Goal: Communication & Community: Answer question/provide support

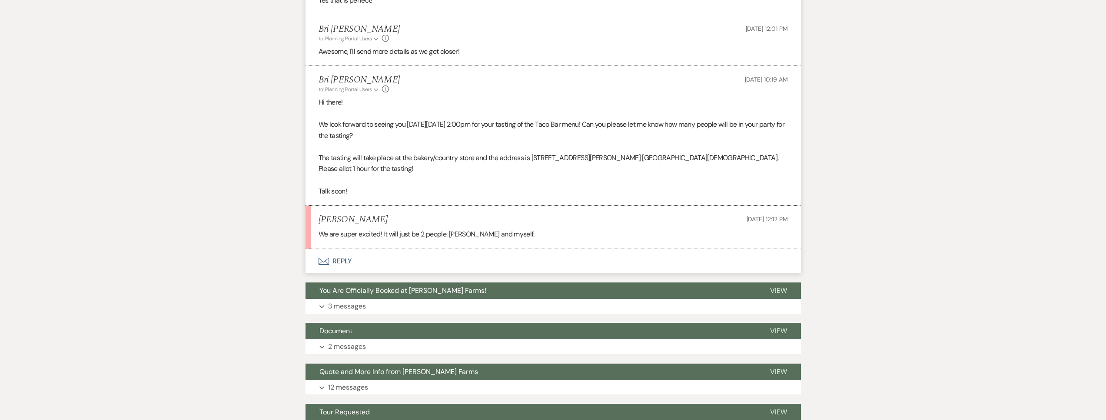
scroll to position [1161, 0]
click at [413, 256] on button "Envelope Reply" at bounding box center [552, 261] width 495 height 24
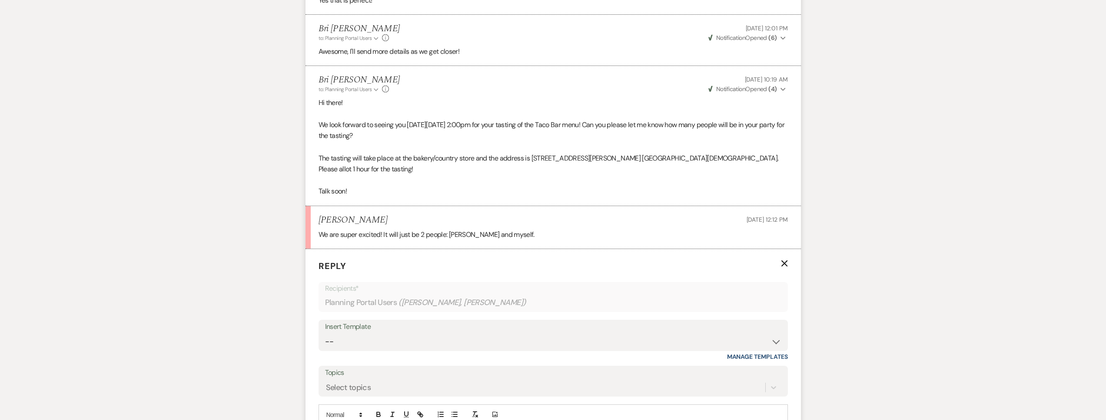
scroll to position [1324, 0]
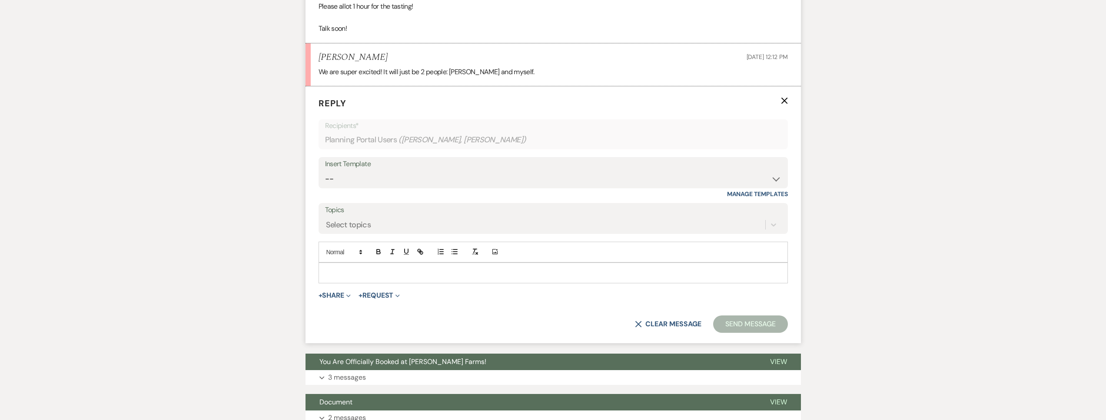
click at [374, 268] on p at bounding box center [552, 273] width 455 height 10
click at [743, 318] on button "Send Message" at bounding box center [750, 324] width 74 height 17
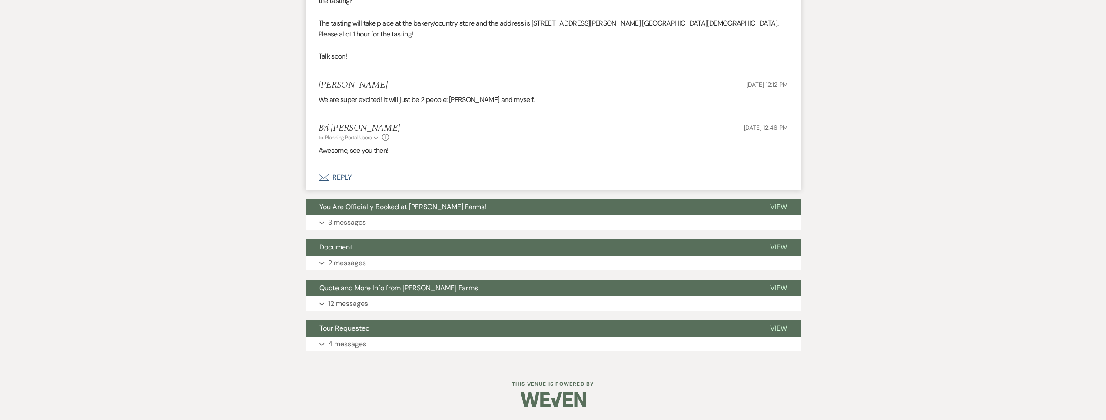
scroll to position [1285, 0]
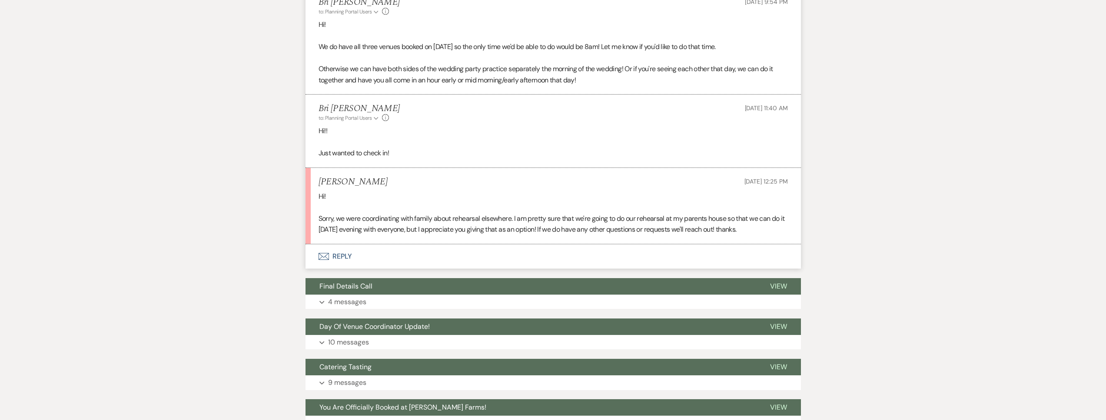
scroll to position [449, 0]
click at [388, 268] on button "Envelope Reply" at bounding box center [552, 256] width 495 height 24
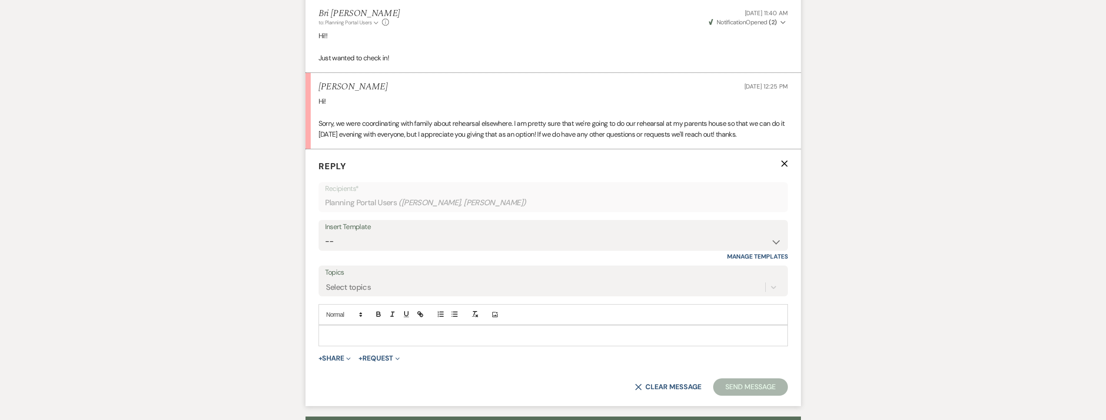
scroll to position [624, 0]
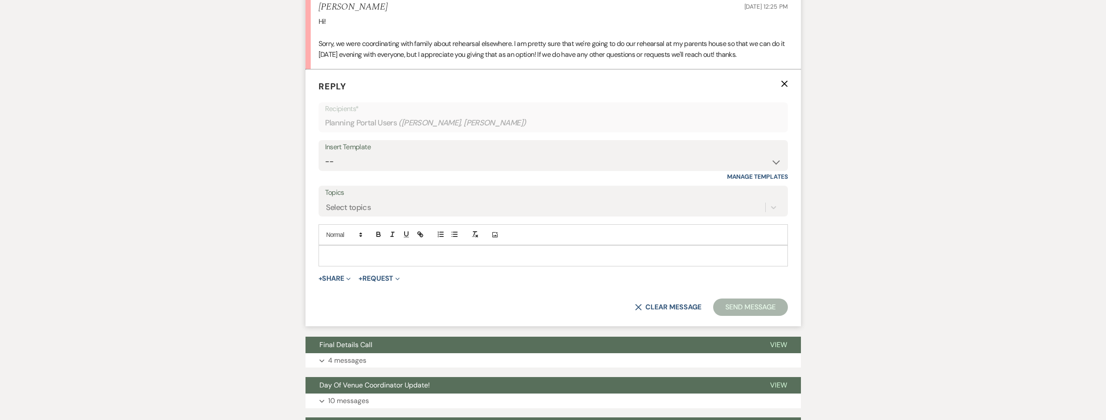
click at [349, 261] on p at bounding box center [552, 256] width 455 height 10
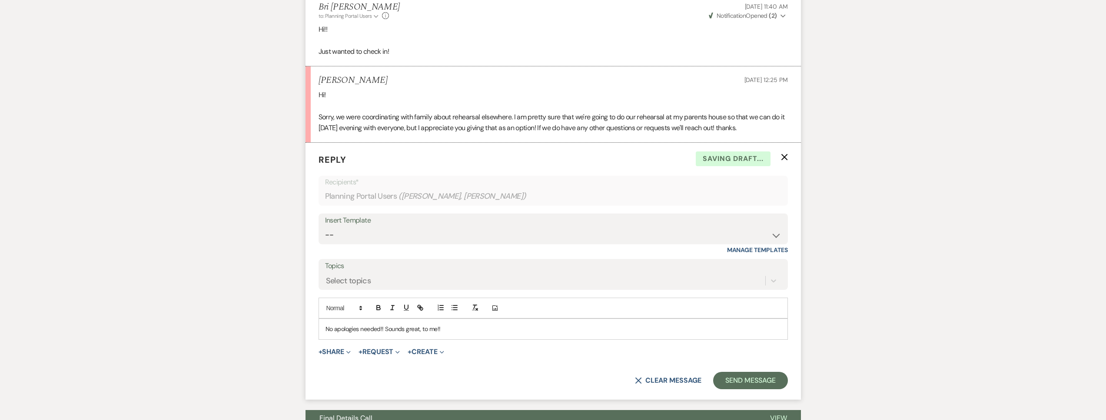
scroll to position [546, 0]
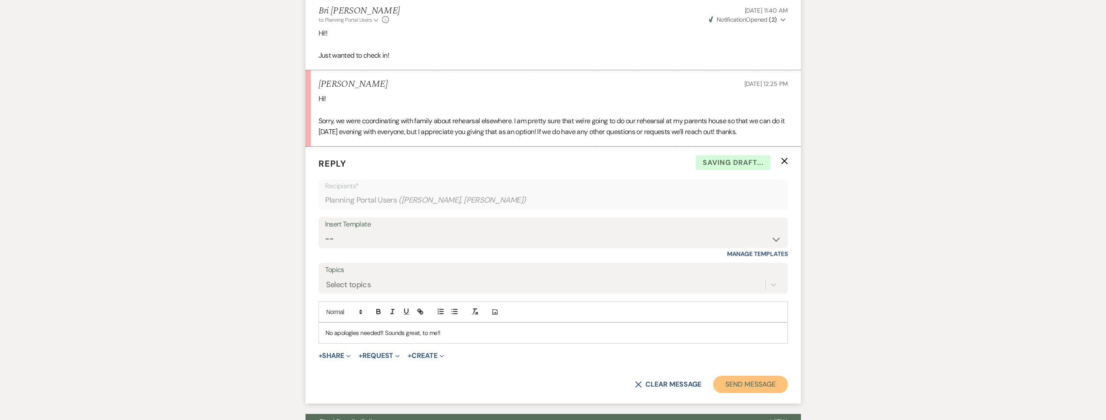
click at [730, 392] on button "Send Message" at bounding box center [750, 384] width 74 height 17
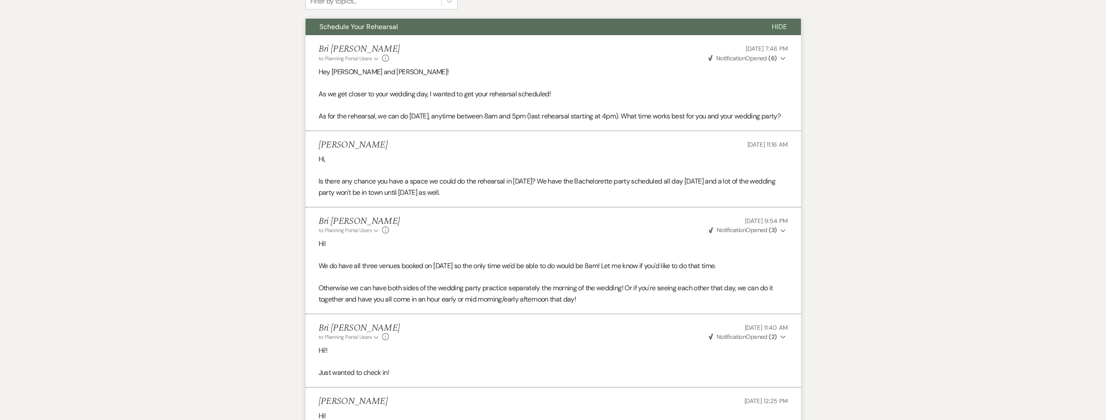
scroll to position [0, 0]
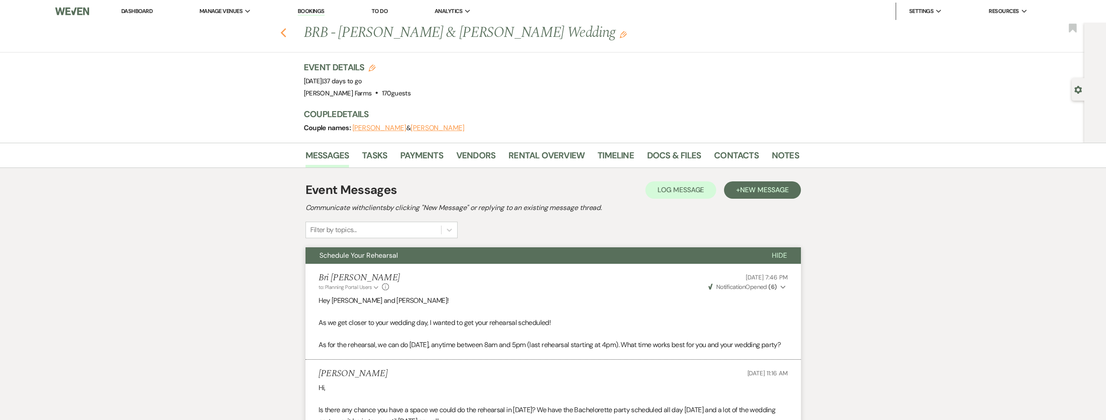
click at [286, 33] on icon "Previous" at bounding box center [283, 33] width 7 height 10
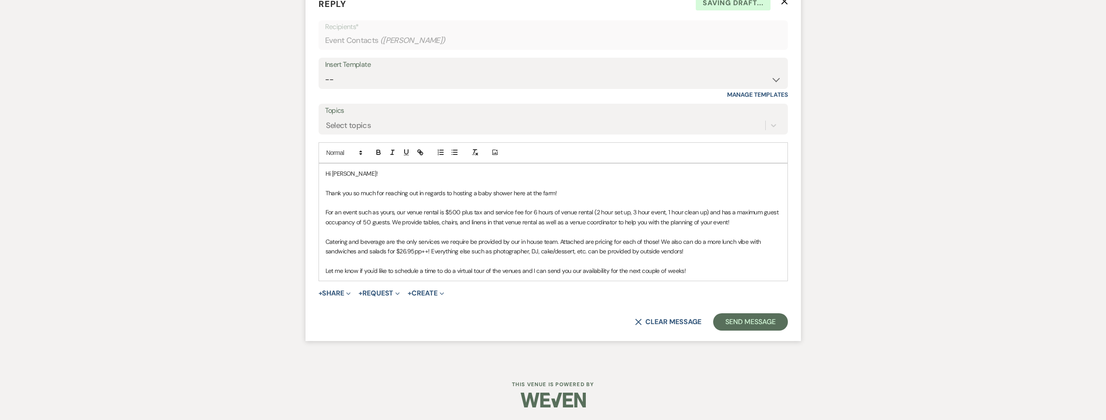
click at [352, 284] on form "Reply X Saving draft... Recipients* Event Contacts ( [PERSON_NAME] ) Insert Tem…" at bounding box center [552, 164] width 495 height 354
click at [353, 295] on div "+ Share Expand Doc Upload Documents Add Photo Images Pref Vendors Preferred ven…" at bounding box center [552, 293] width 469 height 10
click at [347, 295] on span "Expand" at bounding box center [347, 293] width 7 height 9
click at [351, 308] on span "Doc Upload Documents" at bounding box center [354, 310] width 50 height 9
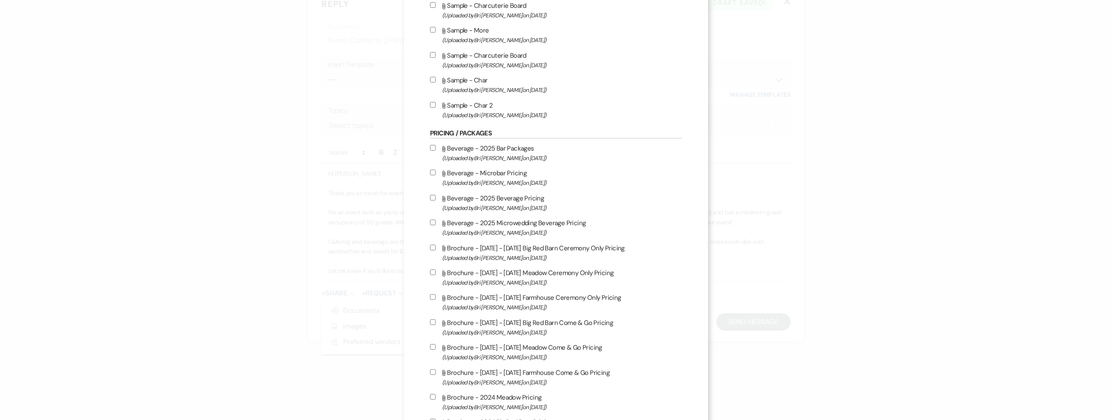
scroll to position [450, 0]
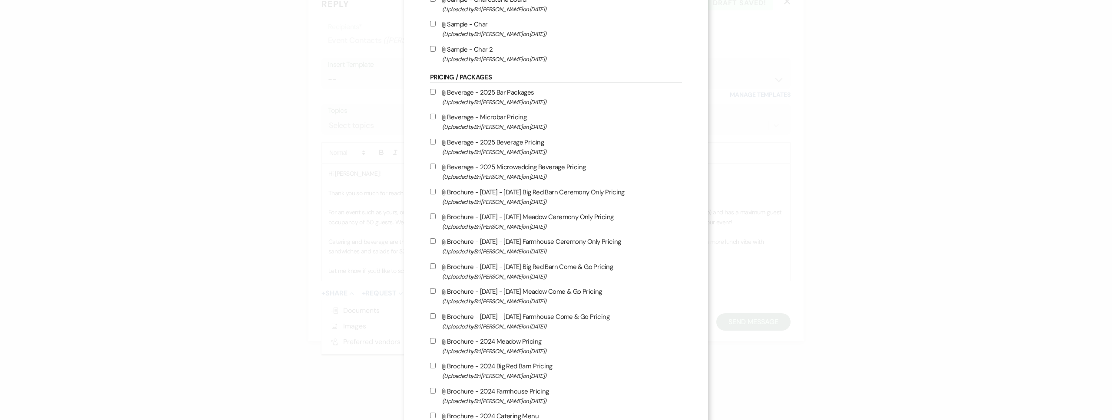
click at [518, 170] on label "Attach File Beverage - 2025 Microwedding Beverage Pricing (Uploaded by [PERSON_…" at bounding box center [556, 172] width 252 height 20
click at [436, 169] on input "Attach File Beverage - 2025 Microwedding Beverage Pricing (Uploaded by [PERSON_…" at bounding box center [433, 167] width 6 height 6
checkbox input "true"
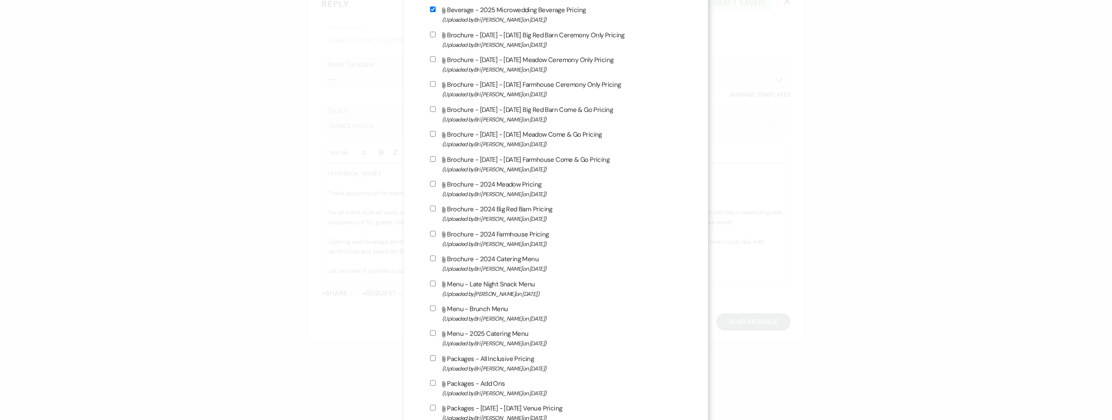
scroll to position [662, 0]
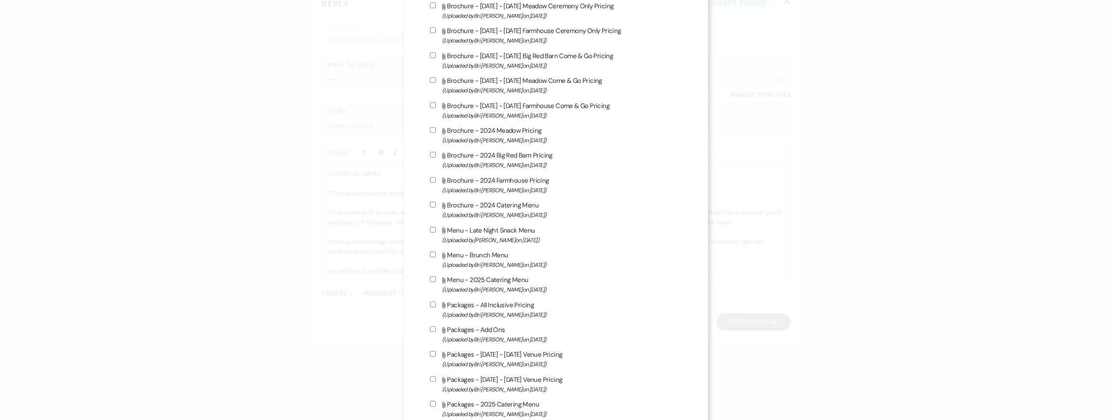
click at [493, 284] on label "Attach File Menu - 2025 Catering Menu (Uploaded by [PERSON_NAME] on [DATE] )" at bounding box center [556, 285] width 252 height 20
click at [436, 282] on input "Attach File Menu - 2025 Catering Menu (Uploaded by [PERSON_NAME] on [DATE] )" at bounding box center [433, 280] width 6 height 6
checkbox input "true"
click at [483, 232] on label "Attach File Menu - Late Night Snack Menu (Uploaded by [PERSON_NAME] on [DATE] )" at bounding box center [556, 235] width 252 height 20
click at [436, 232] on input "Attach File Menu - Late Night Snack Menu (Uploaded by [PERSON_NAME] on [DATE] )" at bounding box center [433, 230] width 6 height 6
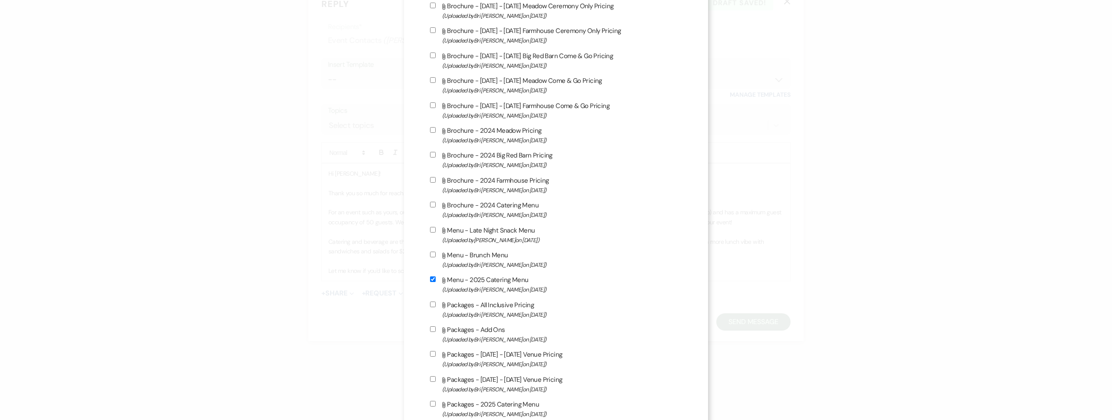
checkbox input "true"
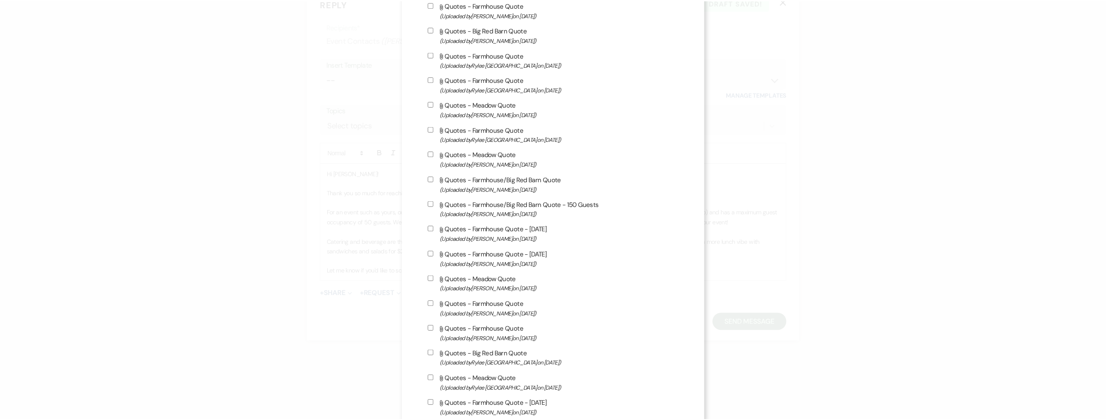
scroll to position [2576, 0]
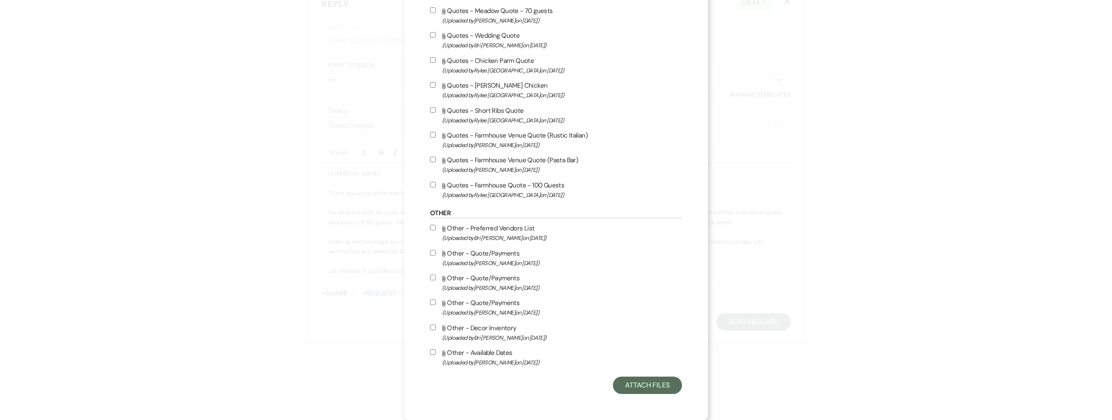
click at [647, 390] on button "Attach Files" at bounding box center [647, 385] width 69 height 17
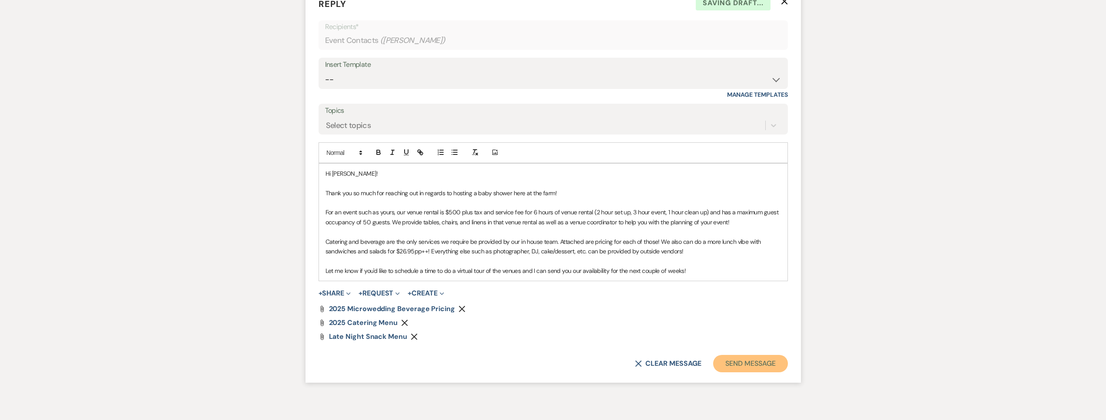
click at [742, 364] on button "Send Message" at bounding box center [750, 363] width 74 height 17
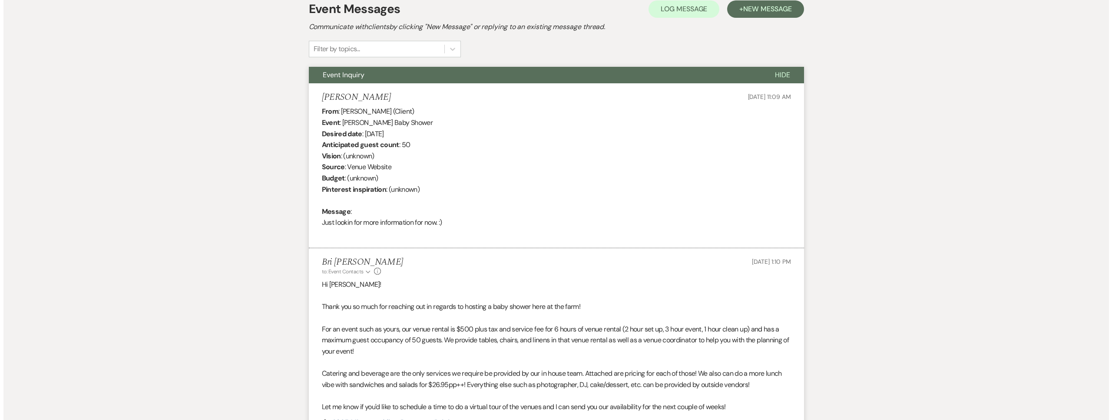
scroll to position [0, 0]
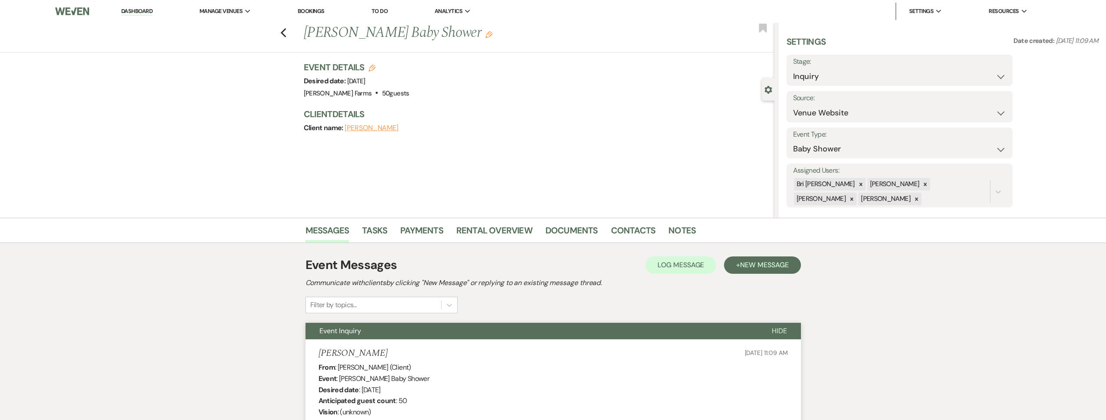
click at [913, 200] on icon at bounding box center [916, 199] width 6 height 6
click at [922, 187] on icon at bounding box center [925, 185] width 6 height 6
click at [922, 188] on icon at bounding box center [925, 185] width 6 height 6
click at [981, 181] on button "Save" at bounding box center [988, 185] width 47 height 17
click at [289, 33] on div "Previous [PERSON_NAME] Baby Shower Edit Bookmark" at bounding box center [385, 38] width 778 height 30
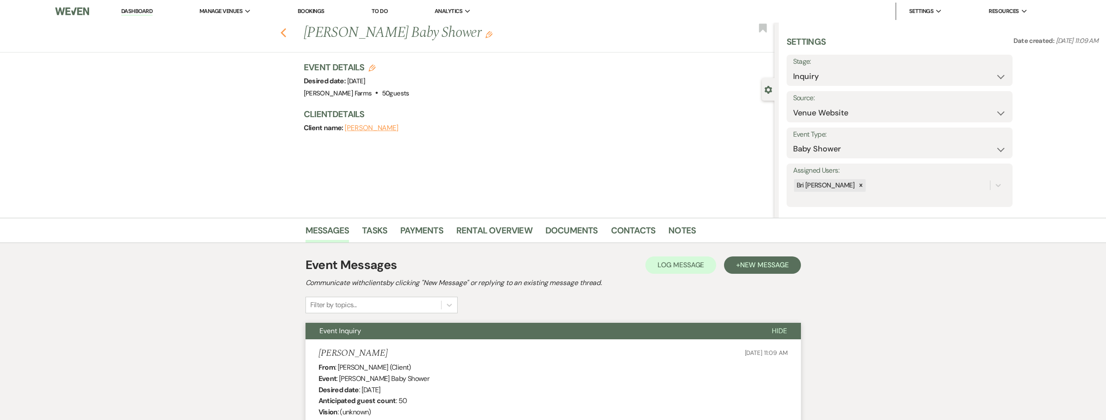
click at [287, 32] on icon "Previous" at bounding box center [283, 33] width 7 height 10
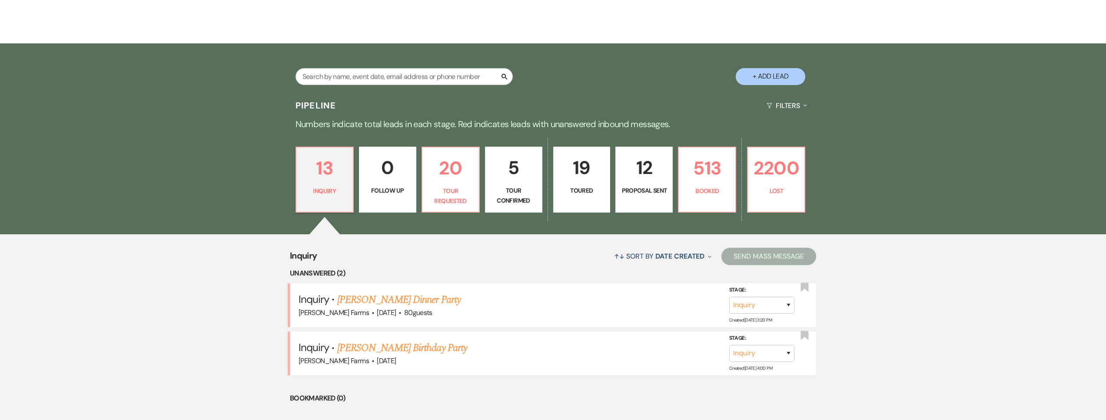
scroll to position [364, 0]
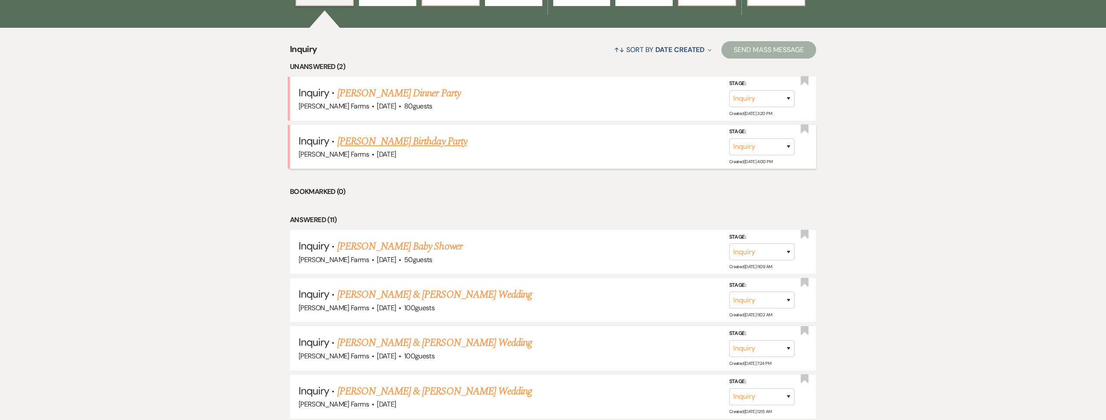
click at [416, 146] on link "[PERSON_NAME] Birthday Party" at bounding box center [402, 142] width 130 height 16
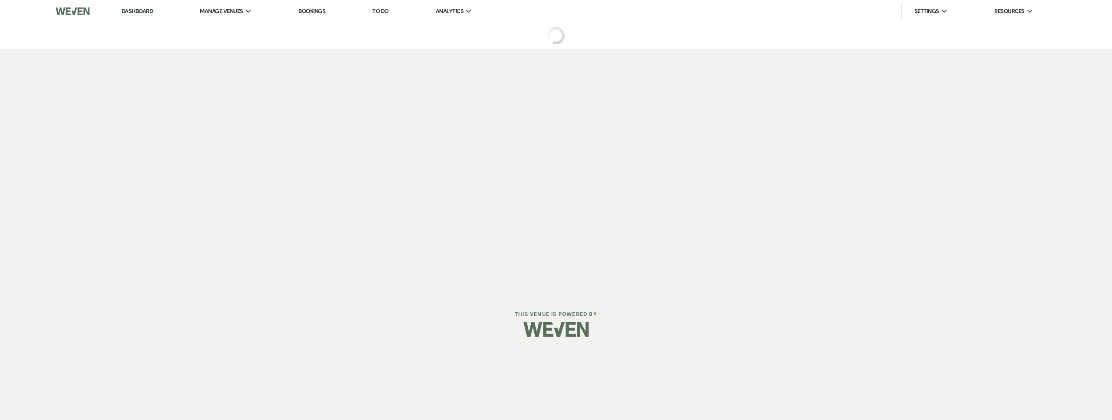
select select "5"
select select "4"
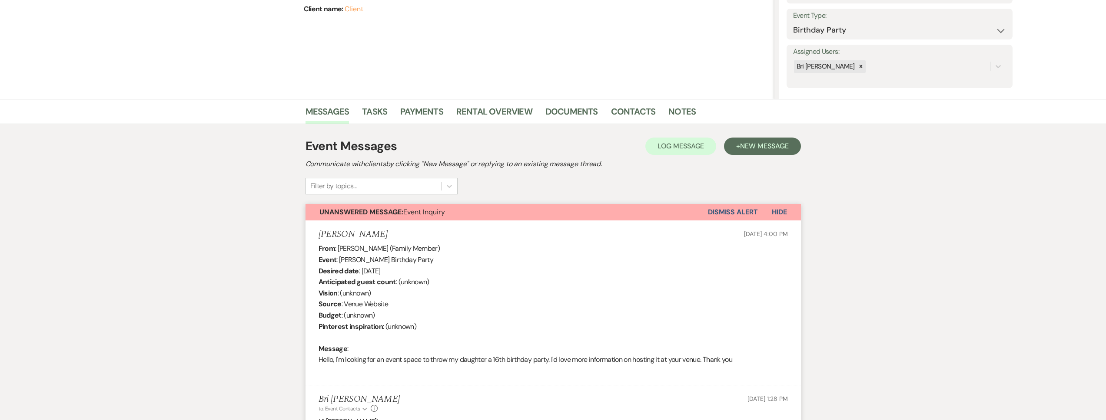
scroll to position [498, 0]
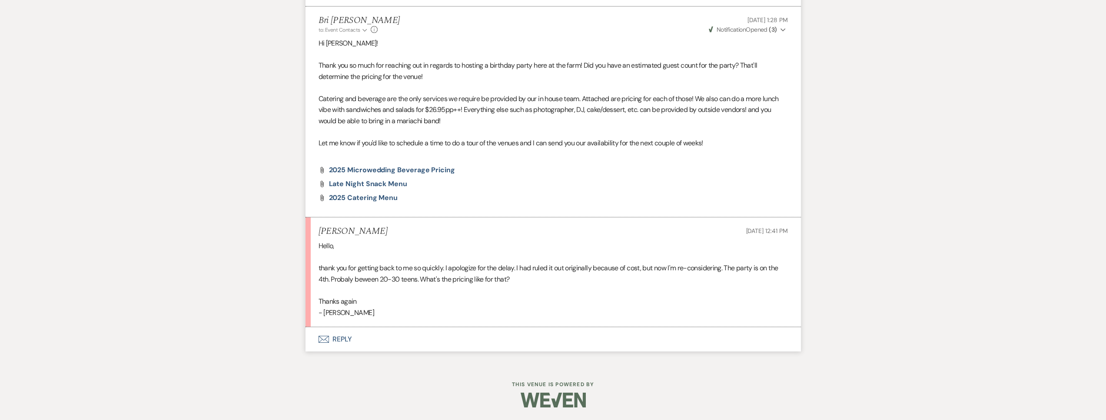
click at [427, 331] on button "Envelope Reply" at bounding box center [552, 340] width 495 height 24
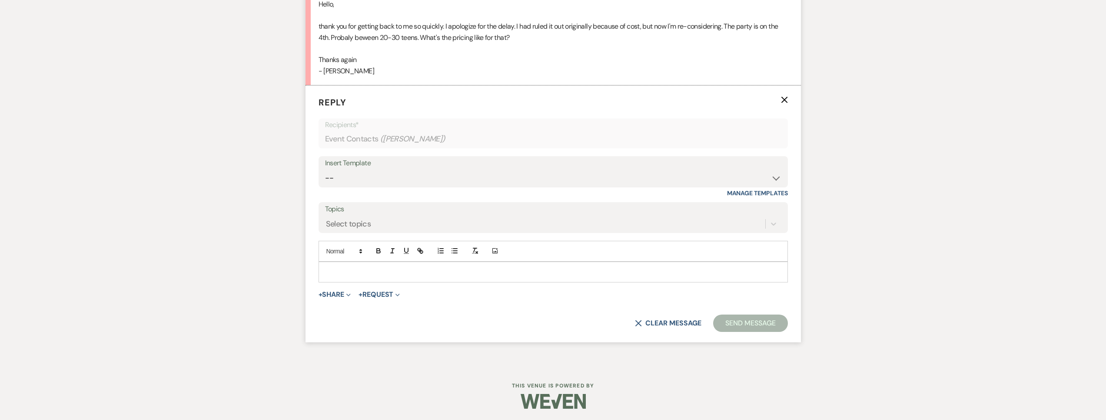
scroll to position [742, 0]
click at [391, 266] on p at bounding box center [552, 271] width 455 height 10
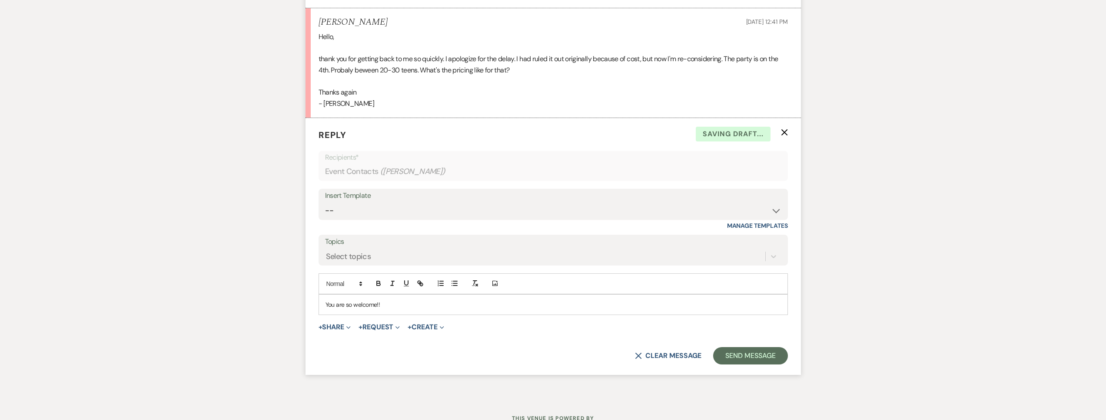
scroll to position [693, 0]
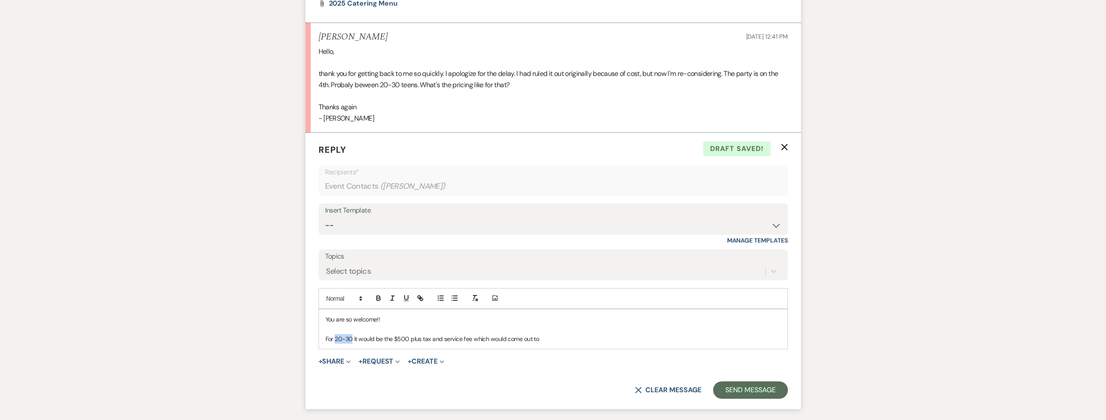
drag, startPoint x: 352, startPoint y: 338, endPoint x: 335, endPoint y: 338, distance: 17.4
click at [335, 338] on p "For 20-30 it would be the $500 plus tax and service fee which would come out to" at bounding box center [552, 339] width 455 height 10
click at [553, 343] on div "You are so welcome!! For 0-50 guests it would be the $500 plus tax and service …" at bounding box center [553, 330] width 468 height 40
click at [566, 339] on p "For 0-50 guests it would be the $500 plus tax and service fee which would come …" at bounding box center [552, 339] width 455 height 10
click at [590, 339] on p "For 0-50 guests it would be the $500 plus tax and service fee which would come …" at bounding box center [552, 339] width 455 height 10
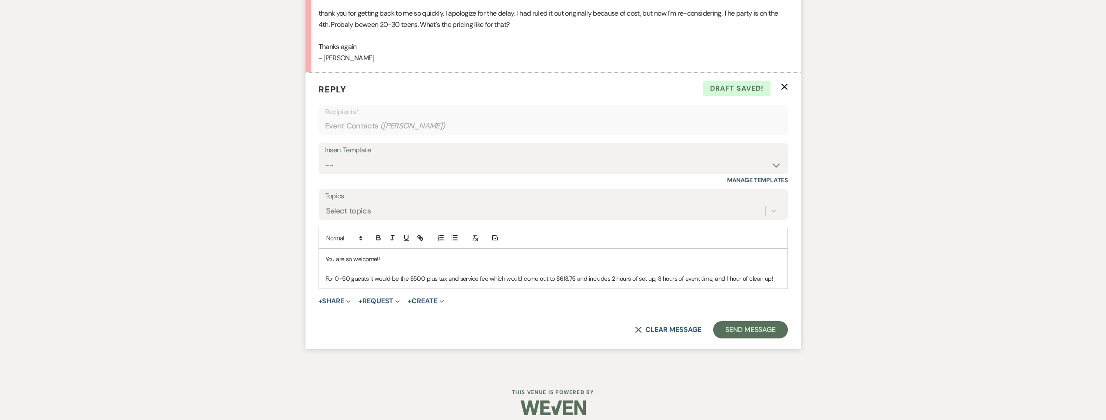
scroll to position [761, 0]
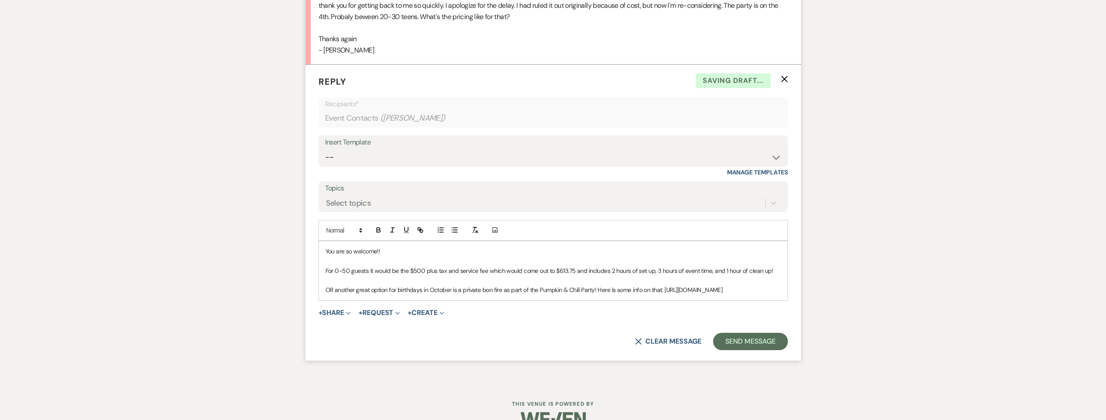
drag, startPoint x: 474, startPoint y: 303, endPoint x: 306, endPoint y: 299, distance: 168.1
click at [306, 299] on form "Reply X Saving draft... Recipients* Event Contacts ( [PERSON_NAME] ) Insert Tem…" at bounding box center [552, 213] width 495 height 296
click at [420, 232] on icon "button" at bounding box center [421, 231] width 3 height 3
type input "[URL][DOMAIN_NAME]"
click at [452, 316] on link at bounding box center [449, 317] width 19 height 7
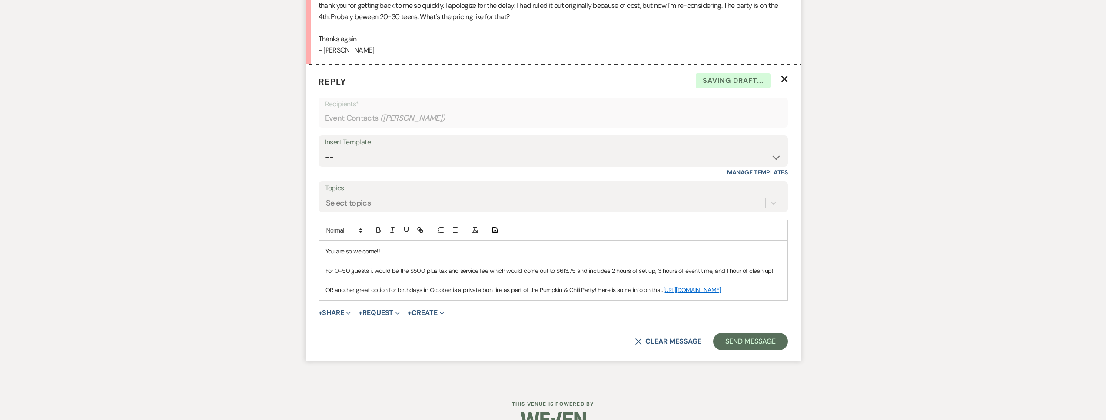
click at [525, 295] on p "OR another great option for birthdays in October is a private bon fire as part …" at bounding box center [552, 290] width 455 height 10
click at [750, 351] on button "Send Message" at bounding box center [750, 341] width 74 height 17
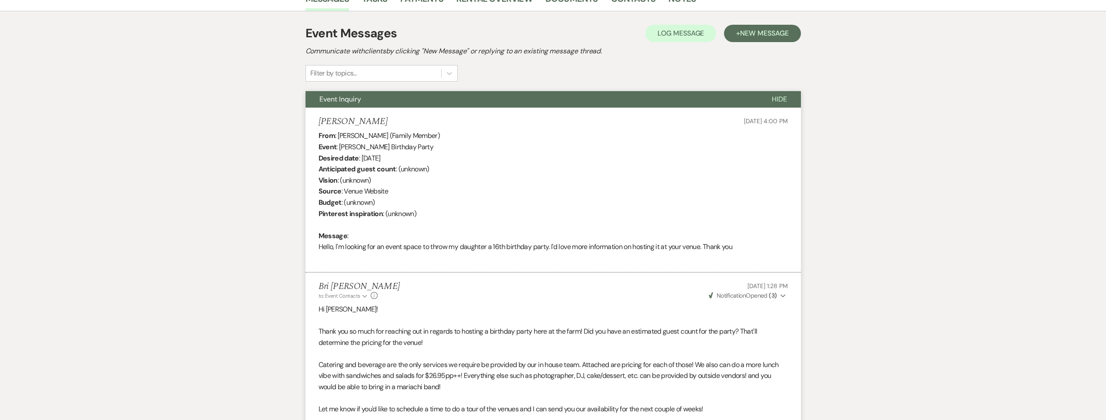
scroll to position [0, 0]
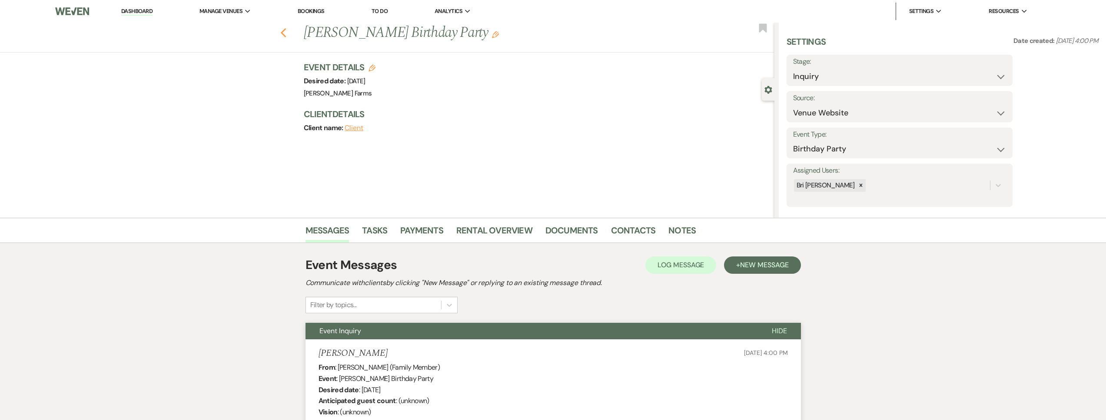
click at [287, 38] on div "Previous [PERSON_NAME] Birthday Party Edit Bookmark" at bounding box center [385, 38] width 778 height 30
click at [286, 36] on use "button" at bounding box center [283, 33] width 6 height 10
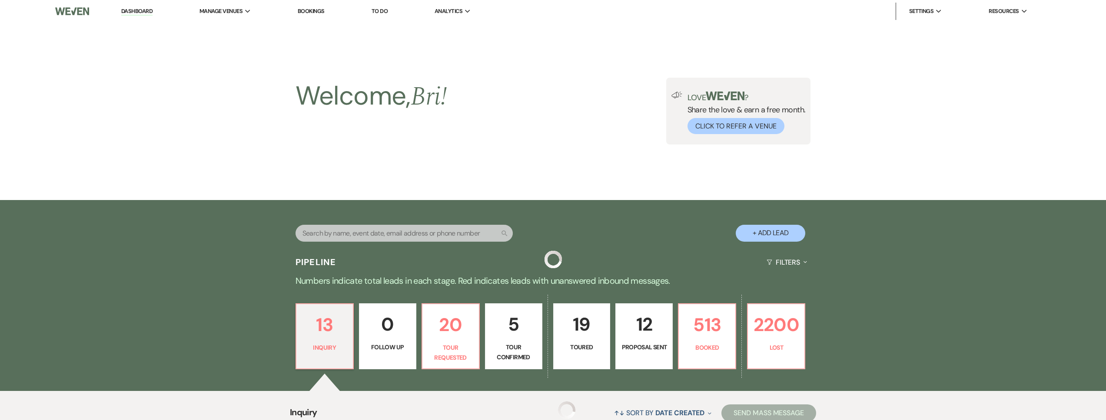
scroll to position [364, 0]
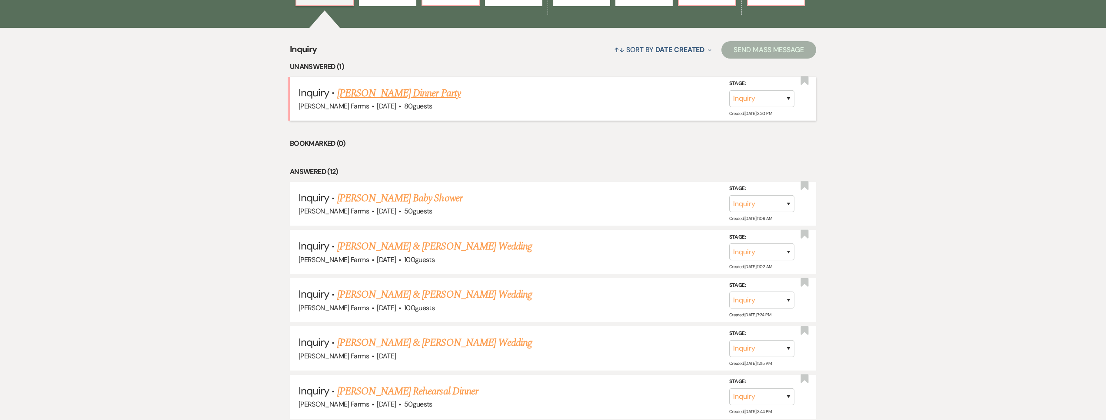
click at [389, 102] on span "[DATE]" at bounding box center [386, 106] width 19 height 9
click at [382, 93] on link "[PERSON_NAME] Dinner Party" at bounding box center [398, 94] width 123 height 16
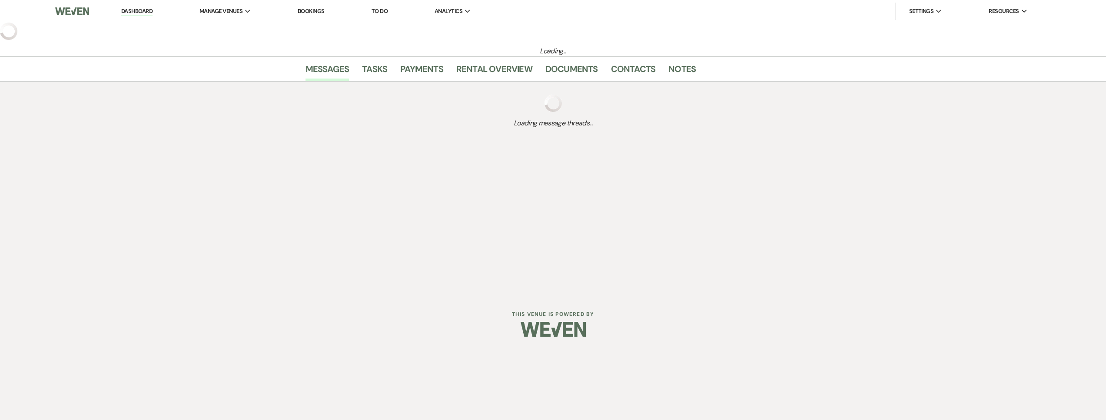
select select "5"
select select "13"
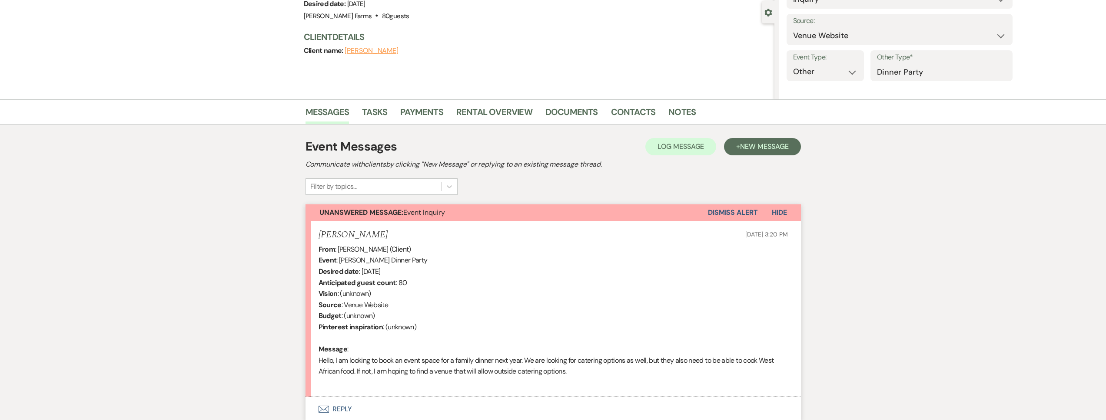
scroll to position [189, 0]
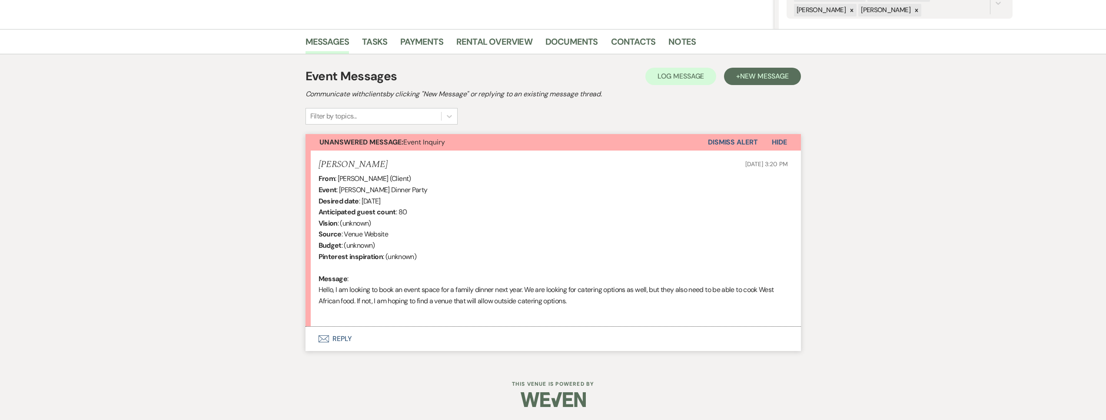
click at [744, 144] on button "Dismiss Alert" at bounding box center [733, 142] width 50 height 17
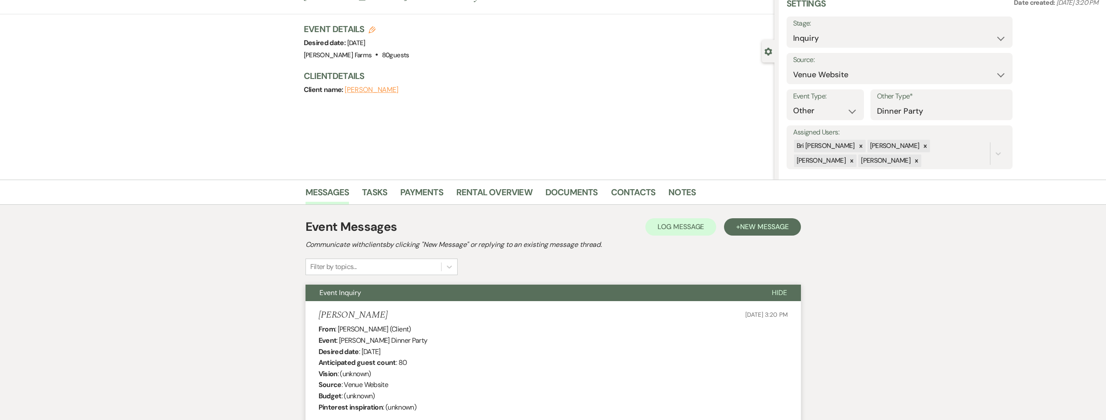
scroll to position [0, 0]
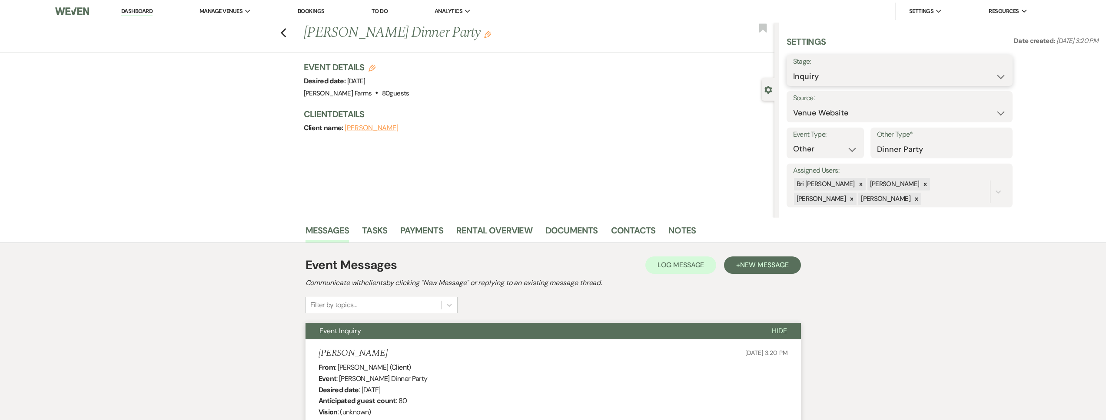
click at [829, 80] on select "Inquiry Follow Up Tour Requested Tour Confirmed Toured Proposal Sent Booked Lost" at bounding box center [899, 76] width 213 height 17
select select "8"
click at [793, 68] on select "Inquiry Follow Up Tour Requested Tour Confirmed Toured Proposal Sent Booked Lost" at bounding box center [899, 76] width 213 height 17
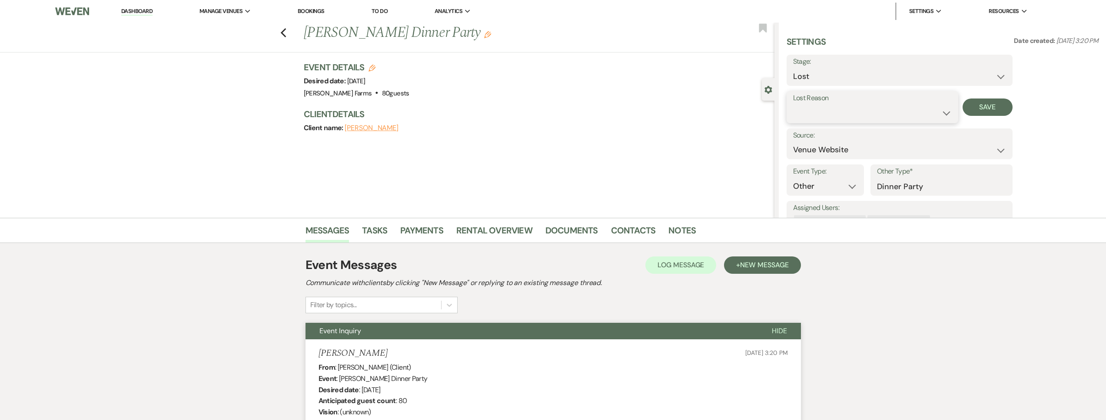
click at [816, 120] on select "Booked Elsewhere Budget Date Unavailable No Response Not a Good Match Capacity …" at bounding box center [872, 113] width 159 height 17
click at [793, 105] on select "Booked Elsewhere Budget Date Unavailable No Response Not a Good Match Capacity …" at bounding box center [872, 113] width 159 height 17
click at [825, 116] on select "Booked Elsewhere Budget Date Unavailable No Response Not a Good Match Capacity …" at bounding box center [872, 113] width 159 height 17
select select "10"
click at [793, 105] on select "Booked Elsewhere Budget Date Unavailable No Response Not a Good Match Capacity …" at bounding box center [872, 113] width 159 height 17
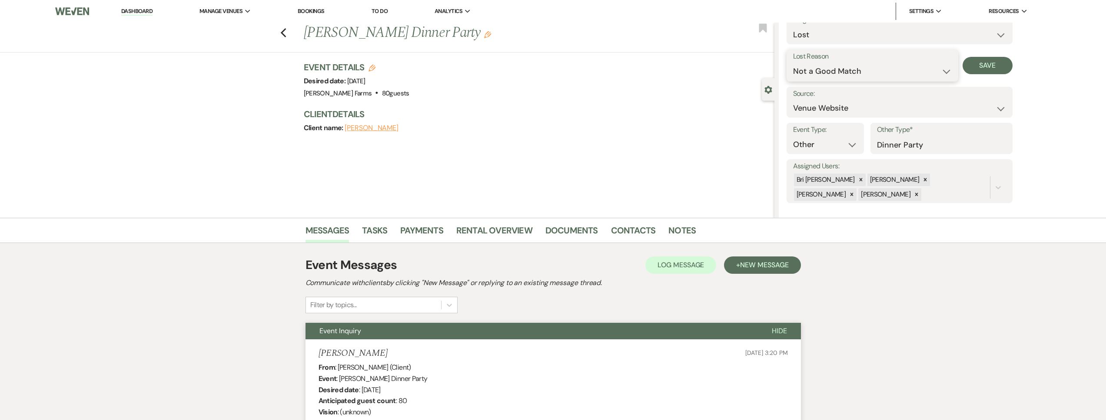
scroll to position [45, 0]
drag, startPoint x: 884, startPoint y: 189, endPoint x: 990, endPoint y: 65, distance: 163.3
click at [990, 65] on button "Save" at bounding box center [987, 61] width 50 height 17
click at [854, 188] on icon at bounding box center [851, 191] width 6 height 6
click at [920, 176] on div at bounding box center [925, 176] width 10 height 13
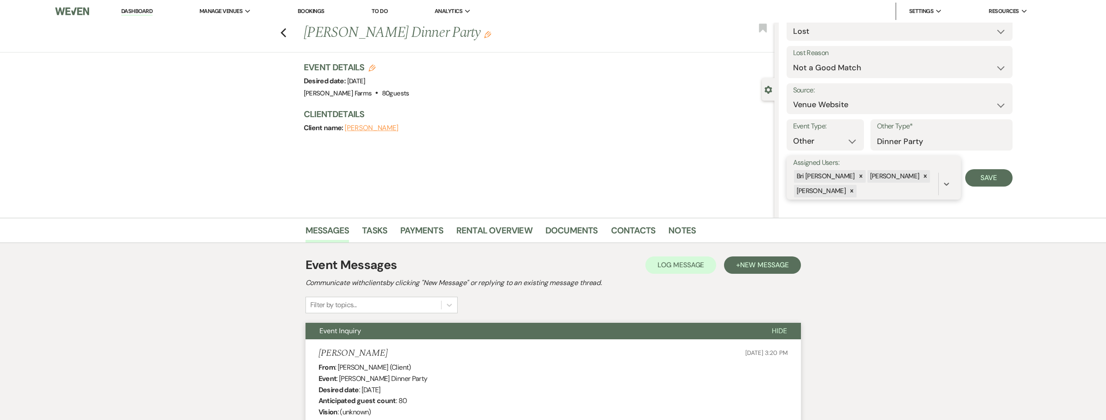
scroll to position [45, 0]
drag, startPoint x: 990, startPoint y: 65, endPoint x: 879, endPoint y: 179, distance: 158.8
click at [922, 179] on icon at bounding box center [925, 178] width 6 height 6
click at [1006, 177] on button "Save" at bounding box center [988, 177] width 47 height 17
drag, startPoint x: 879, startPoint y: 179, endPoint x: 291, endPoint y: 30, distance: 605.9
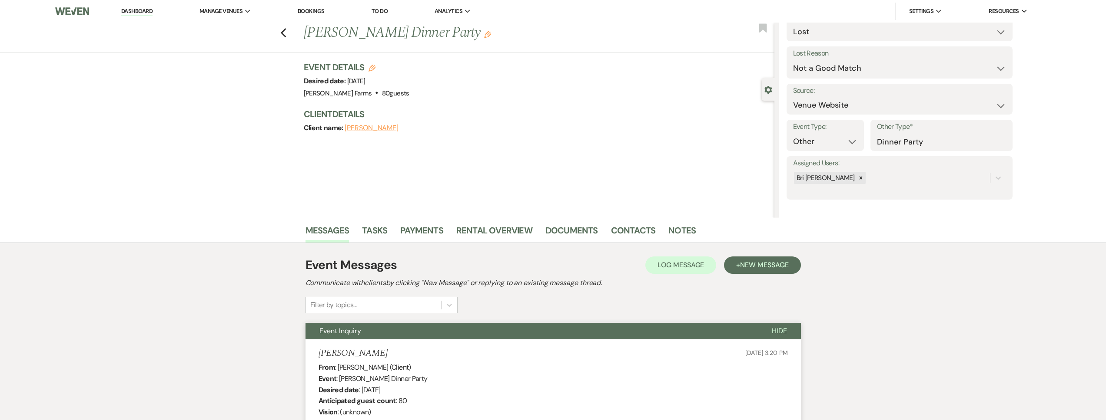
click at [291, 30] on div "Previous [PERSON_NAME] Dinner Party Edit Bookmark" at bounding box center [385, 38] width 778 height 30
drag, startPoint x: 291, startPoint y: 30, endPoint x: 286, endPoint y: 31, distance: 5.9
click at [286, 31] on use "button" at bounding box center [283, 33] width 6 height 10
select select "8"
select select "10"
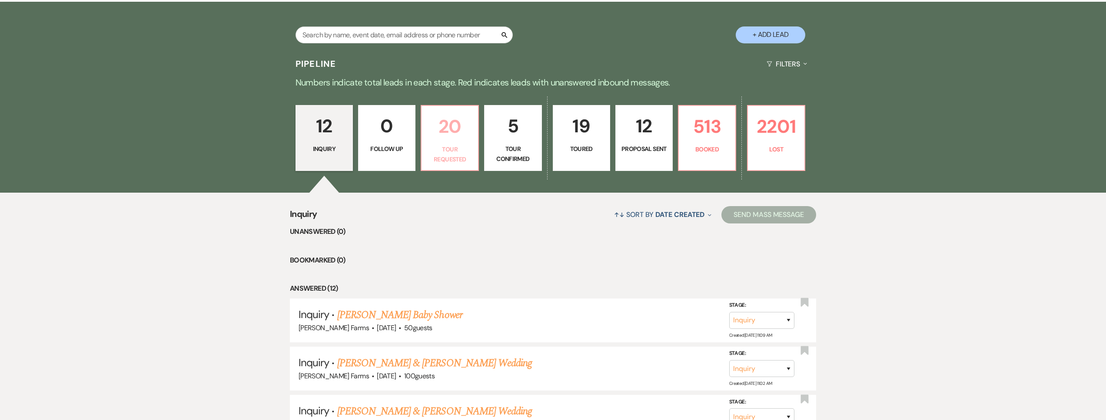
click at [459, 135] on p "20" at bounding box center [450, 126] width 46 height 29
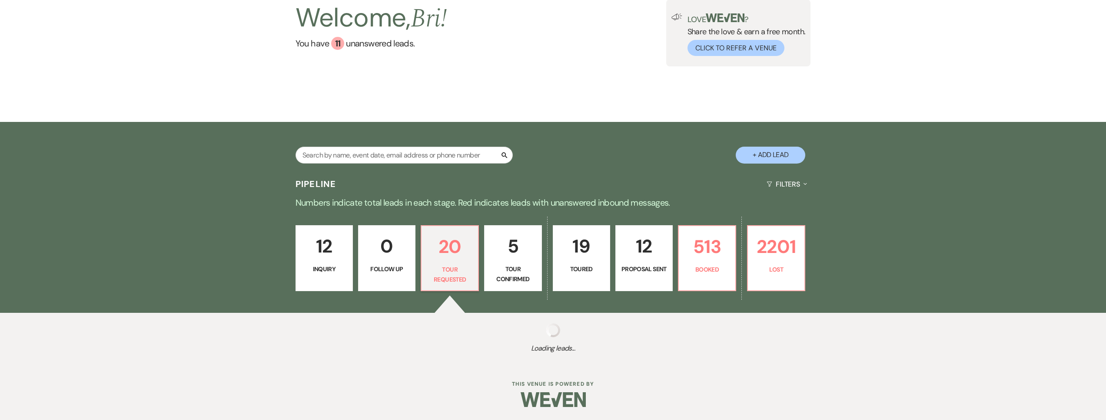
scroll to position [199, 0]
select select "2"
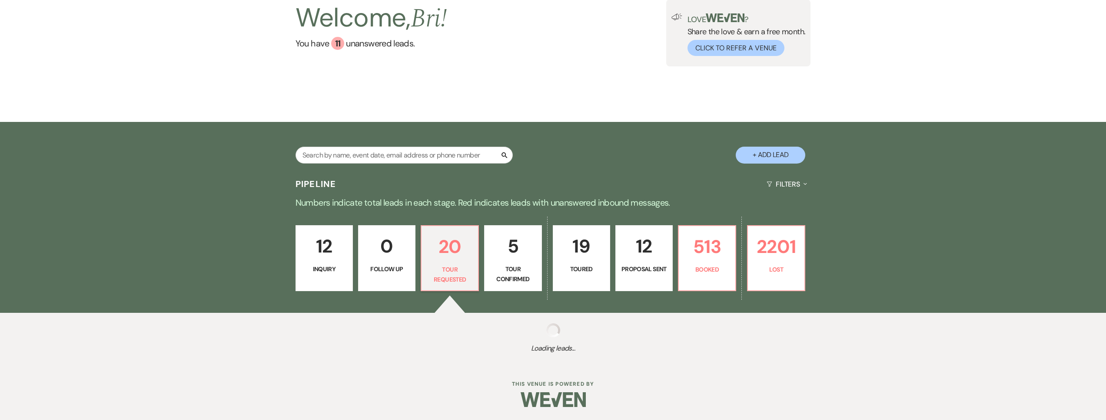
select select "2"
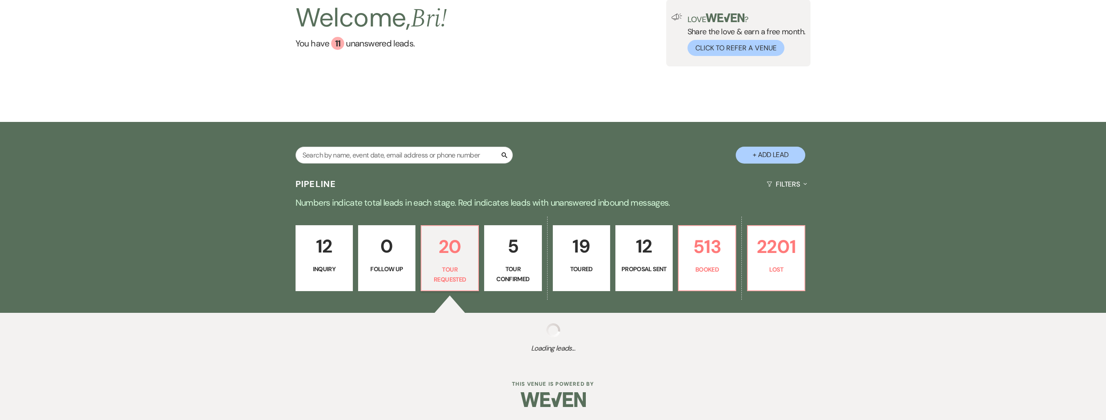
select select "2"
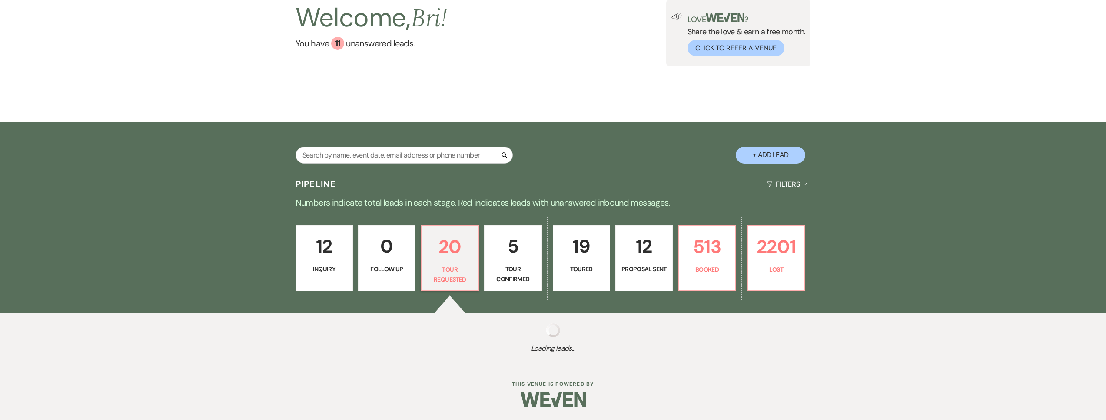
select select "2"
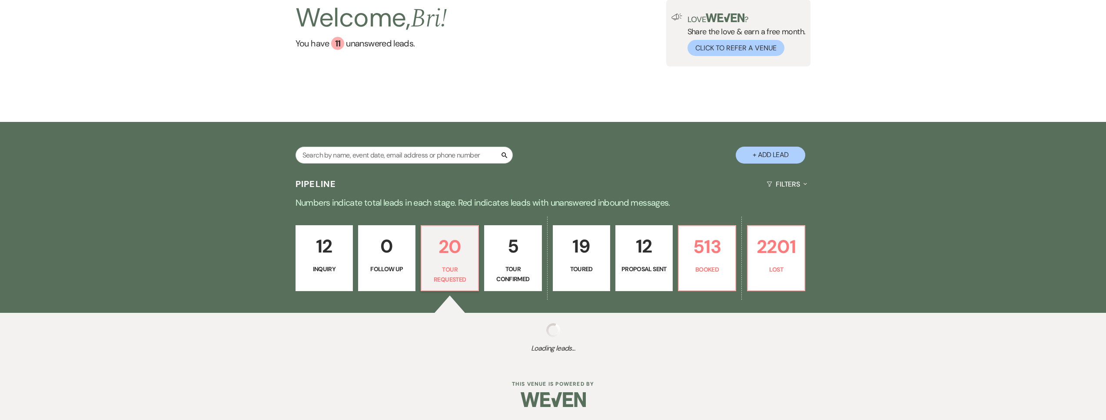
select select "2"
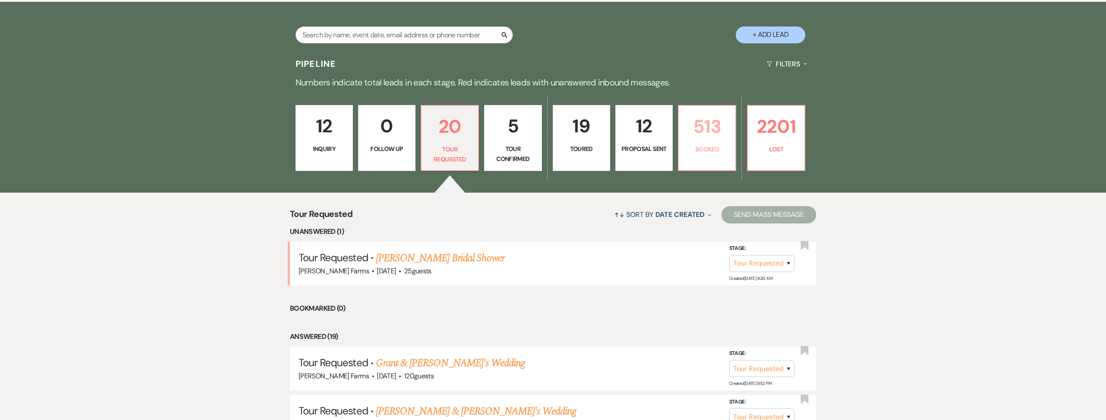
click at [697, 146] on p "Booked" at bounding box center [707, 150] width 46 height 10
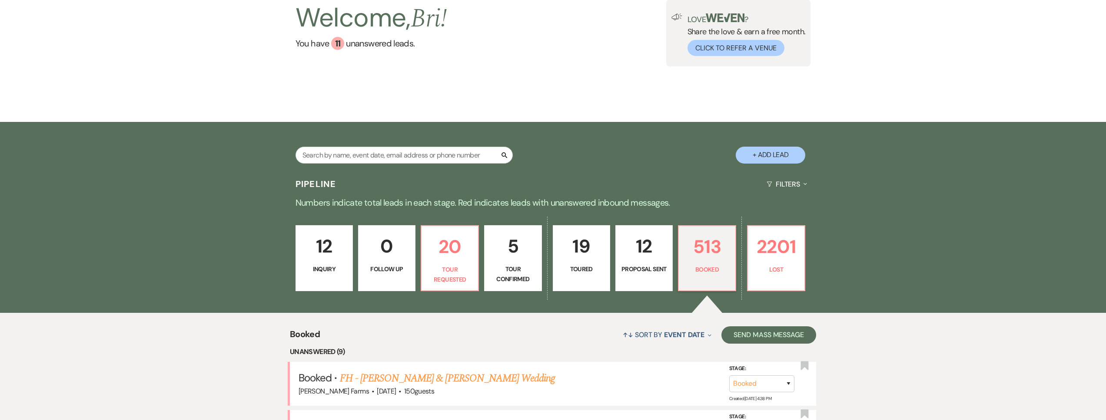
scroll to position [199, 0]
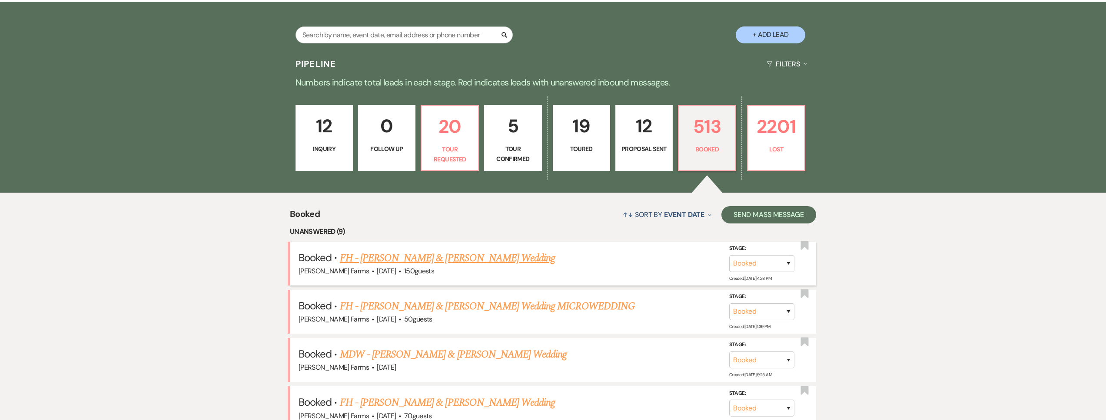
click at [491, 262] on link "FH - [PERSON_NAME] & [PERSON_NAME] Wedding" at bounding box center [447, 259] width 215 height 16
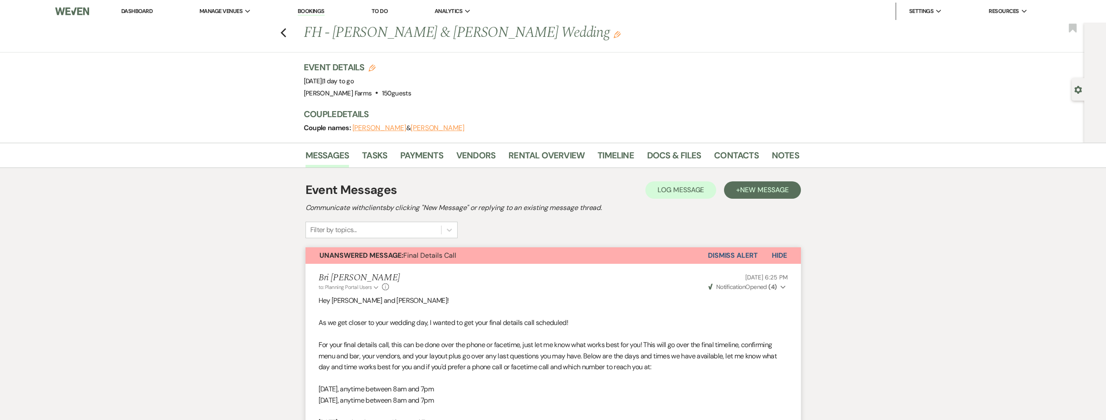
click at [733, 255] on button "Dismiss Alert" at bounding box center [733, 256] width 50 height 17
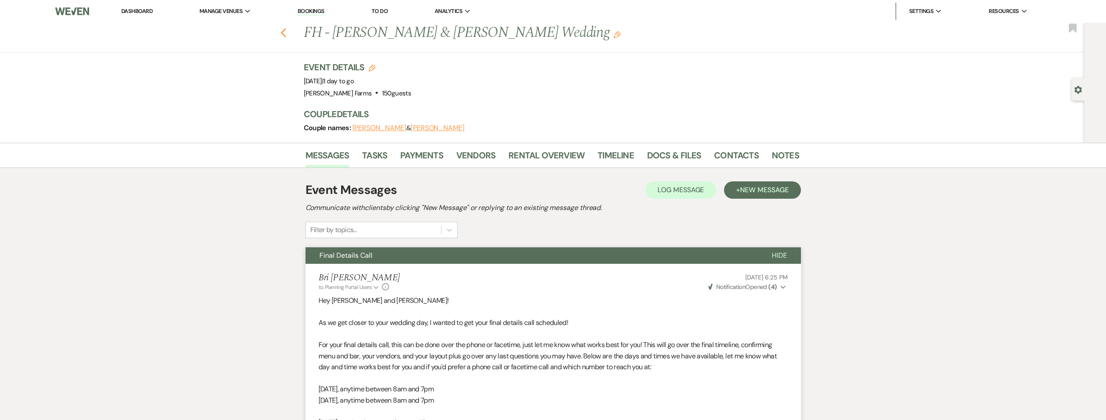
click at [287, 33] on icon "Previous" at bounding box center [283, 33] width 7 height 10
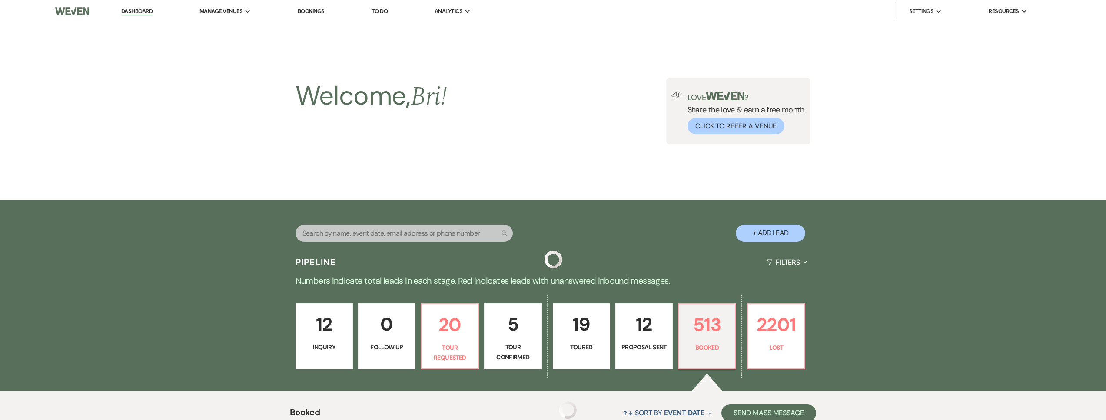
scroll to position [199, 0]
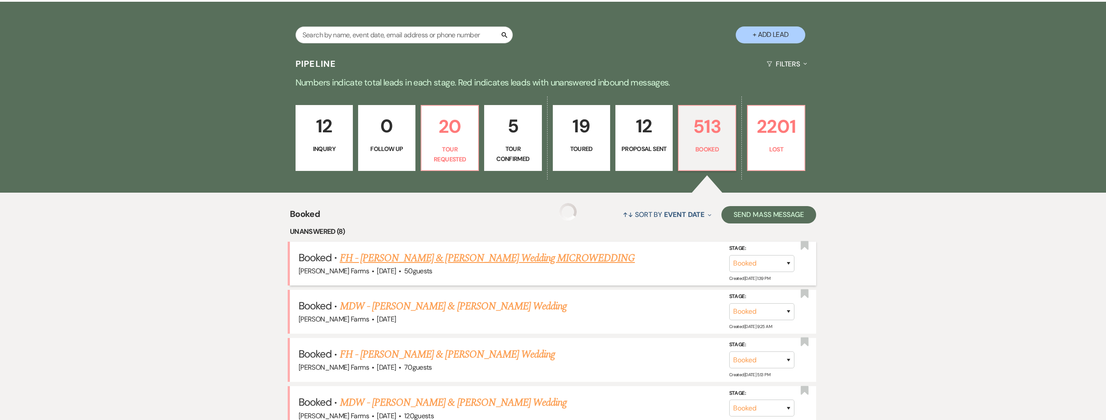
click at [435, 261] on link "FH - [PERSON_NAME] & [PERSON_NAME] Wedding MICROWEDDING" at bounding box center [487, 259] width 295 height 16
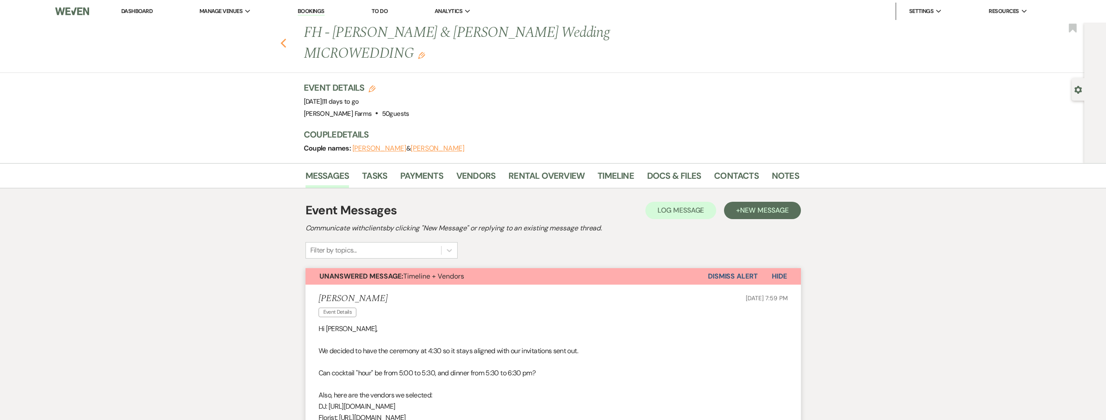
click at [286, 41] on use "button" at bounding box center [283, 44] width 6 height 10
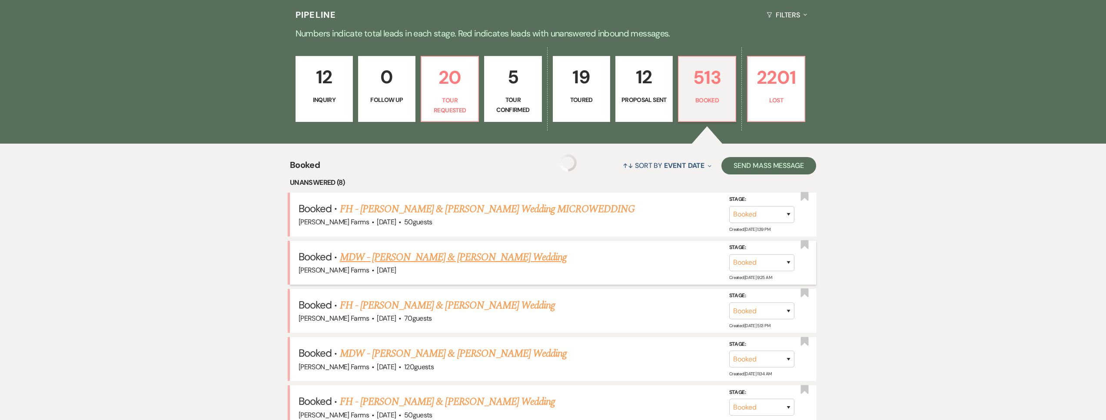
scroll to position [308, 0]
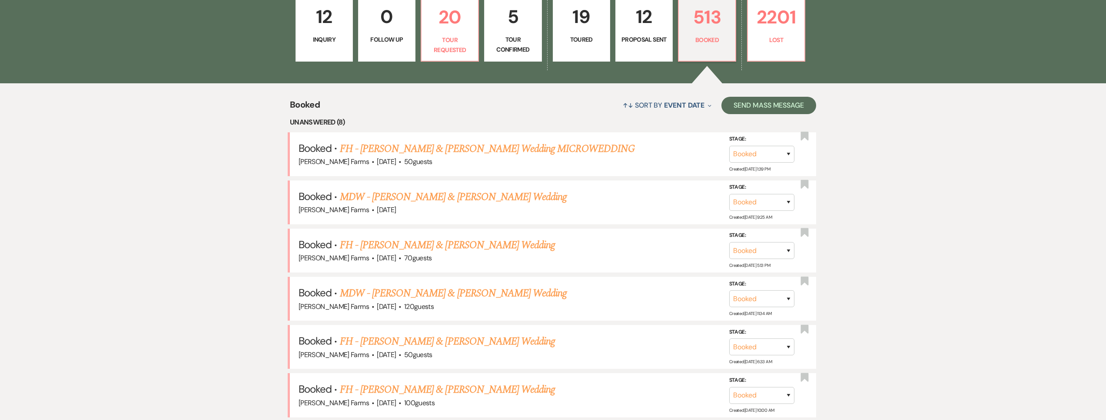
click at [486, 243] on link "FH - [PERSON_NAME] & [PERSON_NAME] Wedding" at bounding box center [447, 246] width 215 height 16
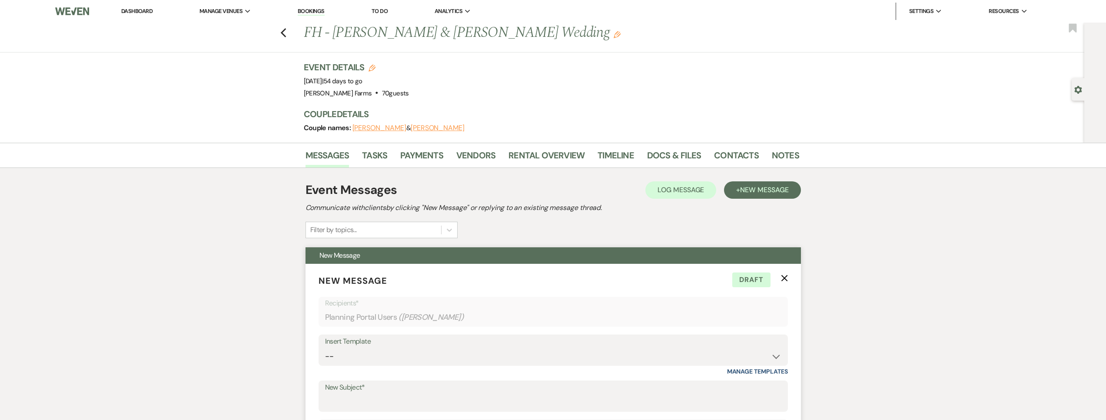
click at [786, 278] on icon "X" at bounding box center [784, 278] width 7 height 7
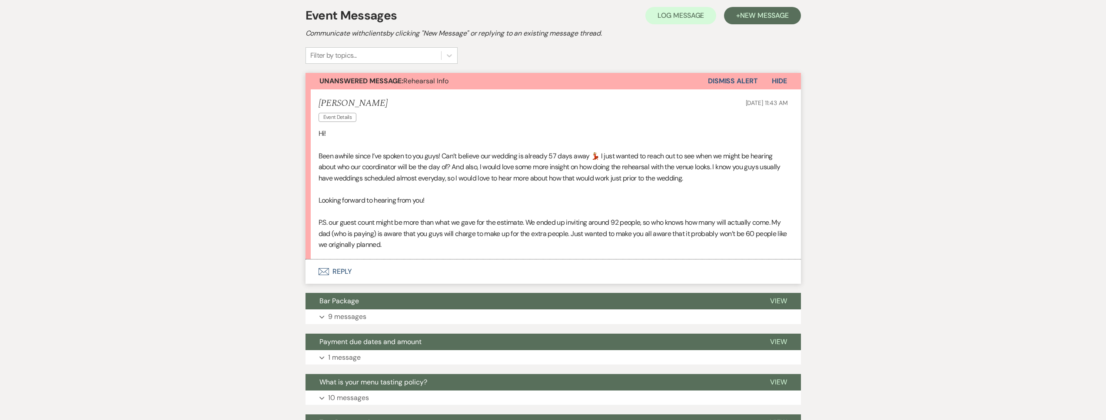
click at [371, 280] on button "Envelope Reply" at bounding box center [552, 272] width 495 height 24
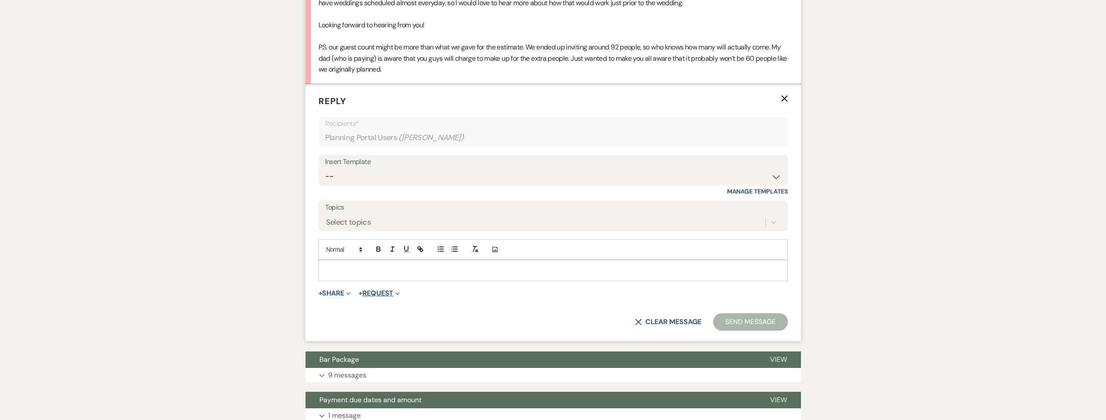
scroll to position [353, 0]
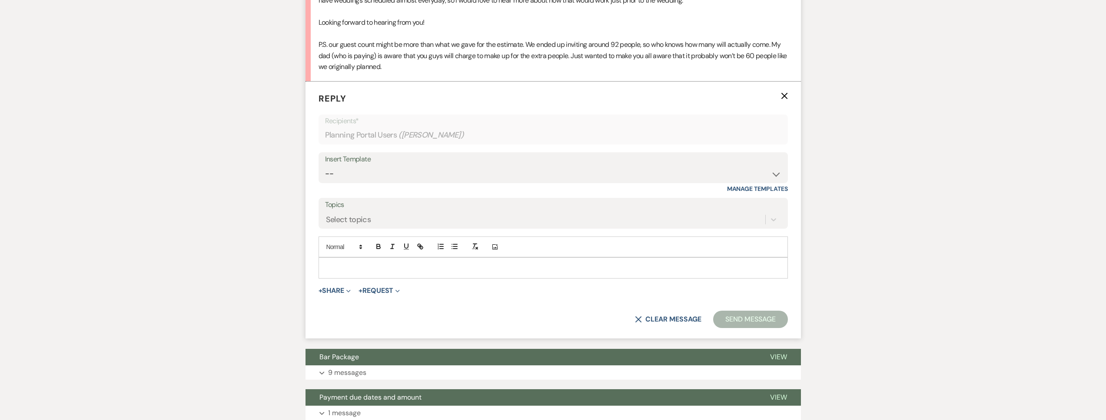
click at [374, 270] on p at bounding box center [552, 268] width 455 height 10
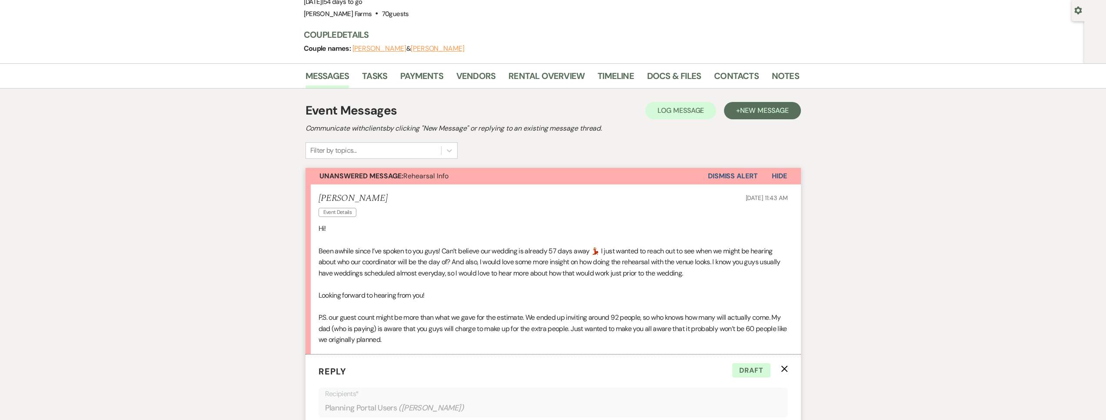
scroll to position [0, 0]
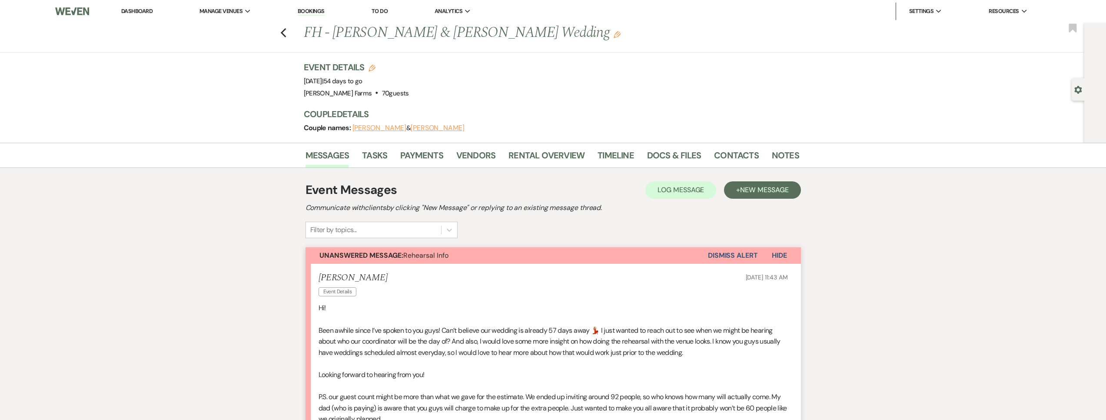
click at [1082, 88] on div "Gear Settings" at bounding box center [1079, 89] width 17 height 23
click at [1079, 88] on use "button" at bounding box center [1077, 90] width 7 height 8
select select "5"
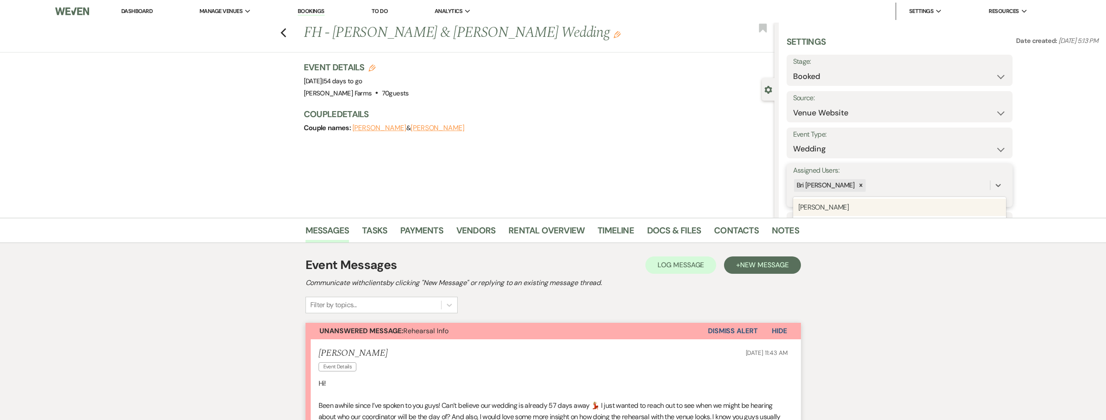
click at [904, 179] on div "Bri [PERSON_NAME]" at bounding box center [891, 185] width 197 height 15
type input "[PERSON_NAME]"
click at [889, 205] on div "[PERSON_NAME]" at bounding box center [899, 207] width 213 height 17
click at [1011, 186] on button "Save" at bounding box center [988, 185] width 47 height 17
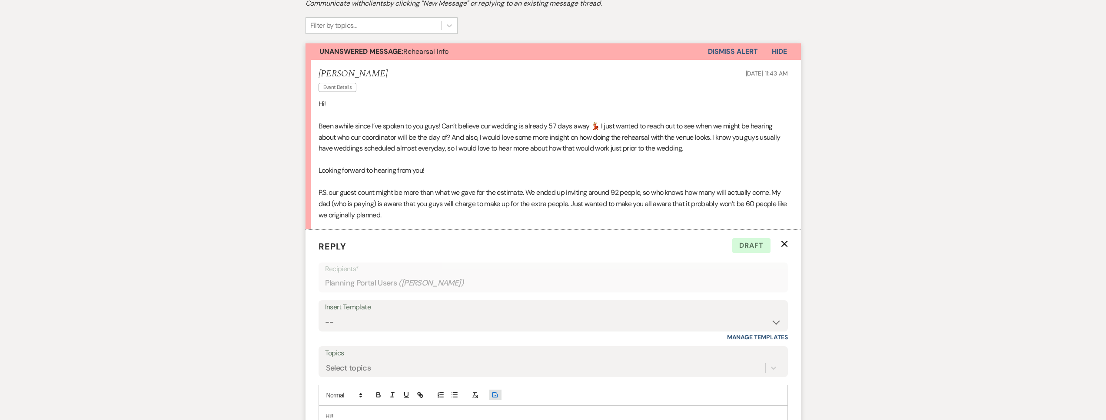
scroll to position [420, 0]
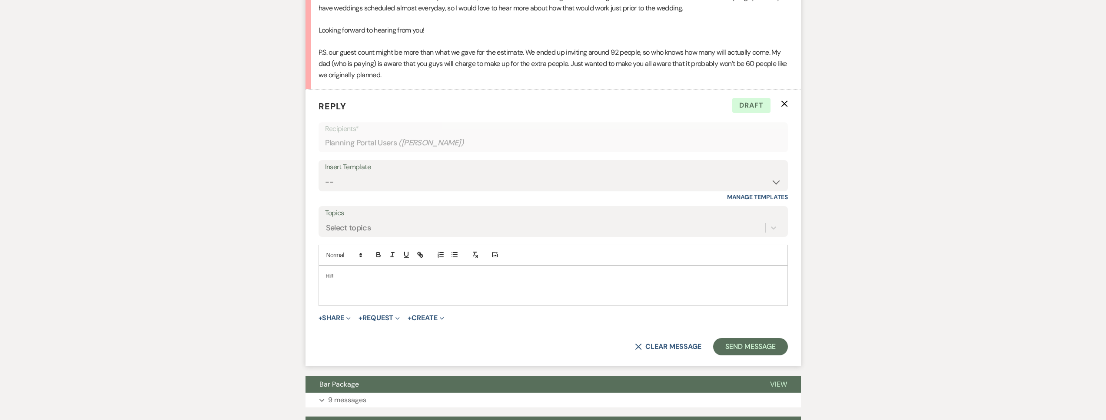
click at [409, 275] on p "Hi!!" at bounding box center [552, 276] width 455 height 10
click at [397, 291] on p at bounding box center [552, 296] width 455 height 10
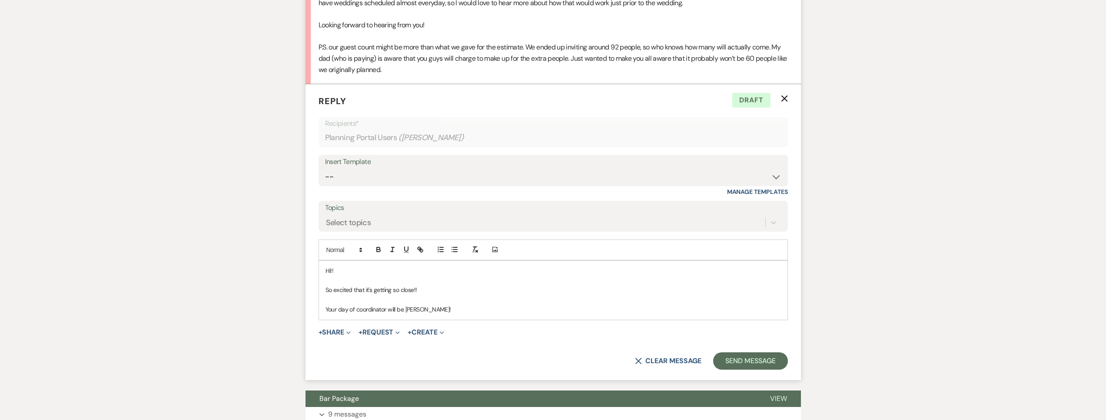
scroll to position [426, 0]
click at [435, 313] on div "Hi!! So excited that it's getting so close!! Your day of coordinator will be [P…" at bounding box center [553, 289] width 468 height 59
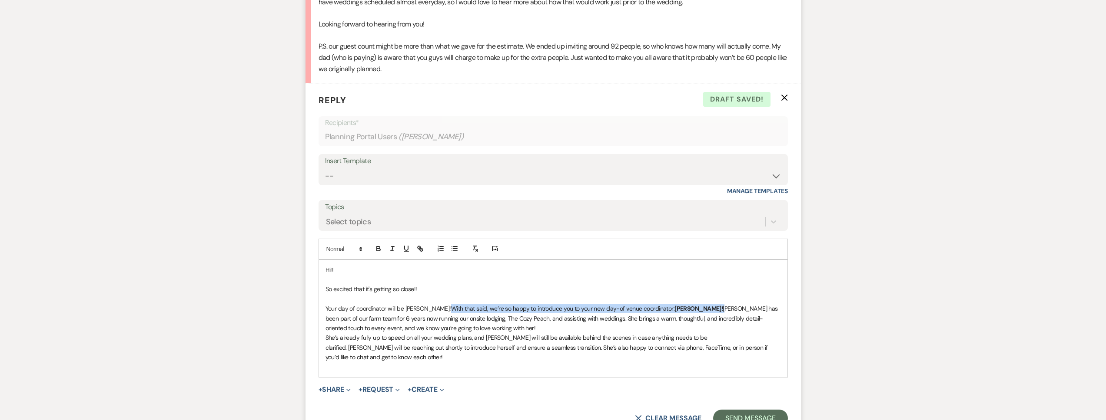
drag, startPoint x: 663, startPoint y: 308, endPoint x: 423, endPoint y: 310, distance: 239.8
click at [423, 310] on p "Your day of coordinator will be [PERSON_NAME]! With that said, we’re so happy t…" at bounding box center [552, 318] width 455 height 29
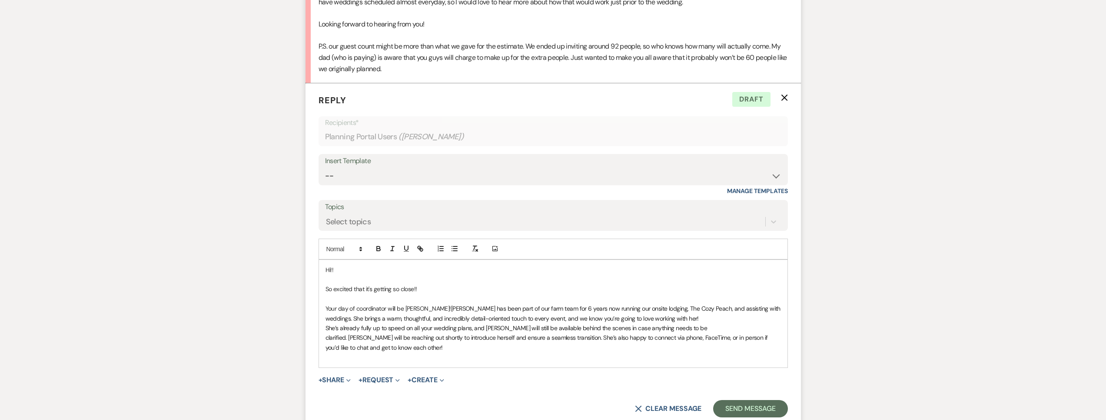
click at [652, 318] on p "Your day of coordinator will be [PERSON_NAME]! [PERSON_NAME] has been part of o…" at bounding box center [552, 314] width 455 height 20
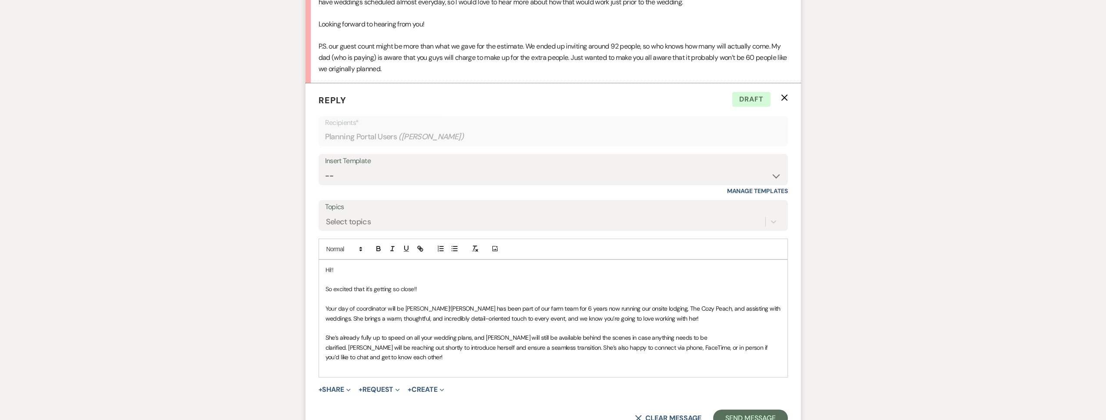
click at [585, 363] on p at bounding box center [552, 368] width 455 height 10
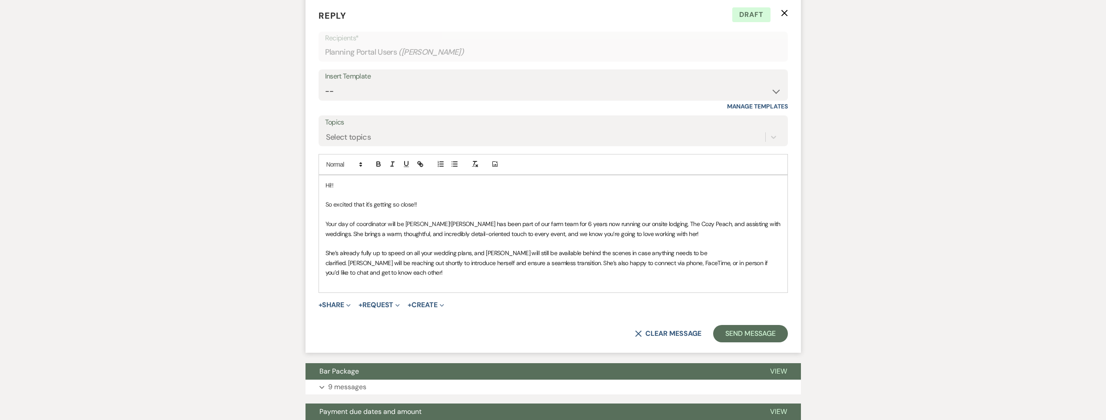
scroll to position [523, 0]
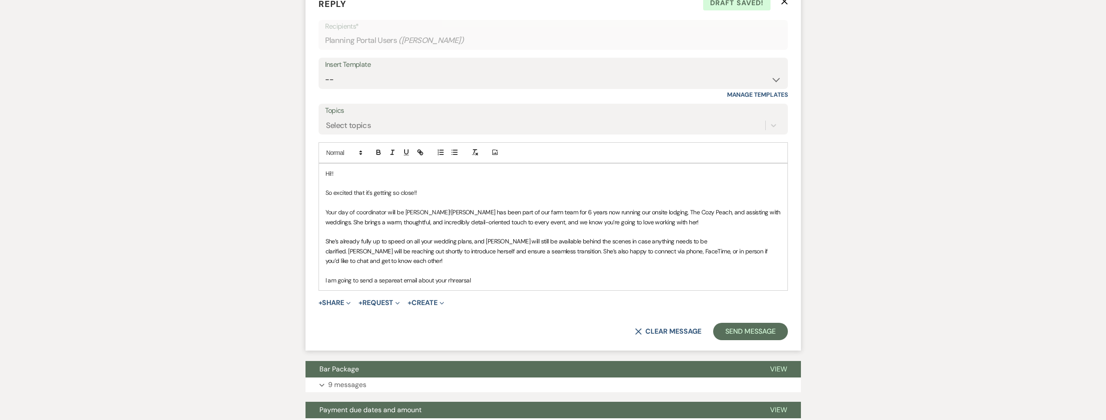
click at [460, 276] on p "I am going to send a separeat email about your rhrearsal" at bounding box center [552, 281] width 455 height 10
click at [493, 276] on p "I am going to send a separate email about your rehearsal" at bounding box center [552, 281] width 455 height 10
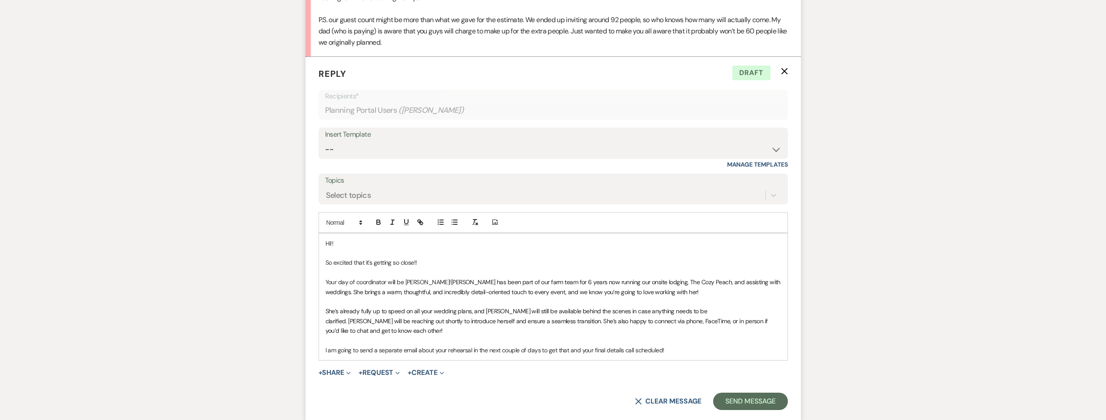
scroll to position [460, 0]
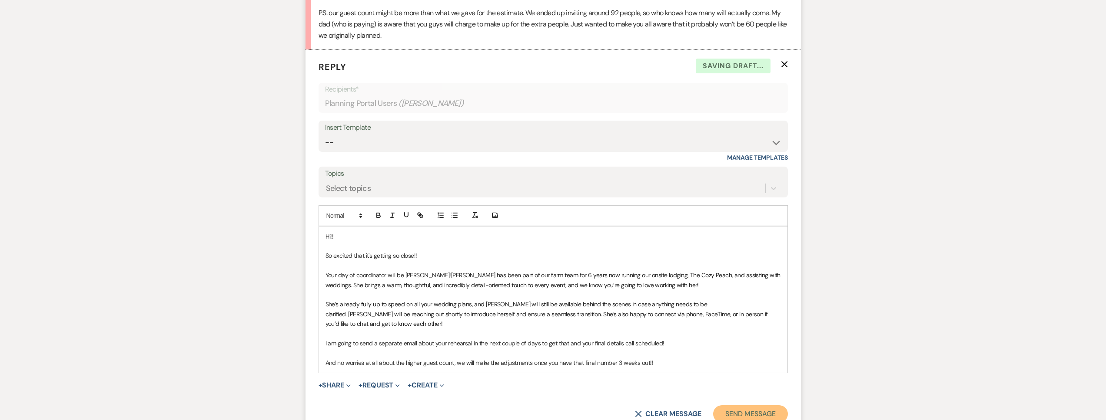
click at [731, 406] on button "Send Message" at bounding box center [750, 414] width 74 height 17
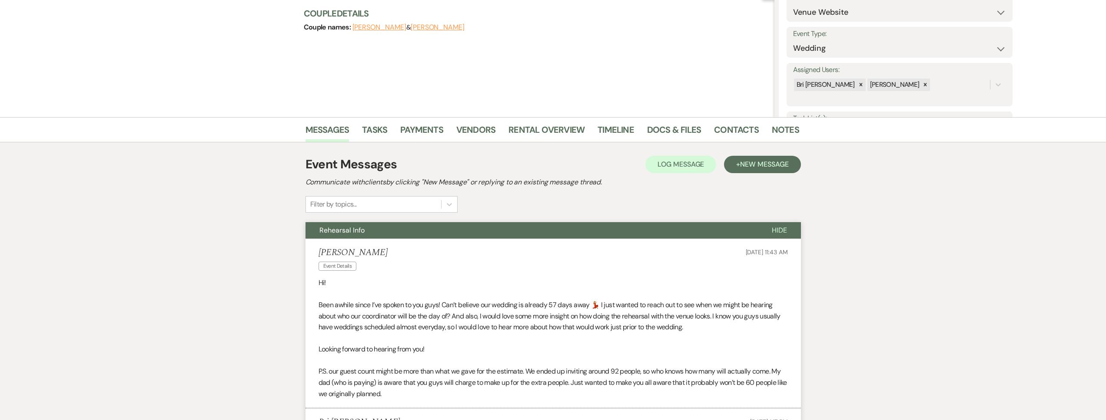
scroll to position [0, 0]
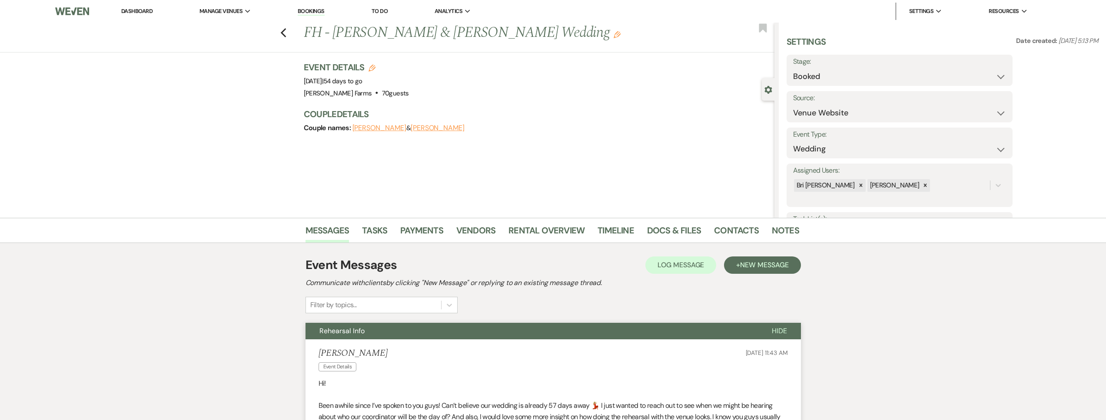
click at [151, 12] on link "Dashboard" at bounding box center [136, 10] width 31 height 7
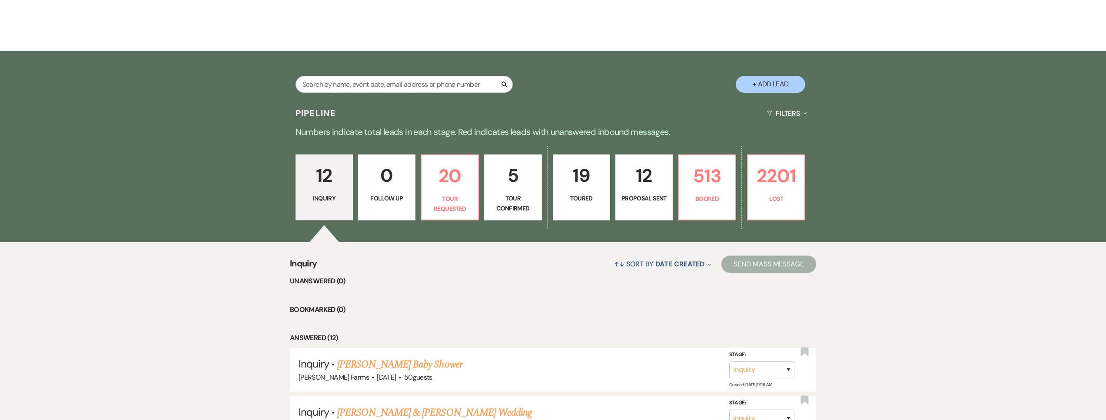
scroll to position [154, 0]
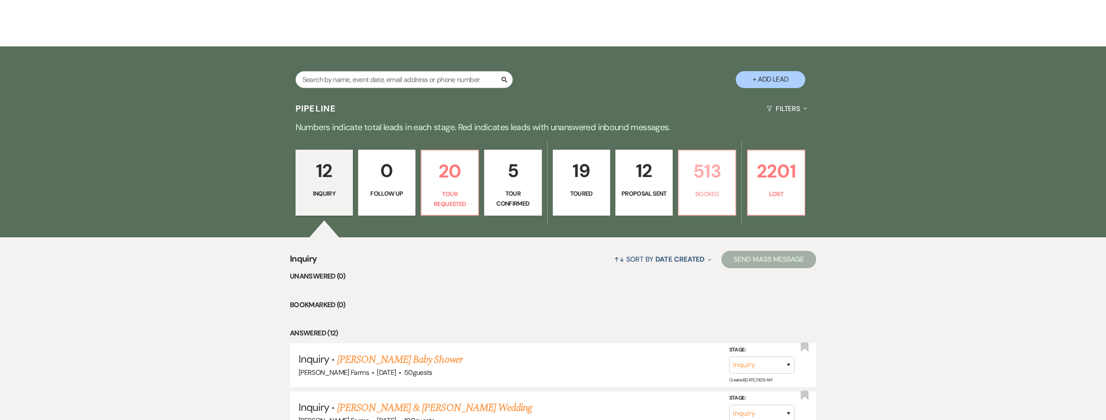
click at [713, 210] on link "513 Booked" at bounding box center [707, 183] width 58 height 66
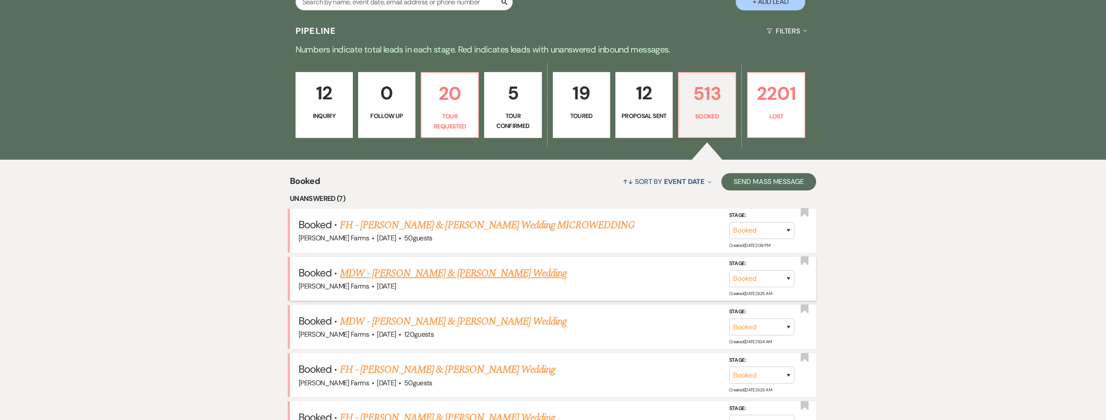
scroll to position [280, 0]
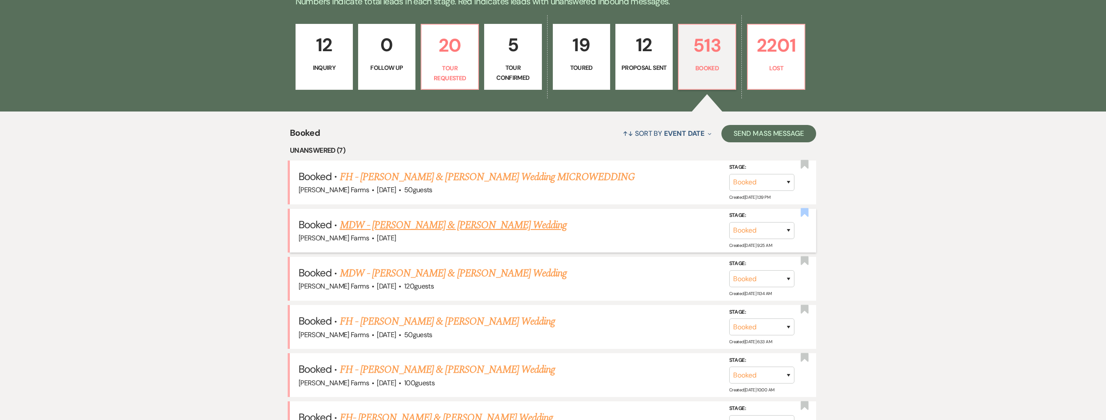
click at [801, 214] on use "button" at bounding box center [804, 213] width 8 height 9
click at [806, 215] on use "button" at bounding box center [804, 213] width 8 height 9
drag, startPoint x: 518, startPoint y: 227, endPoint x: 532, endPoint y: 230, distance: 14.2
click at [518, 227] on link "MDW - [PERSON_NAME] & [PERSON_NAME] Wedding" at bounding box center [453, 226] width 227 height 16
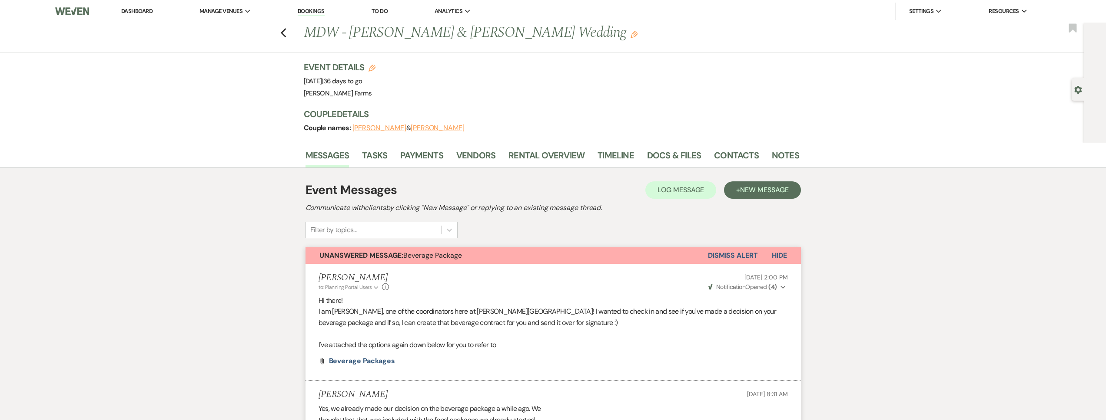
click at [731, 255] on button "Dismiss Alert" at bounding box center [733, 256] width 50 height 17
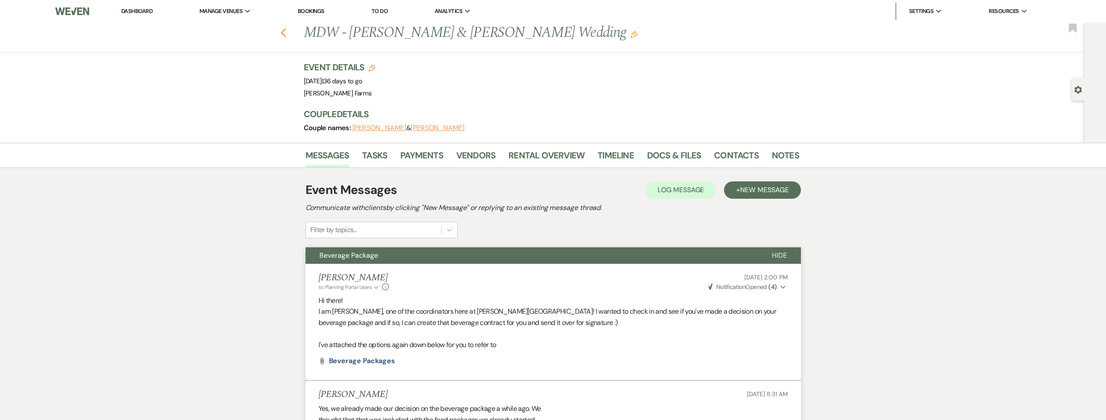
click at [287, 33] on icon "Previous" at bounding box center [283, 33] width 7 height 10
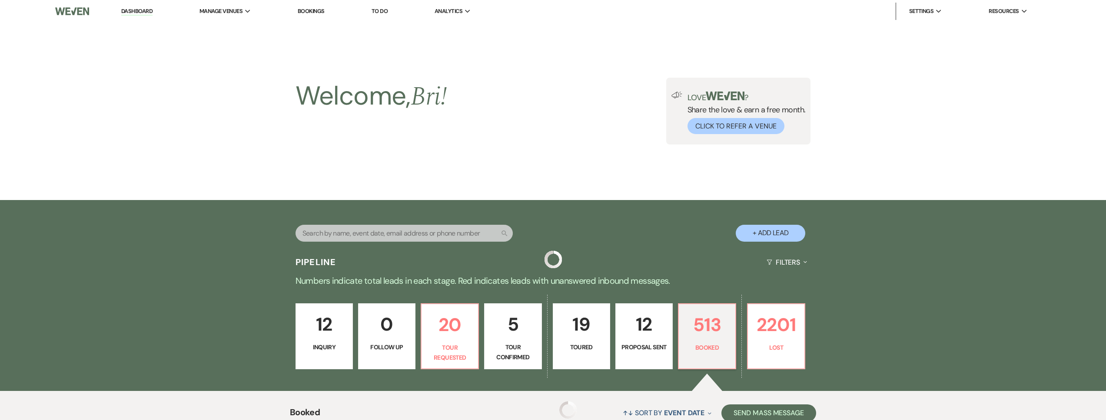
scroll to position [280, 0]
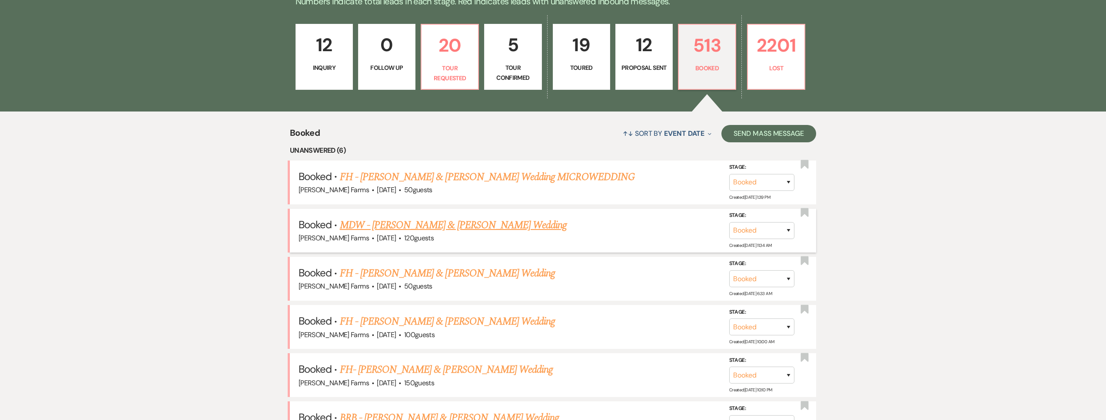
click at [488, 224] on link "MDW - [PERSON_NAME] & [PERSON_NAME] Wedding" at bounding box center [453, 226] width 227 height 16
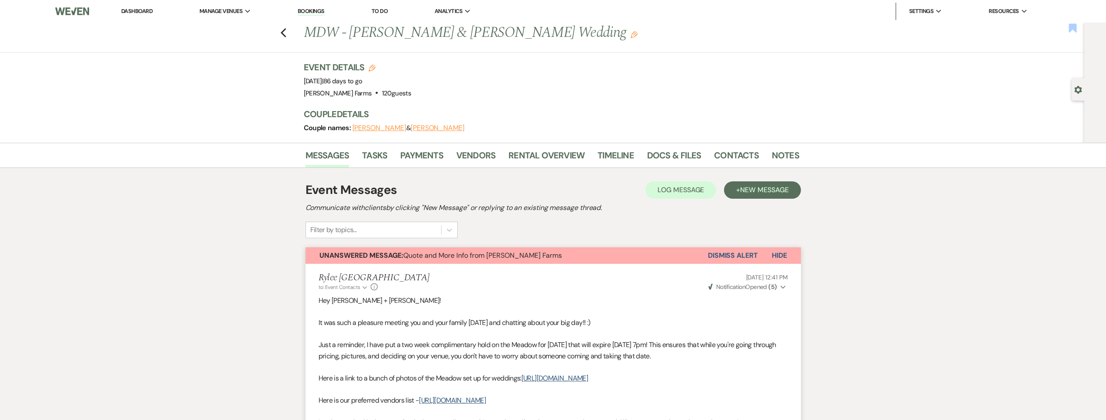
click at [1073, 29] on use "button" at bounding box center [1072, 27] width 8 height 9
click at [286, 33] on icon "Previous" at bounding box center [283, 33] width 7 height 10
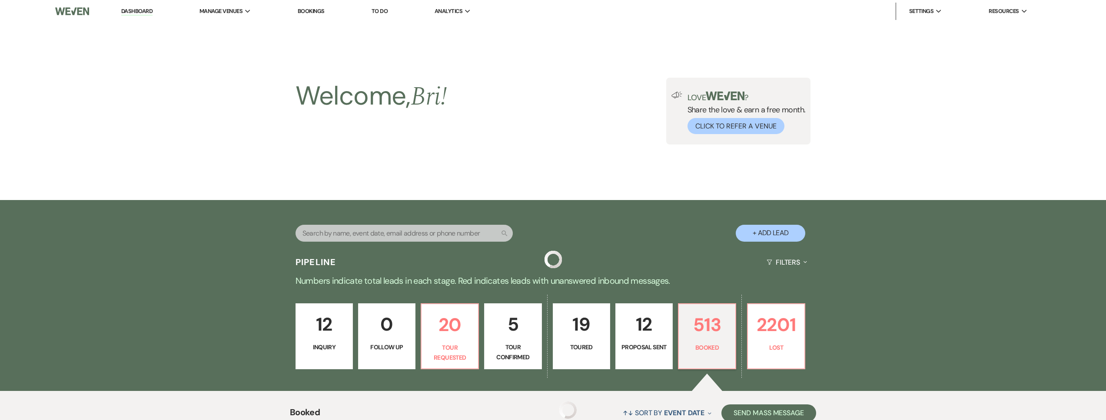
scroll to position [280, 0]
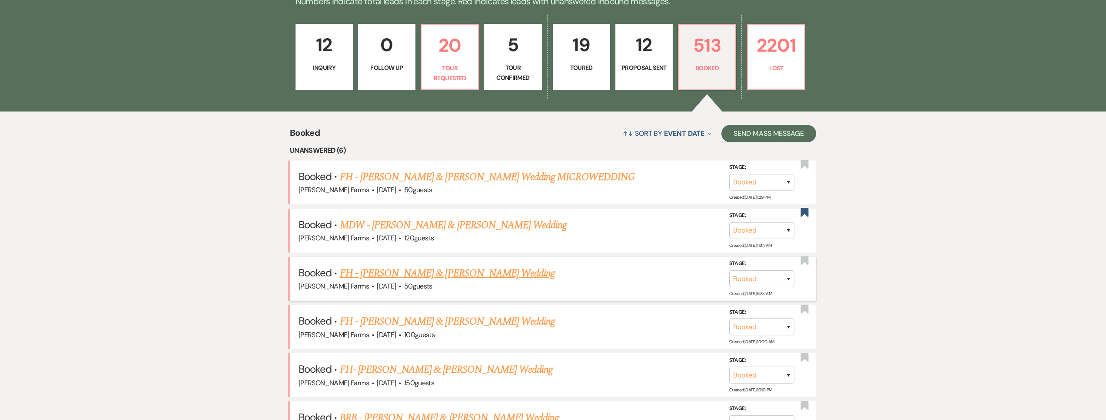
click at [467, 275] on link "FH - [PERSON_NAME] & [PERSON_NAME] Wedding" at bounding box center [447, 274] width 215 height 16
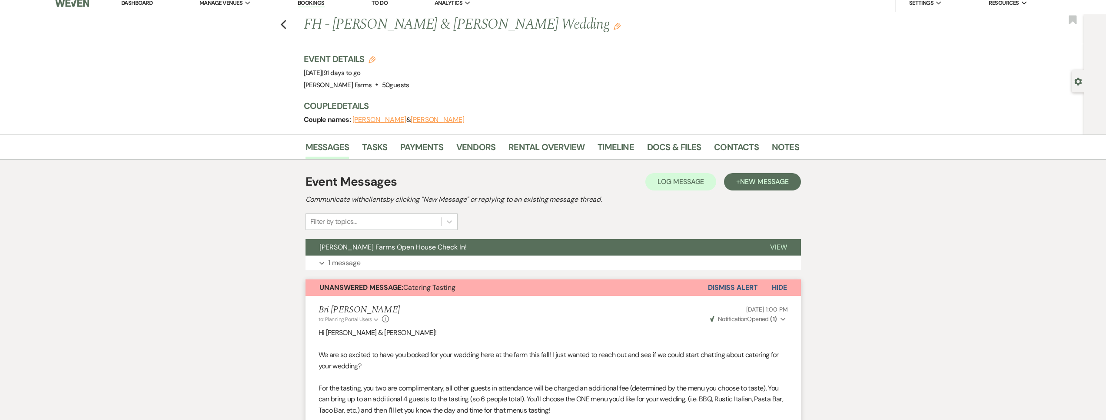
scroll to position [15, 0]
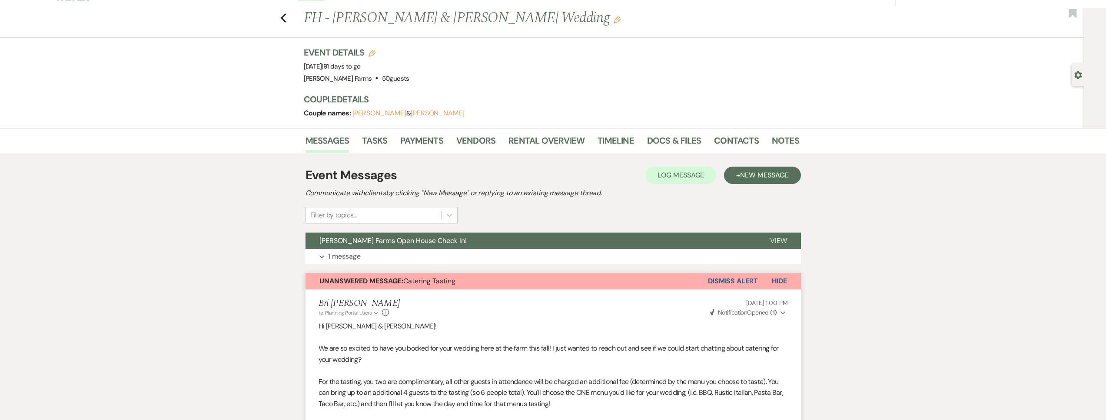
click at [284, 32] on div "Previous FH - [PERSON_NAME] & [PERSON_NAME] Wedding Edit Bookmark" at bounding box center [540, 23] width 1088 height 30
click at [286, 19] on use "button" at bounding box center [283, 18] width 6 height 10
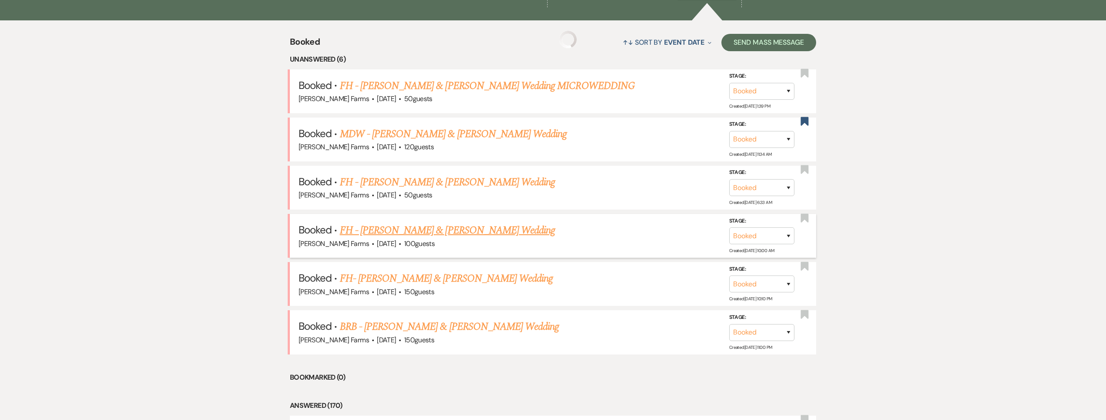
scroll to position [412, 0]
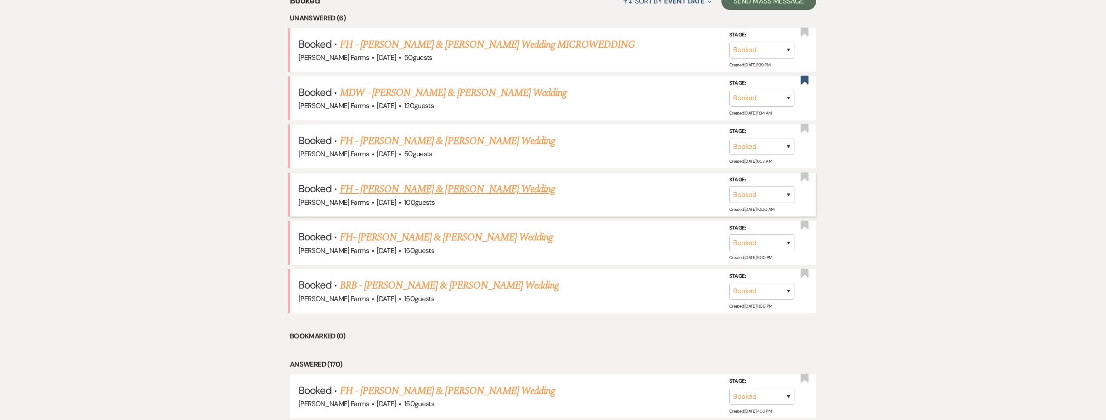
click at [475, 191] on link "FH - [PERSON_NAME] & [PERSON_NAME] Wedding" at bounding box center [447, 190] width 215 height 16
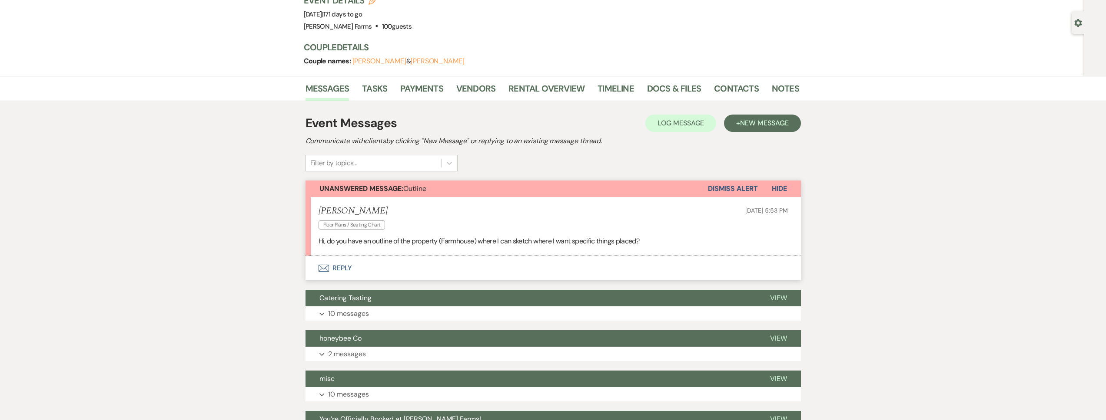
scroll to position [70, 0]
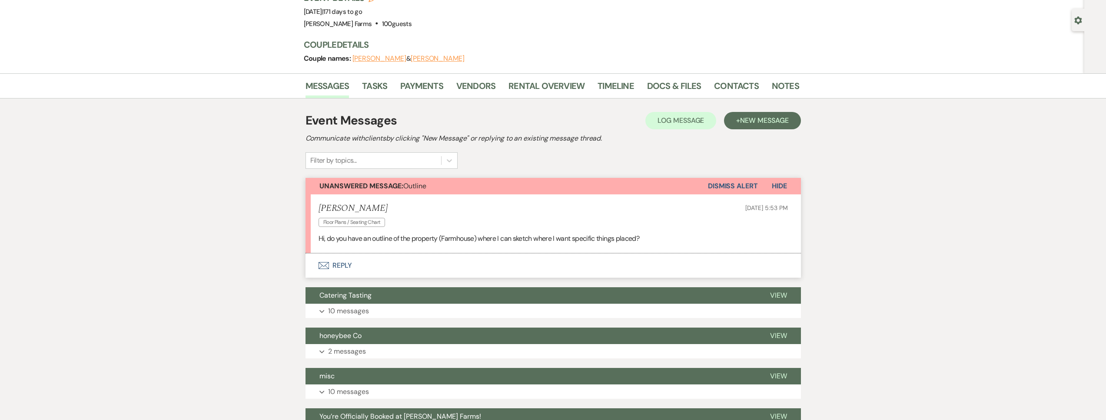
click at [417, 264] on button "Envelope Reply" at bounding box center [552, 266] width 495 height 24
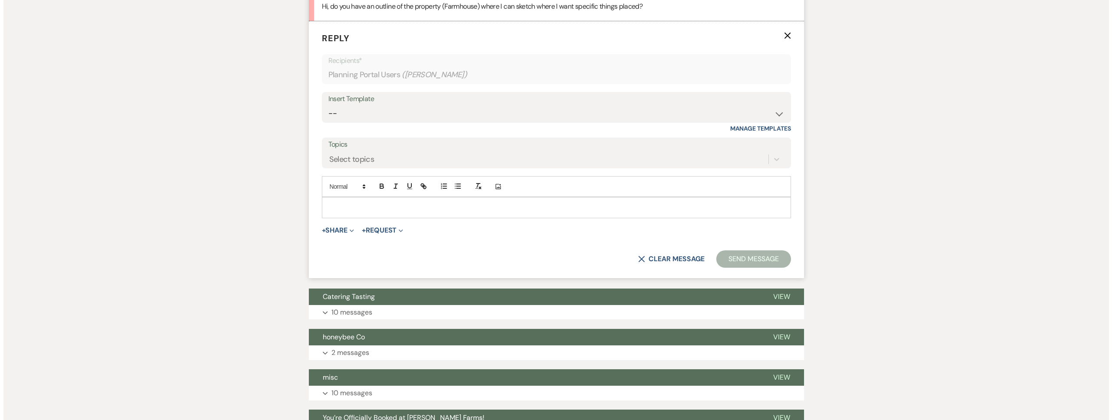
scroll to position [304, 0]
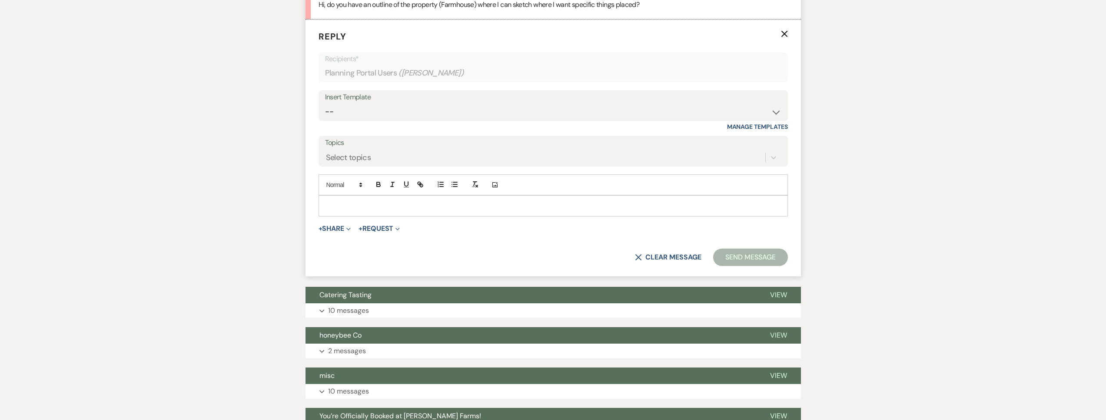
click at [352, 208] on p at bounding box center [552, 206] width 455 height 10
click at [350, 230] on icon "Expand" at bounding box center [348, 229] width 4 height 4
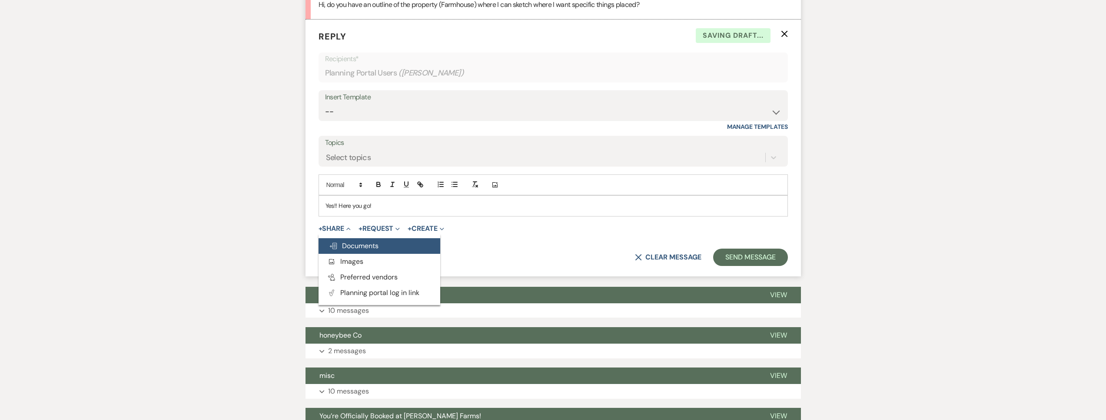
click at [356, 240] on button "Doc Upload Documents" at bounding box center [379, 246] width 122 height 16
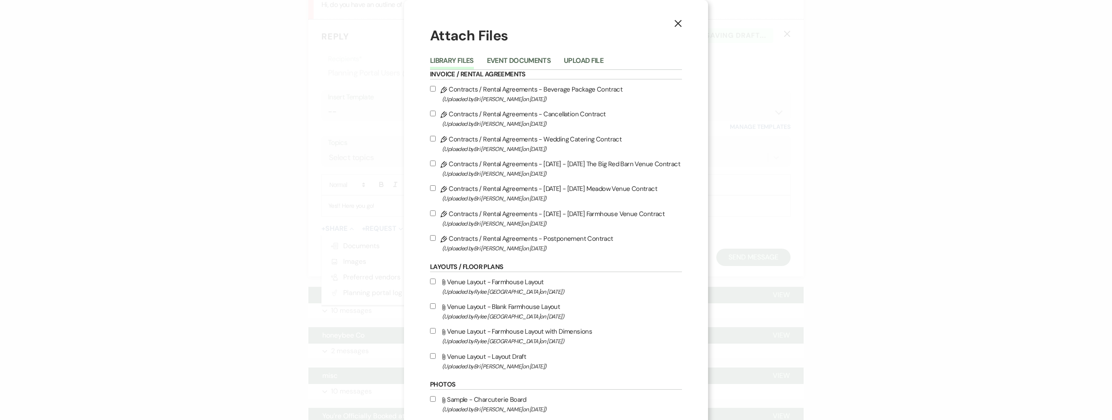
click at [492, 288] on span "(Uploaded by [PERSON_NAME] on [DATE] )" at bounding box center [562, 292] width 240 height 10
click at [436, 285] on input "Attach File Venue Layout - Farmhouse Layout (Uploaded by [PERSON_NAME] on [DATE…" at bounding box center [433, 282] width 6 height 6
checkbox input "true"
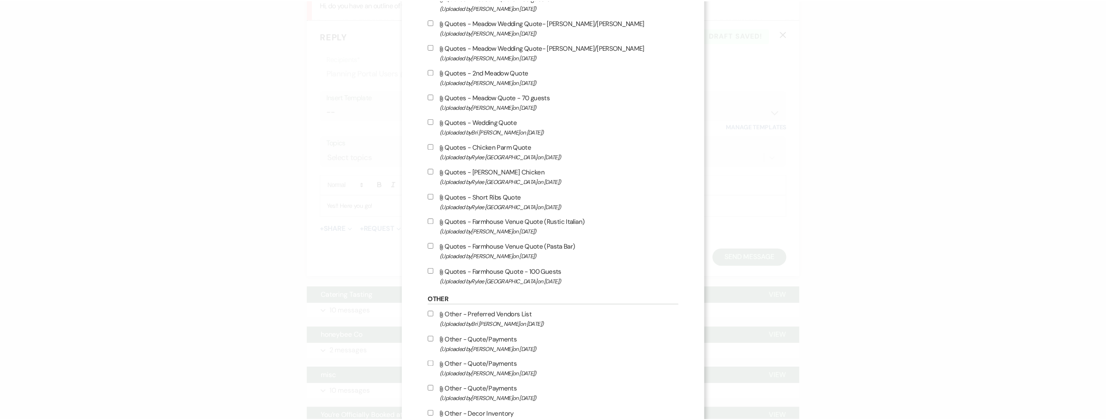
scroll to position [2576, 0]
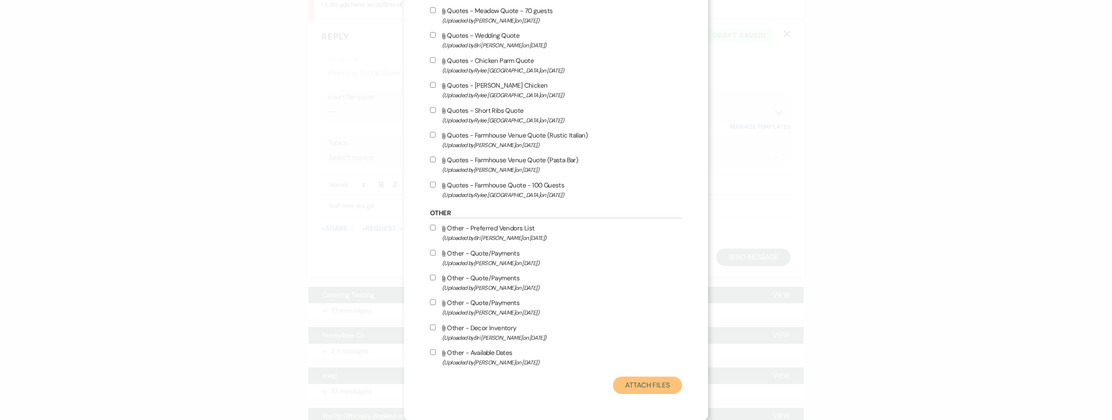
click at [635, 385] on button "Attach Files" at bounding box center [647, 385] width 69 height 17
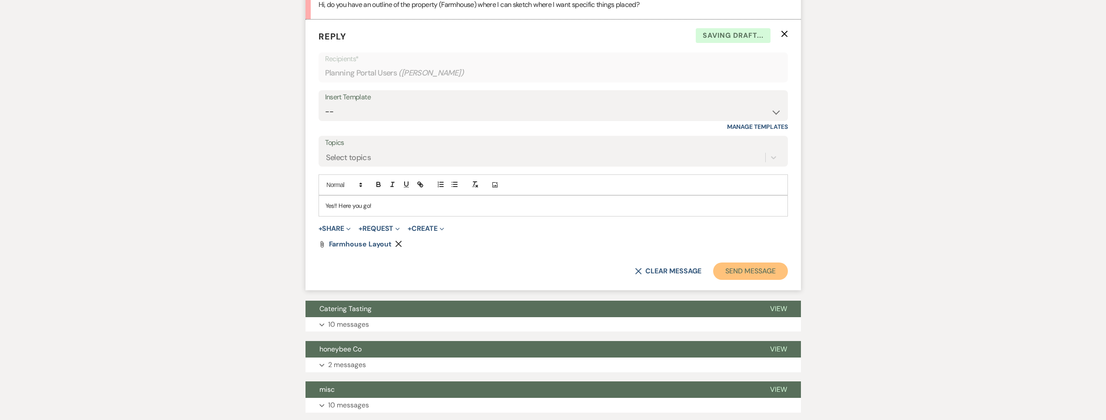
click at [748, 276] on button "Send Message" at bounding box center [750, 271] width 74 height 17
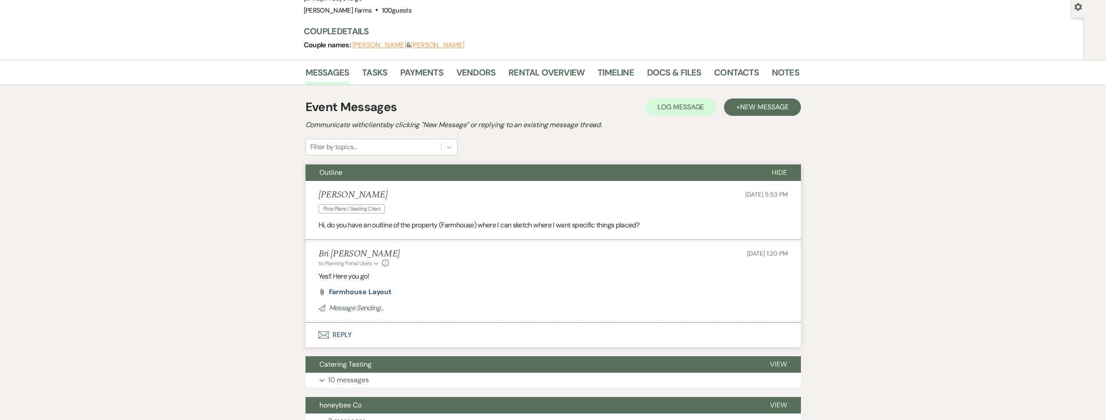
scroll to position [0, 0]
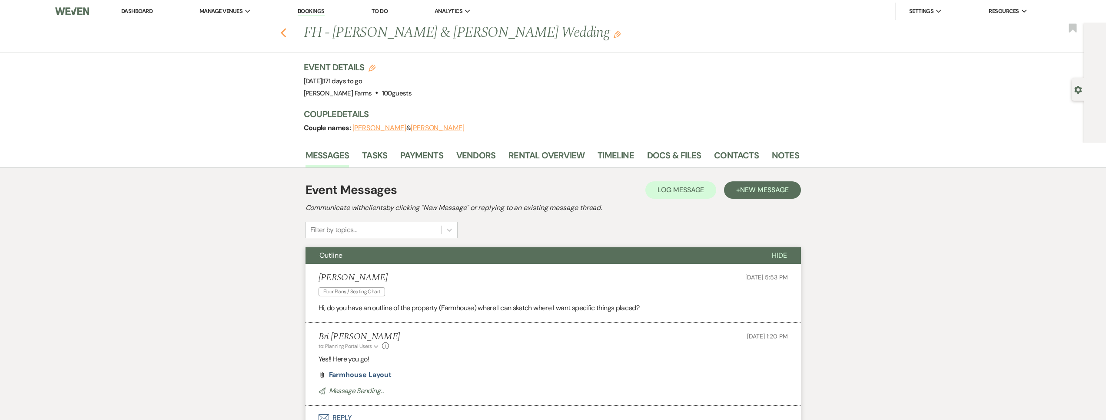
click at [284, 33] on icon "Previous" at bounding box center [283, 33] width 7 height 10
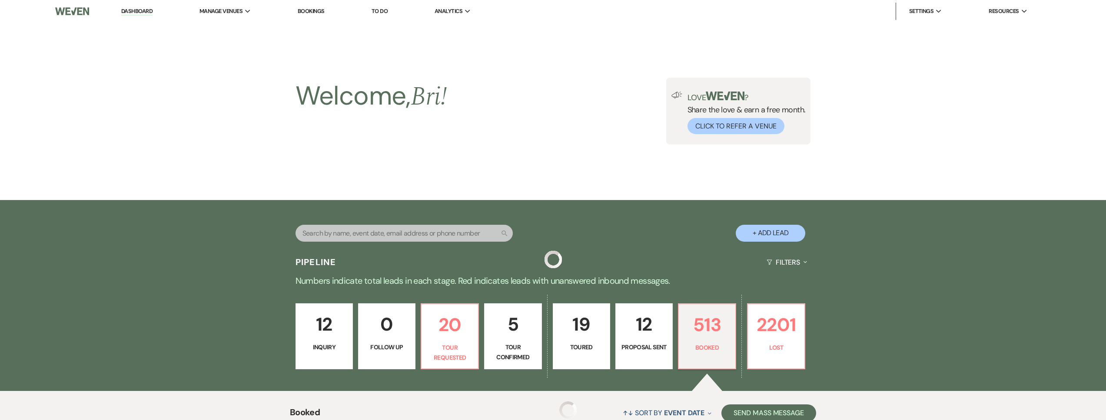
scroll to position [412, 0]
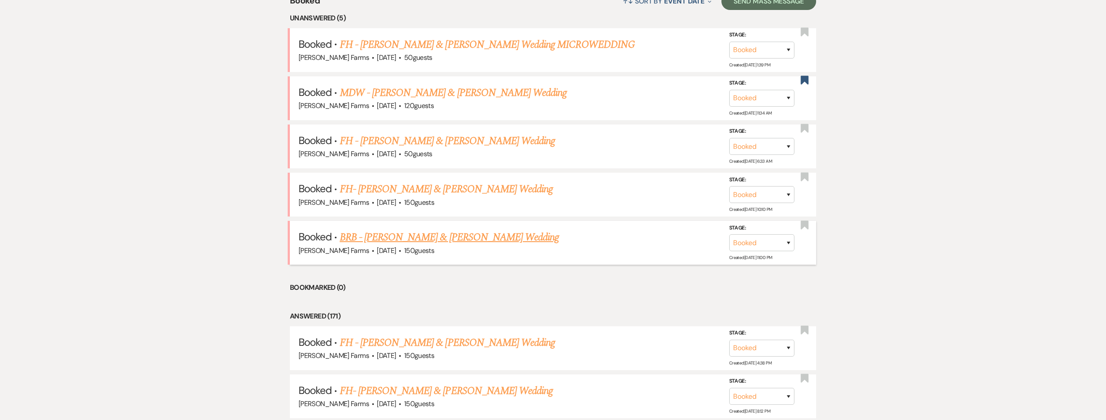
click at [456, 236] on link "BRB - [PERSON_NAME] & [PERSON_NAME] Wedding" at bounding box center [449, 238] width 219 height 16
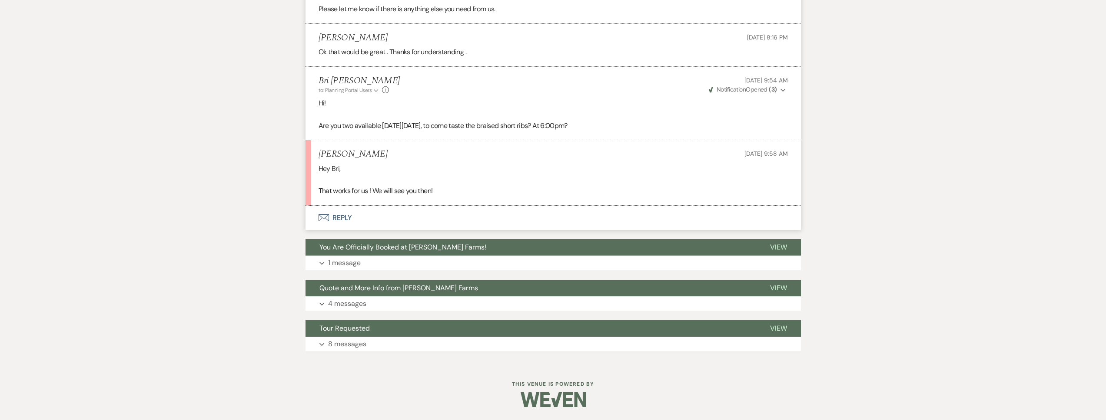
click at [399, 224] on button "Envelope Reply" at bounding box center [552, 218] width 495 height 24
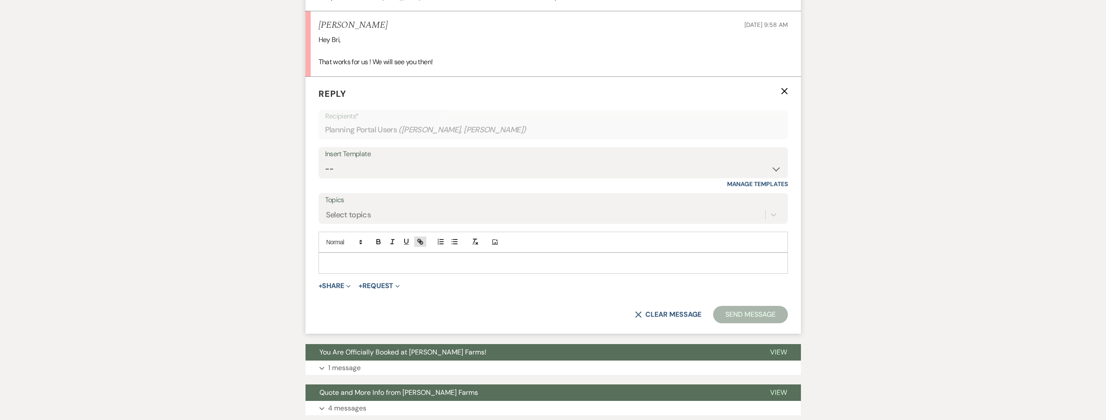
scroll to position [1213, 0]
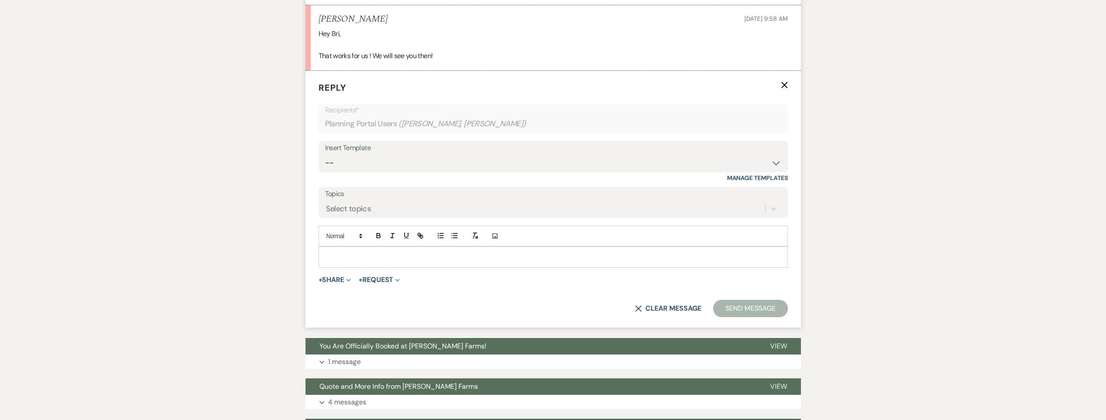
click at [361, 262] on p at bounding box center [552, 257] width 455 height 10
click at [719, 317] on button "Send Message" at bounding box center [750, 308] width 74 height 17
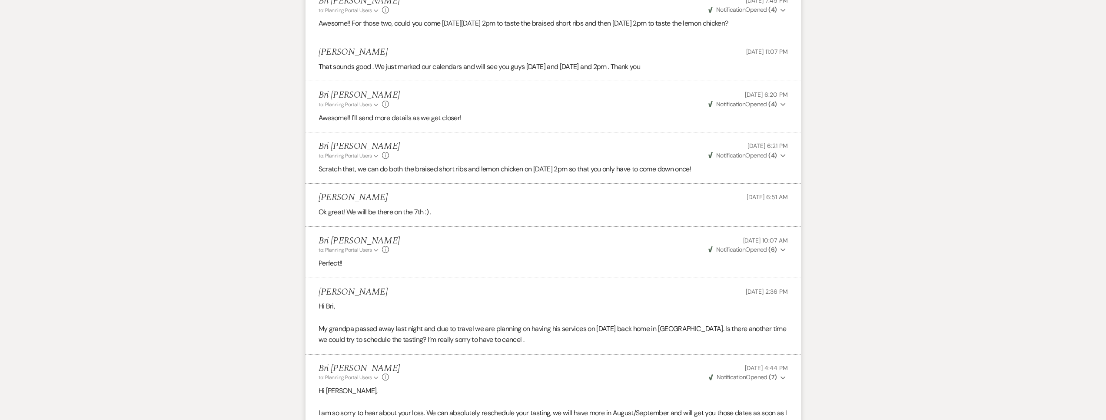
scroll to position [0, 0]
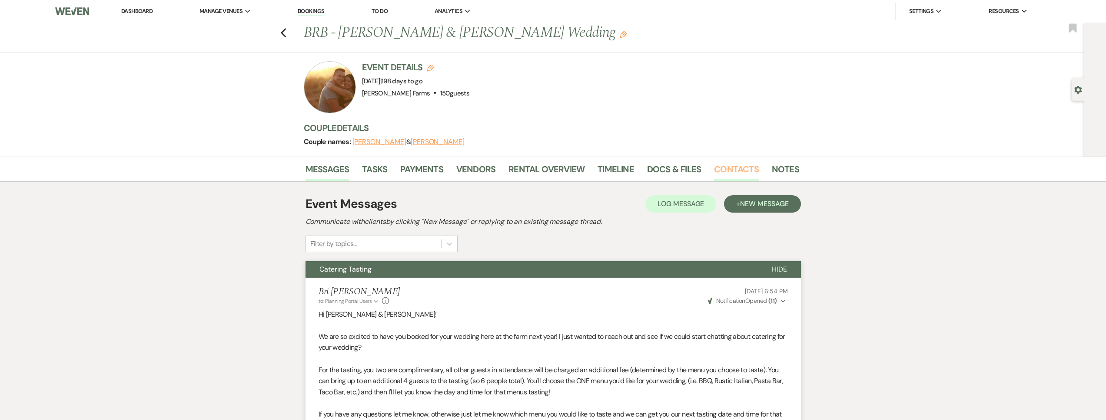
click at [714, 170] on link "Contacts" at bounding box center [736, 171] width 45 height 19
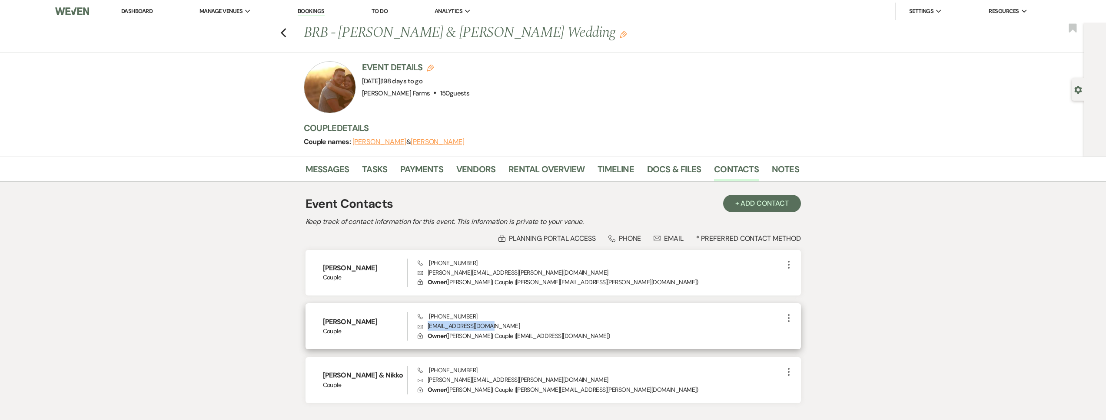
drag, startPoint x: 500, startPoint y: 325, endPoint x: 428, endPoint y: 328, distance: 72.6
click at [428, 328] on p "Envelope [EMAIL_ADDRESS][DOMAIN_NAME]" at bounding box center [599, 326] width 365 height 10
copy p "[EMAIL_ADDRESS][DOMAIN_NAME]"
click at [143, 15] on li "Dashboard" at bounding box center [137, 11] width 40 height 17
click at [142, 9] on link "Dashboard" at bounding box center [136, 10] width 31 height 7
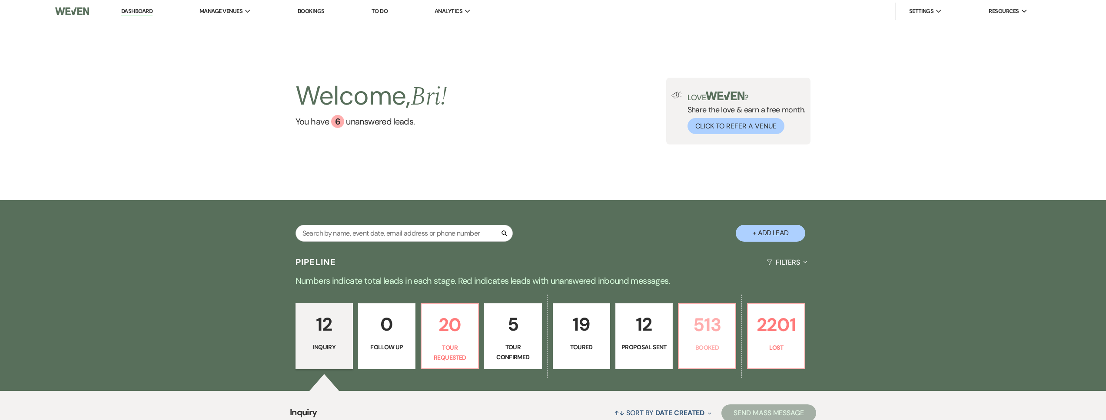
click at [716, 318] on p "513" at bounding box center [707, 325] width 46 height 29
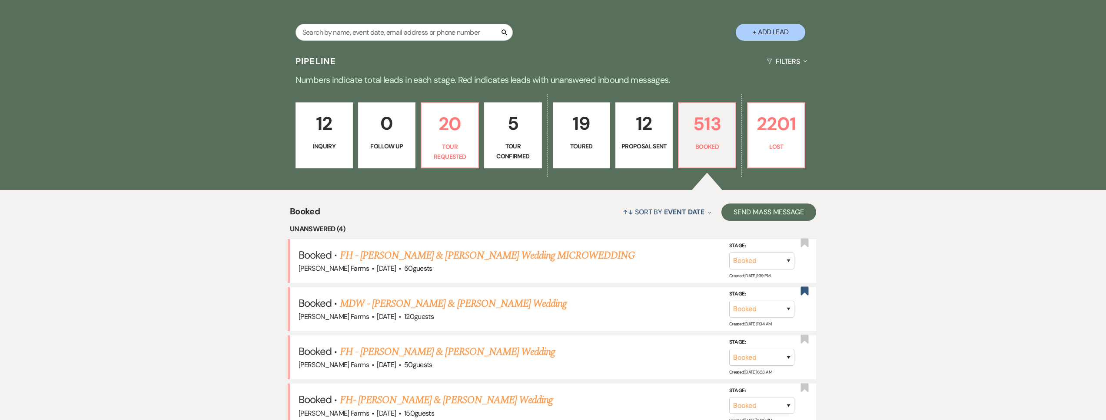
scroll to position [188, 0]
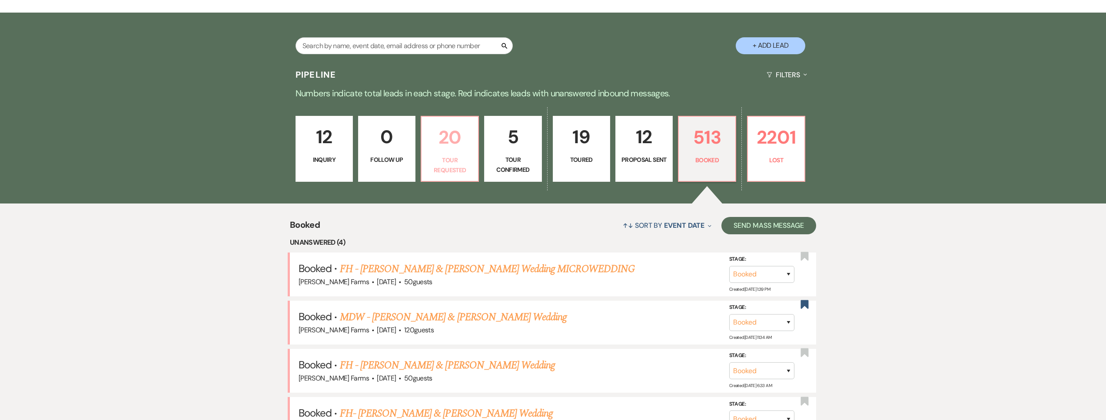
click at [437, 150] on p "20" at bounding box center [450, 137] width 46 height 29
select select "2"
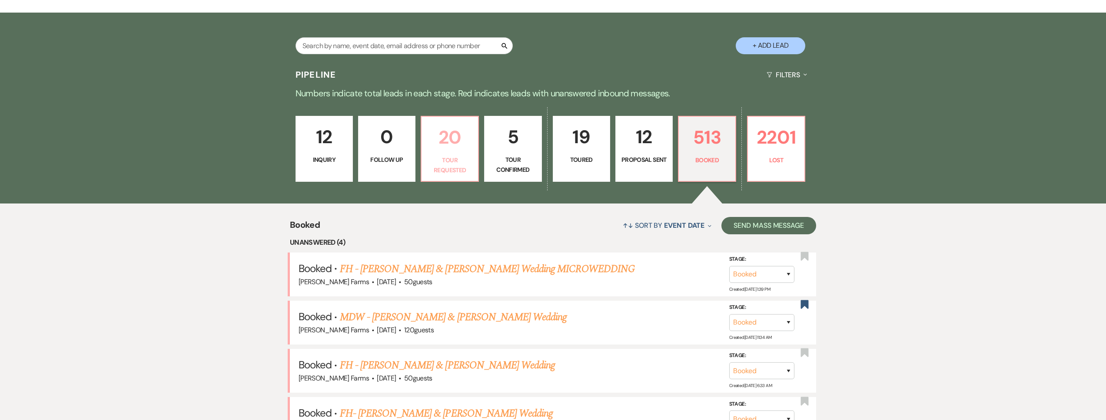
select select "2"
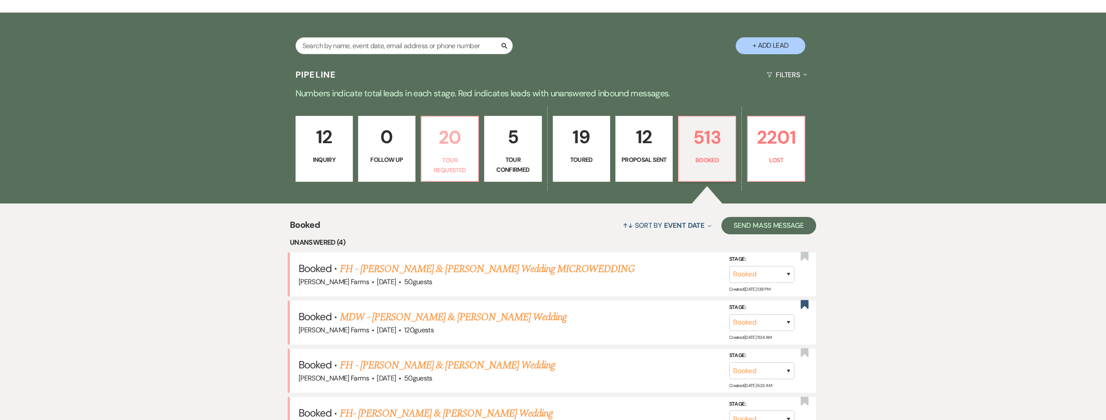
select select "2"
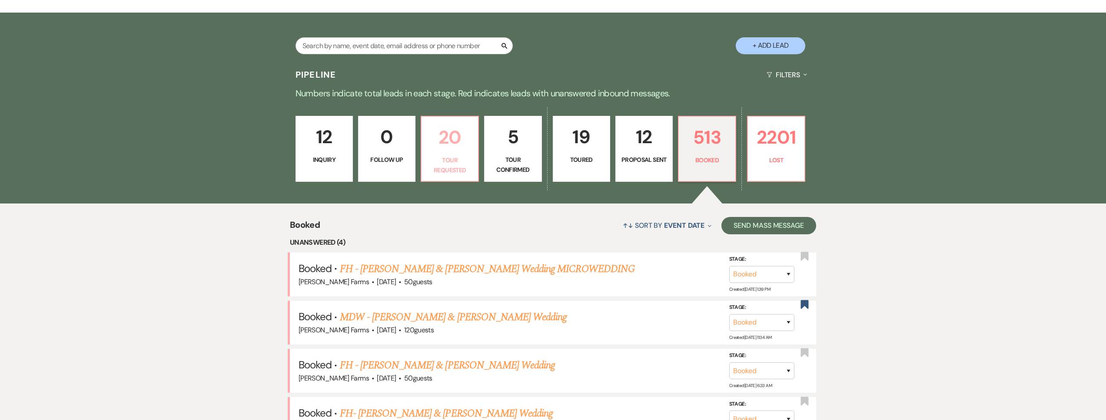
select select "2"
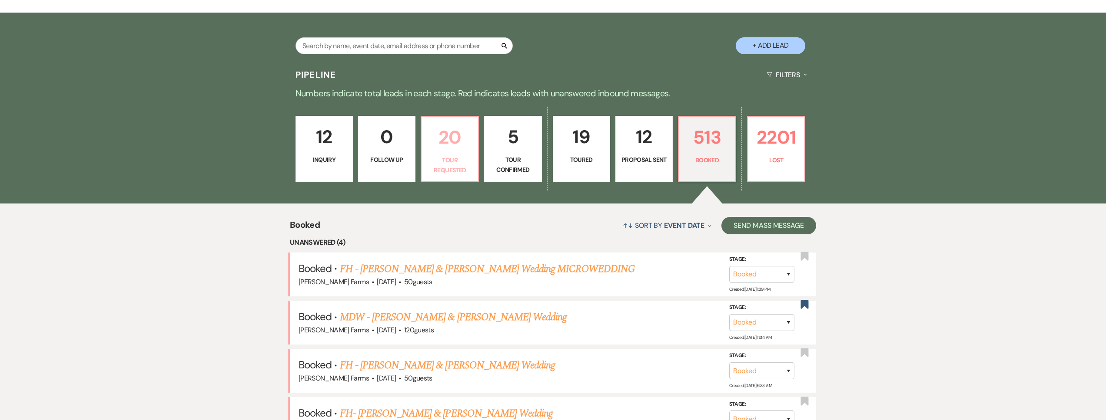
select select "2"
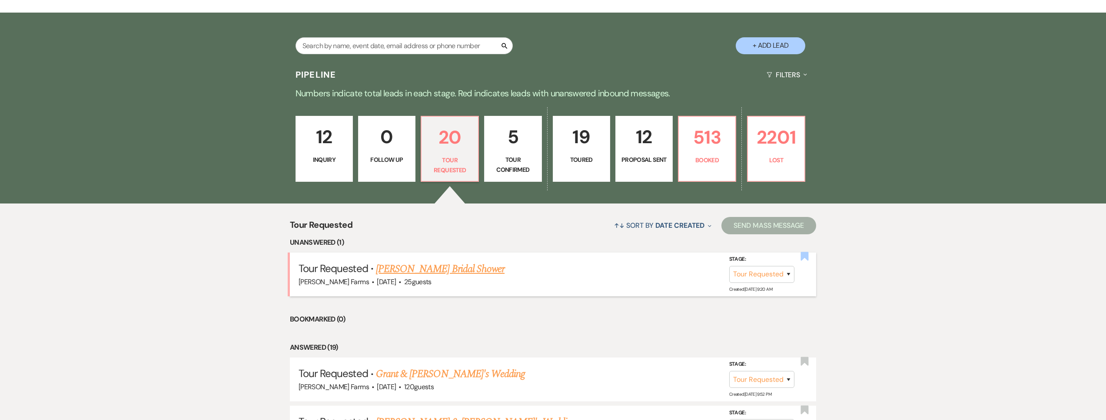
click at [804, 258] on use "button" at bounding box center [804, 256] width 8 height 9
click at [785, 161] on p "Lost" at bounding box center [776, 161] width 46 height 10
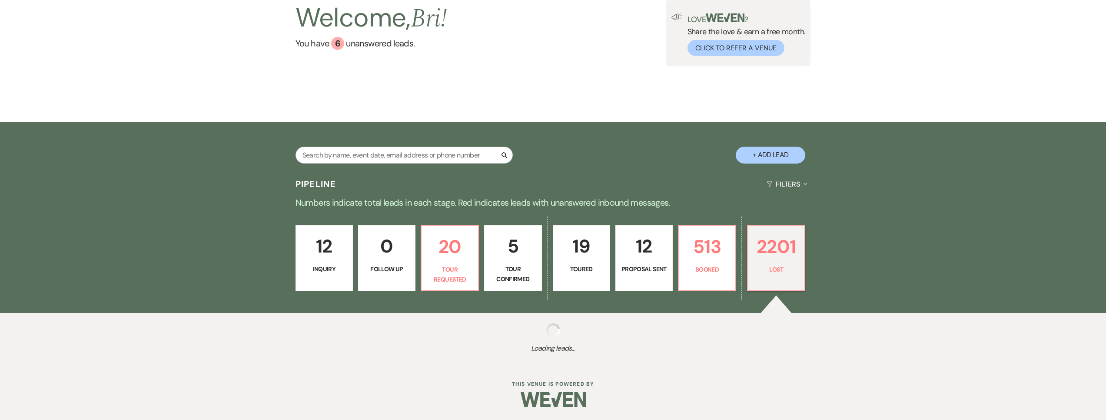
scroll to position [78, 0]
select select "8"
select select "11"
select select "8"
select select "10"
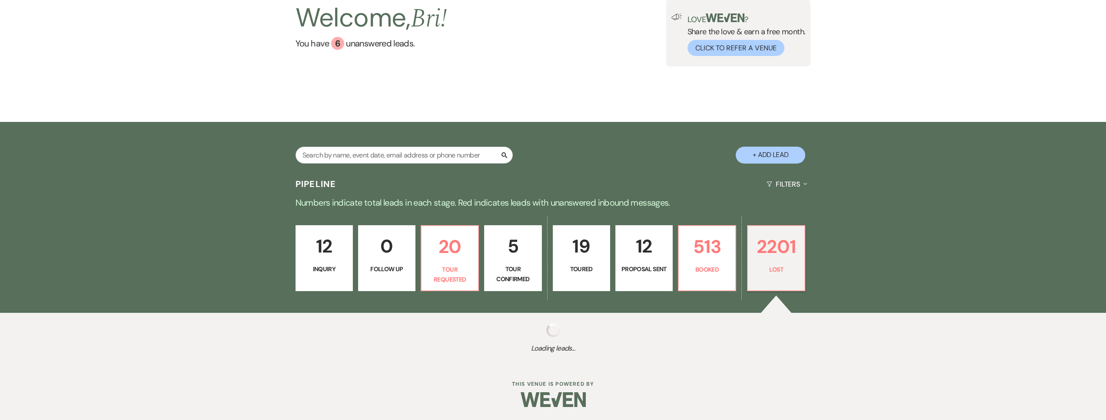
select select "8"
select select "5"
select select "8"
select select "5"
select select "8"
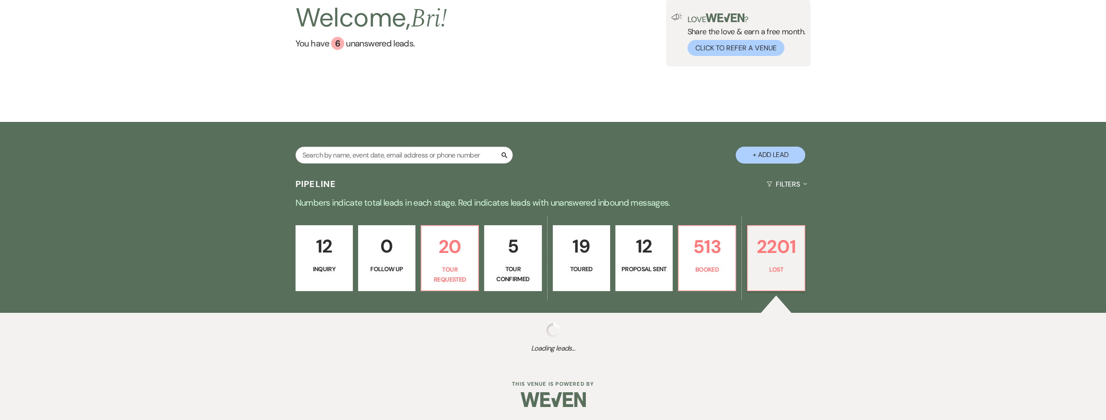
select select "1"
select select "8"
select select "5"
select select "8"
select select "5"
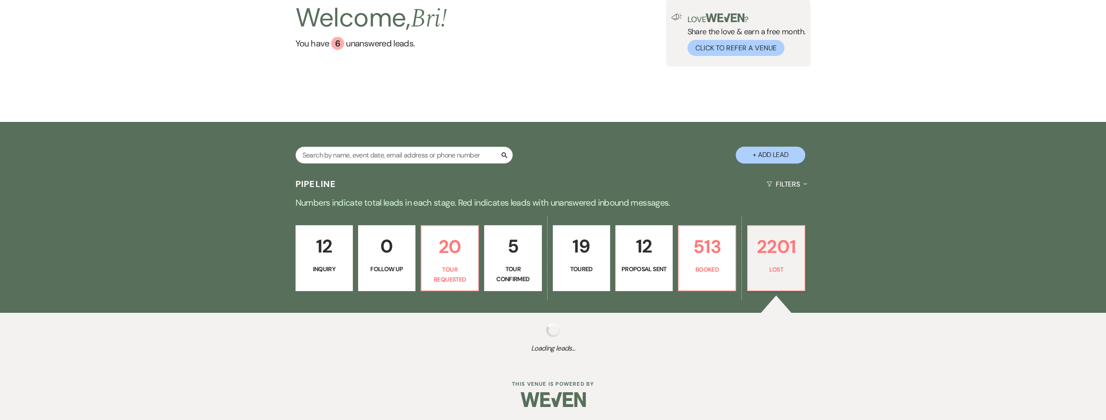
select select "8"
select select "1"
select select "8"
select select "6"
select select "8"
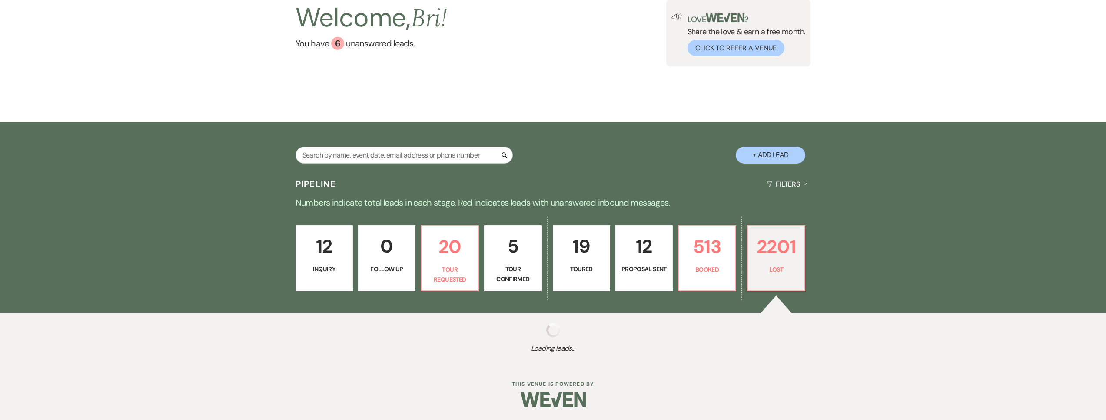
select select "6"
select select "8"
select select "1"
select select "8"
select select "10"
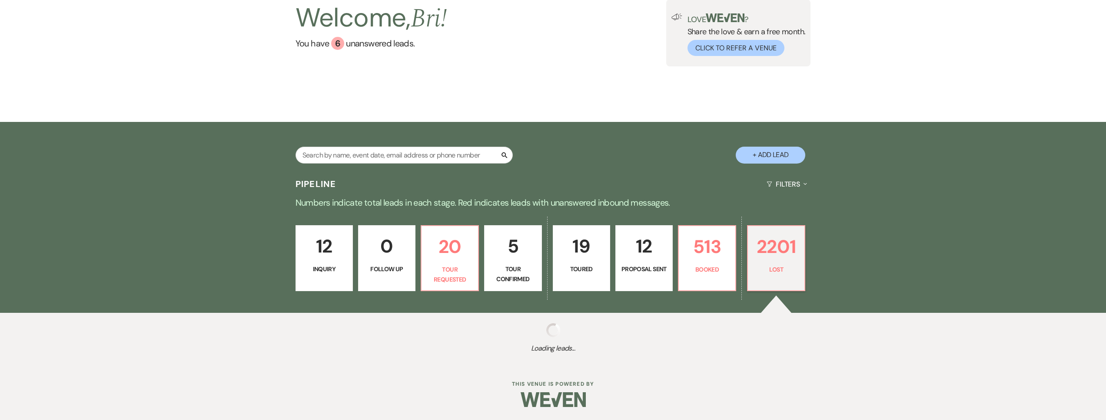
select select "8"
select select "10"
select select "8"
select select "1"
select select "8"
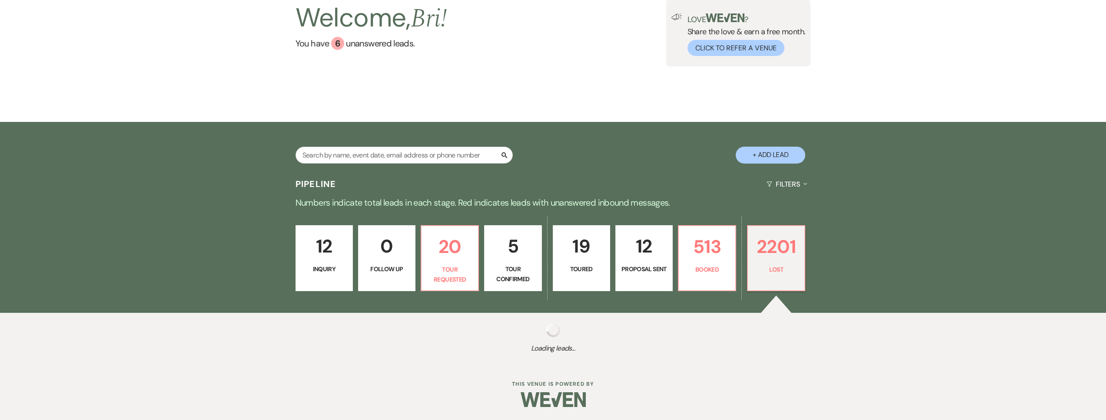
select select "7"
select select "8"
select select "6"
select select "8"
select select "5"
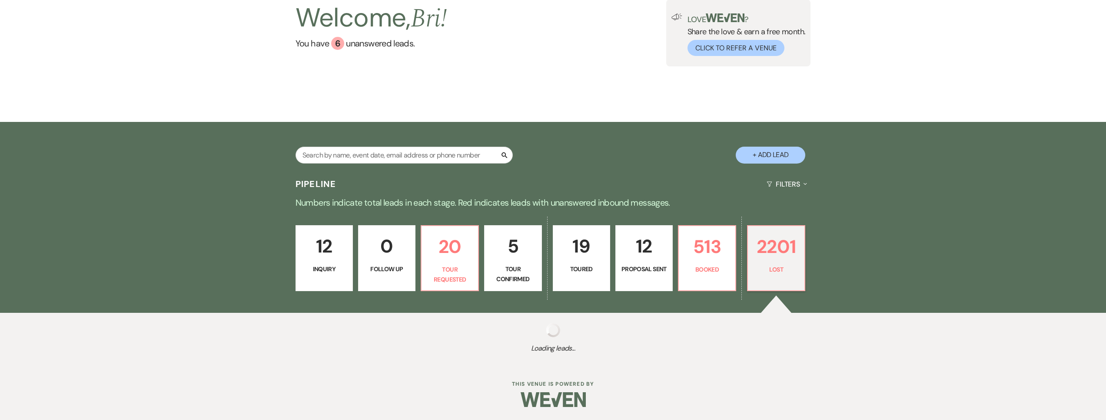
select select "8"
select select "6"
select select "8"
select select "5"
select select "8"
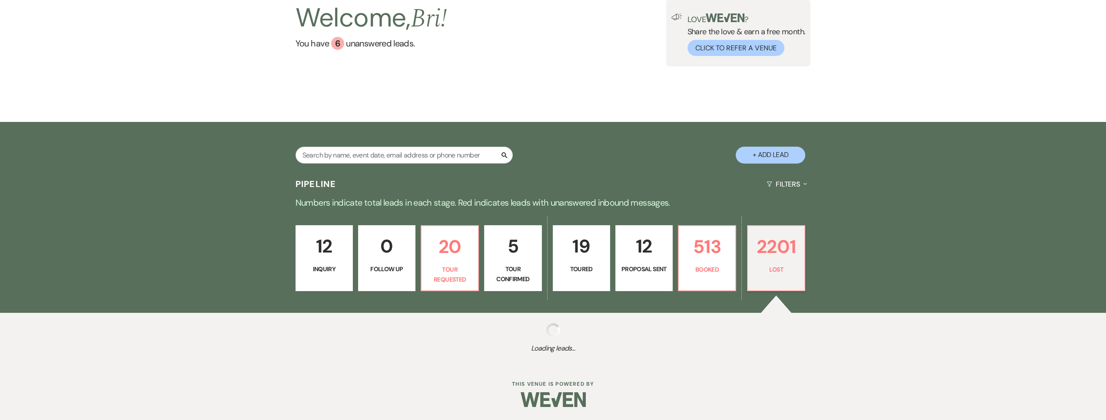
select select "5"
select select "8"
select select "5"
select select "8"
select select "1"
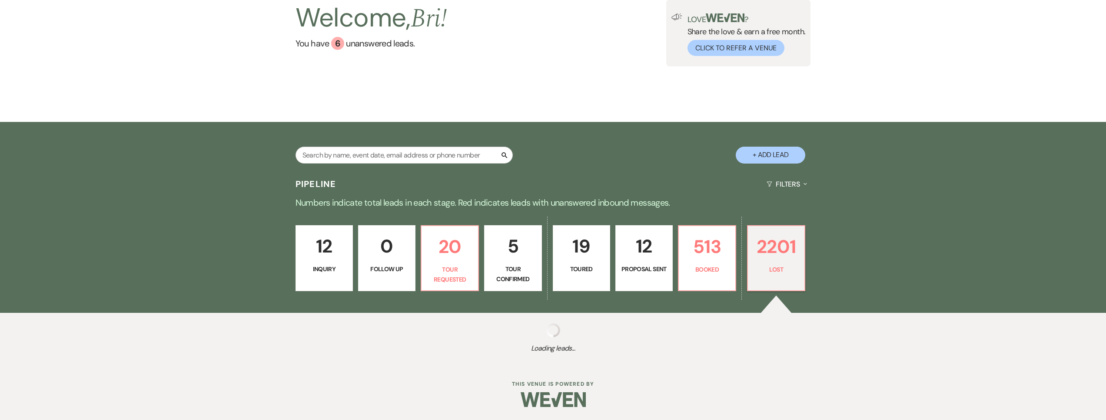
select select "8"
select select "5"
select select "8"
select select "6"
select select "8"
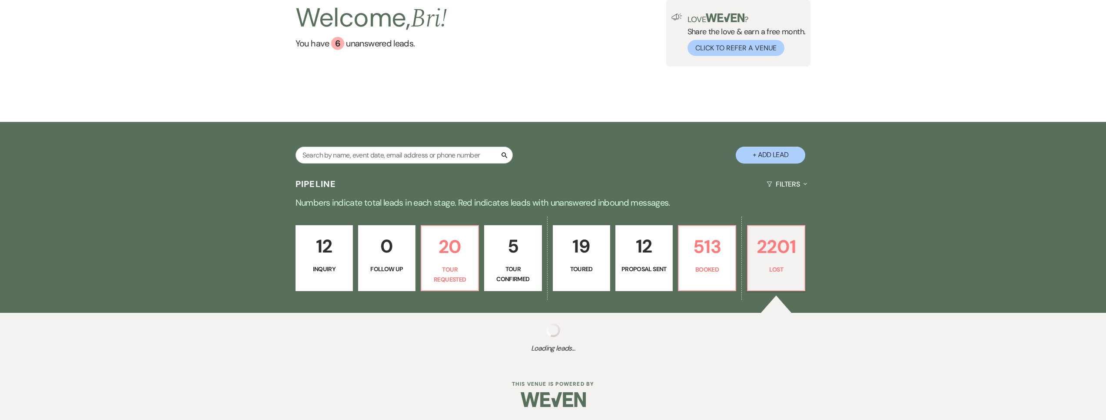
select select "1"
select select "8"
select select "5"
select select "8"
select select "5"
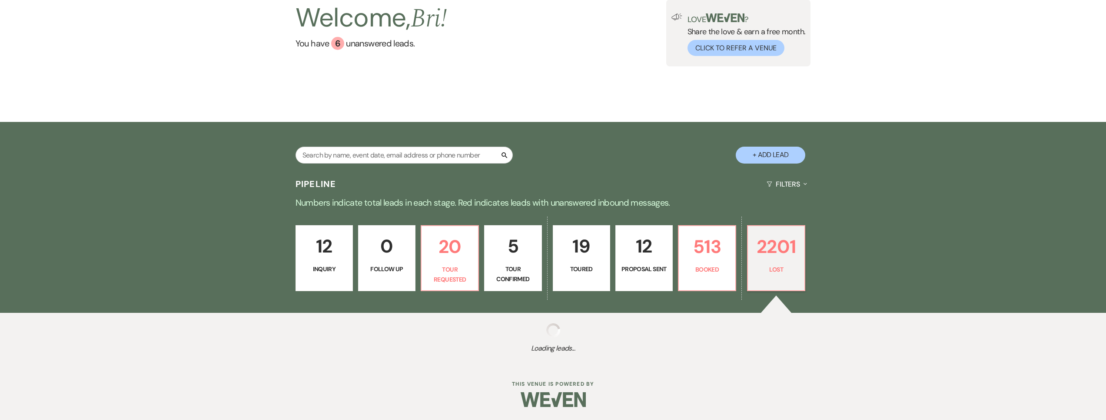
select select "8"
select select "6"
select select "8"
select select "5"
select select "8"
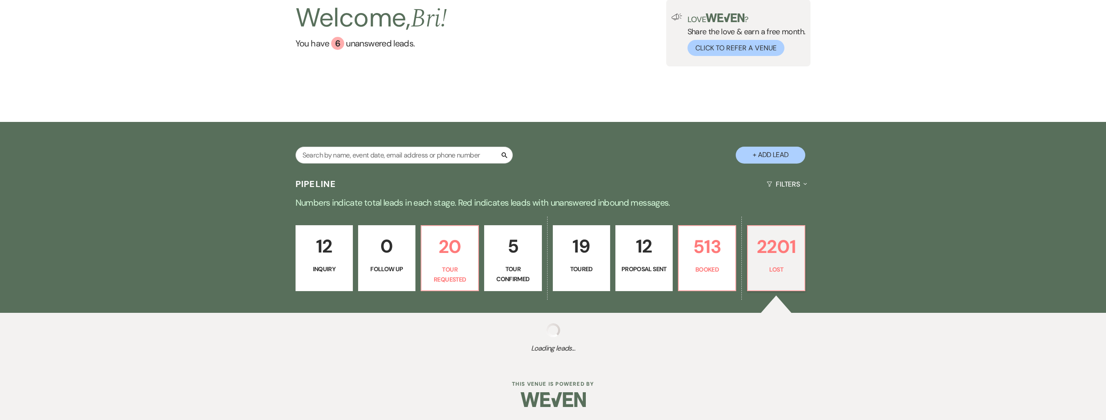
select select "5"
select select "8"
select select "5"
select select "8"
select select "5"
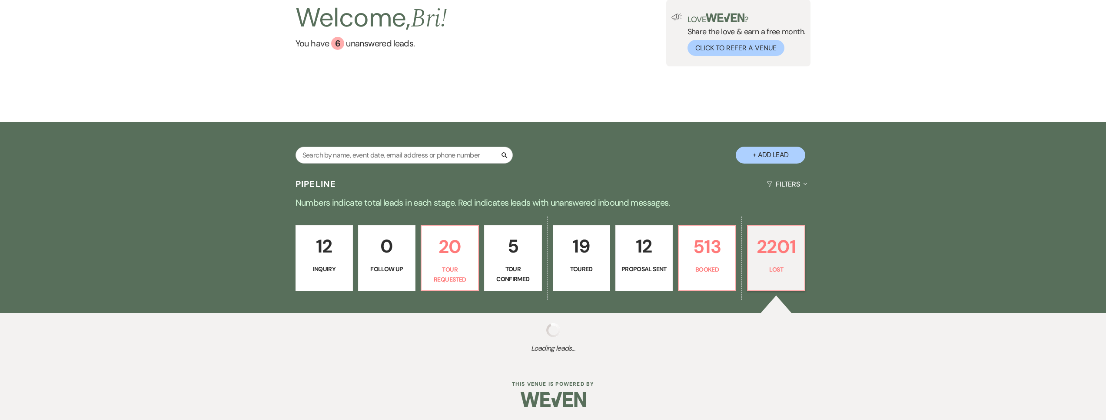
select select "8"
select select "7"
select select "8"
select select "5"
select select "8"
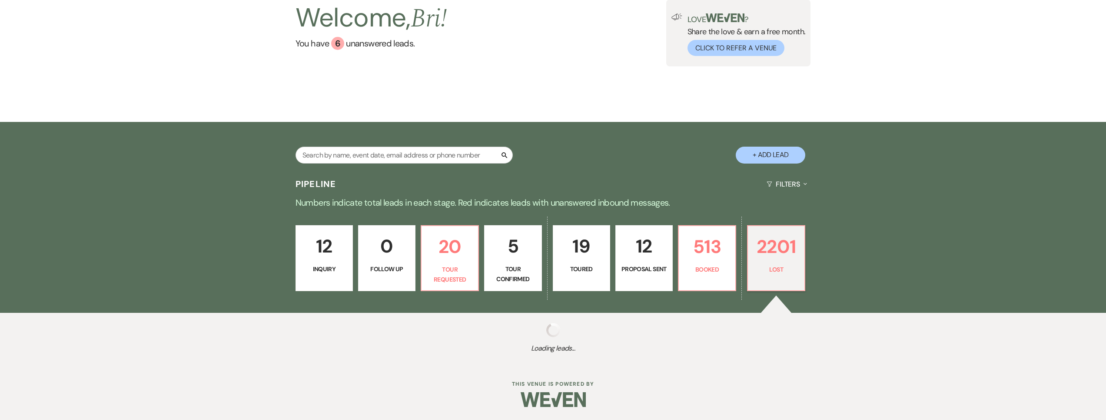
select select "6"
select select "8"
select select "6"
select select "8"
select select "5"
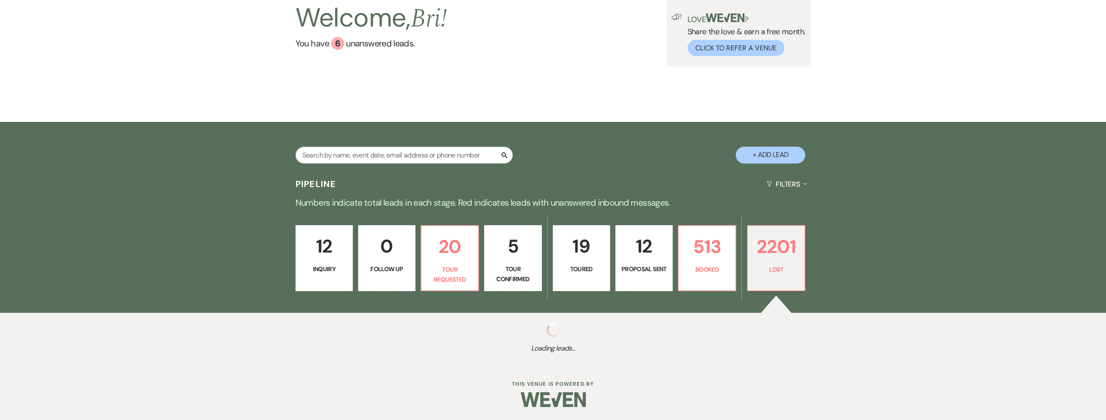
select select "8"
select select "5"
select select "8"
select select "5"
select select "8"
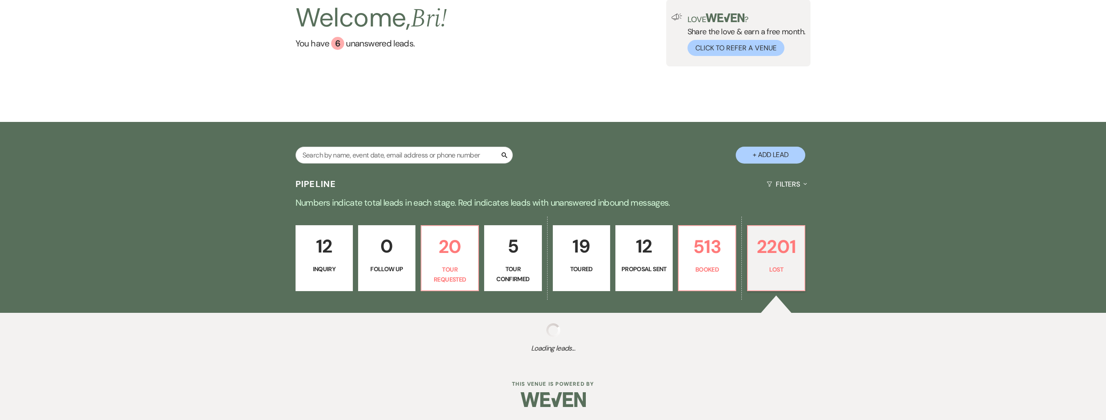
select select "1"
select select "8"
select select "5"
select select "8"
select select "5"
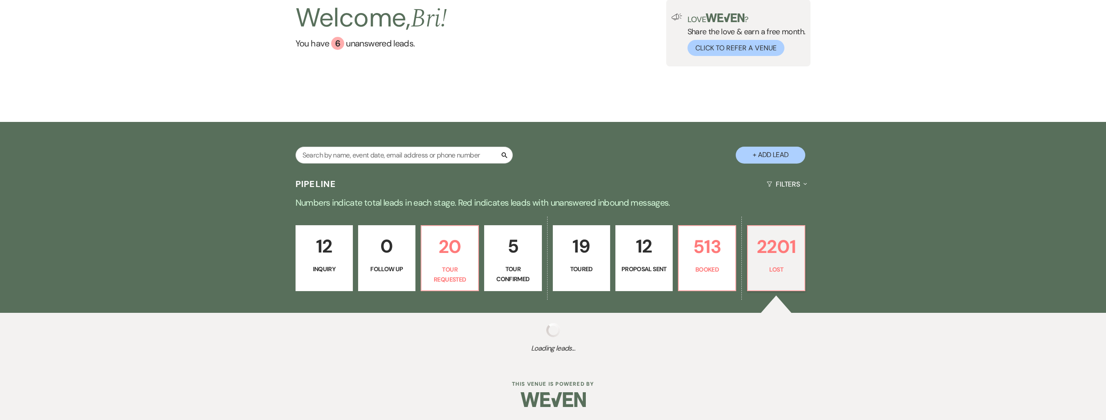
select select "8"
select select "1"
select select "8"
select select "5"
select select "8"
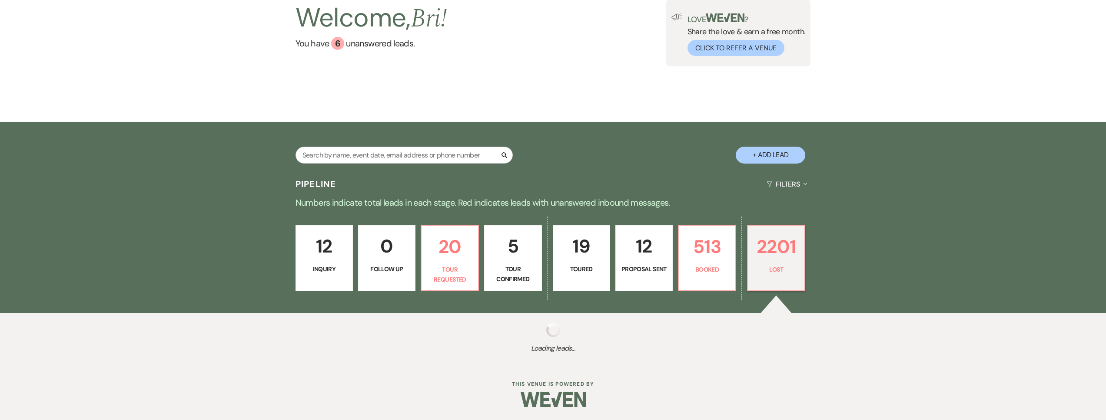
select select "6"
select select "8"
select select "5"
select select "8"
select select "5"
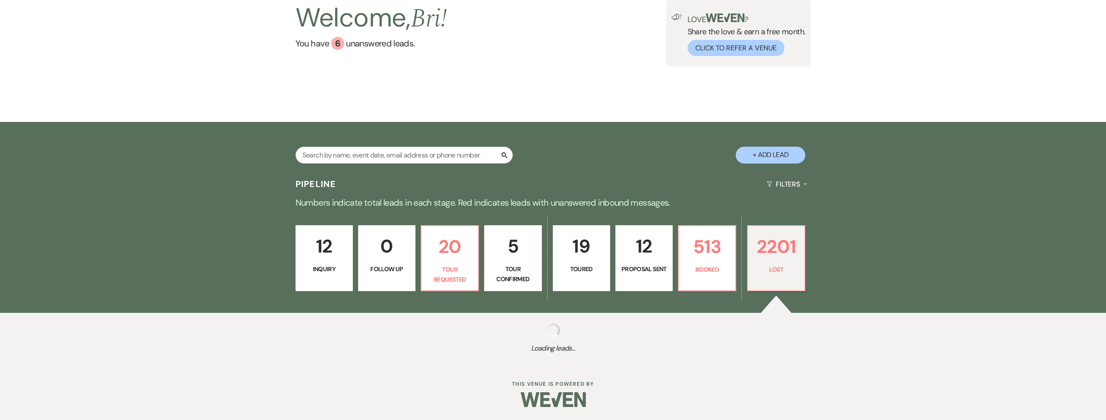
select select "8"
select select "5"
select select "8"
select select "5"
select select "8"
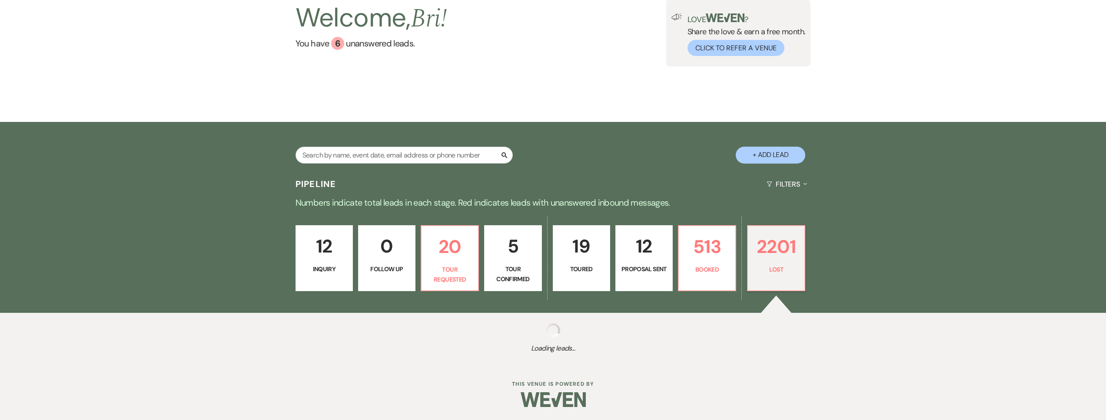
select select "5"
select select "8"
select select "5"
select select "8"
select select "6"
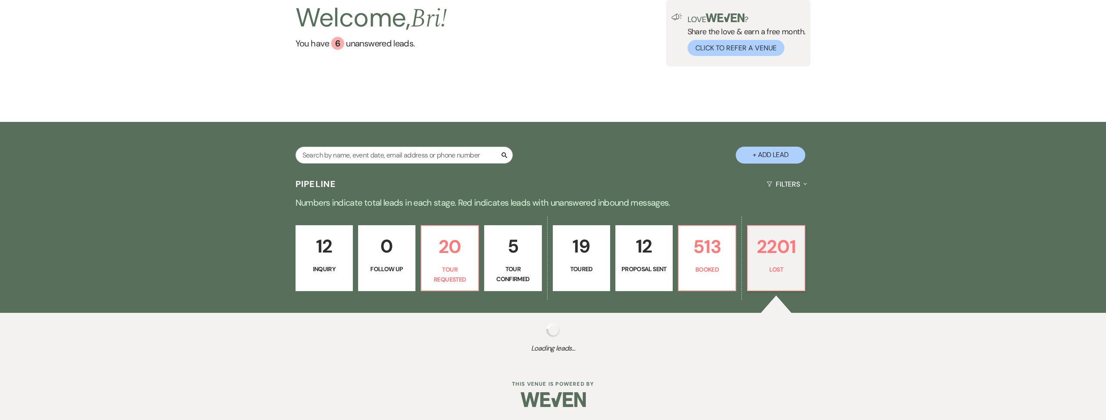
select select "8"
select select "1"
select select "8"
select select "1"
select select "8"
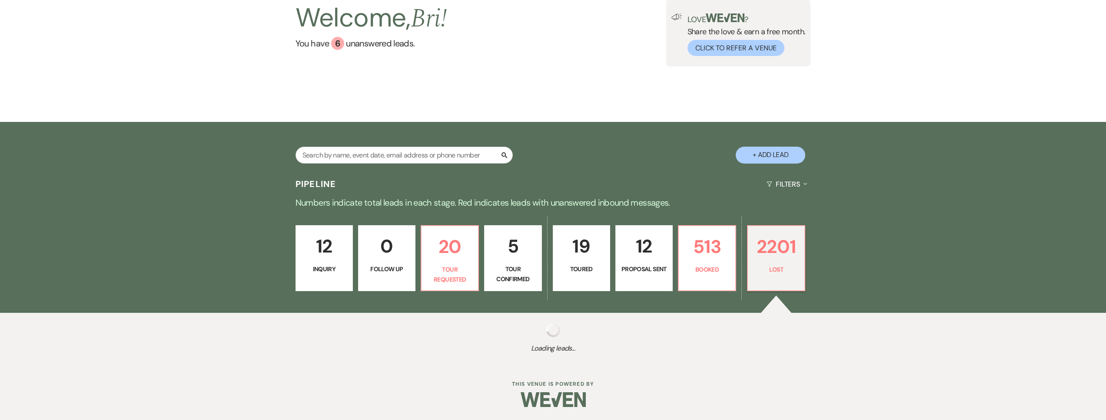
select select "5"
select select "8"
select select "5"
select select "8"
select select "5"
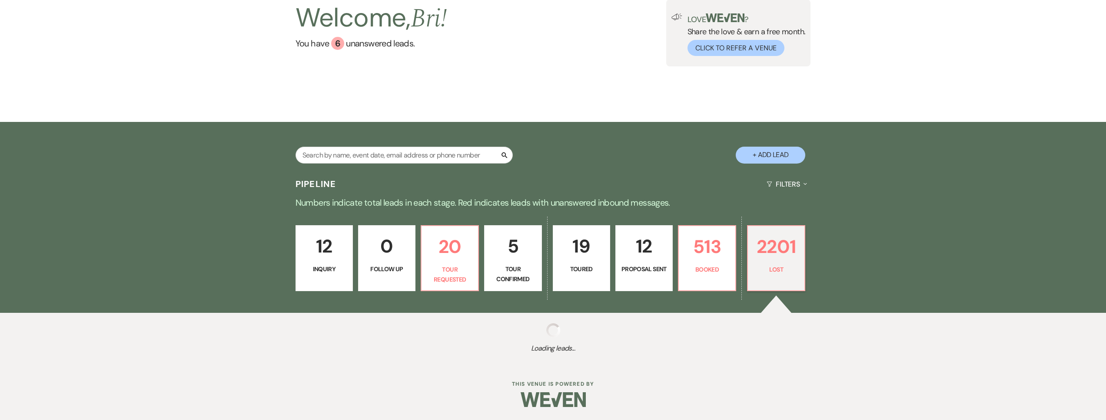
select select "8"
select select "6"
select select "8"
select select "5"
select select "8"
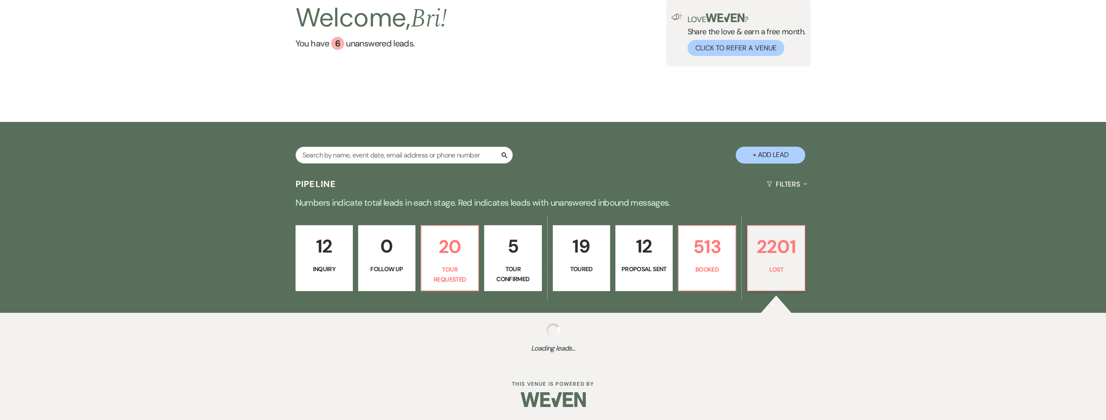
select select "5"
select select "8"
select select "5"
select select "8"
select select "5"
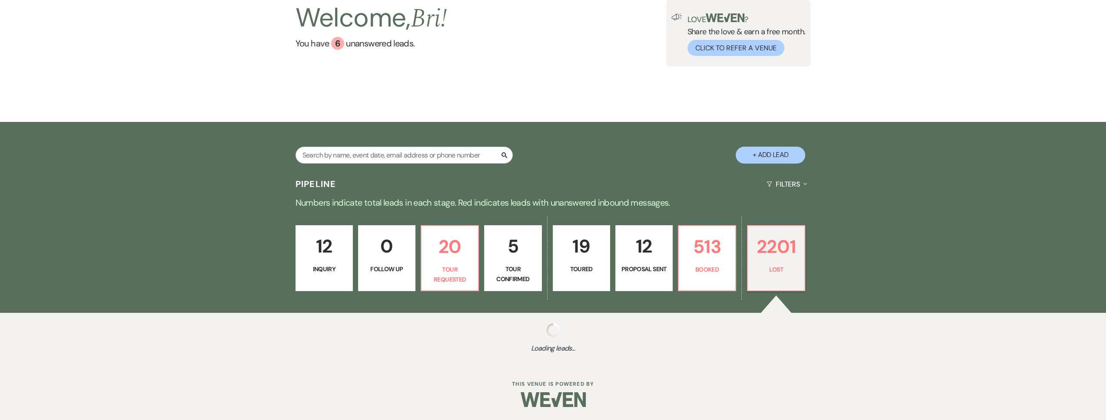
select select "8"
select select "5"
select select "8"
select select "5"
select select "8"
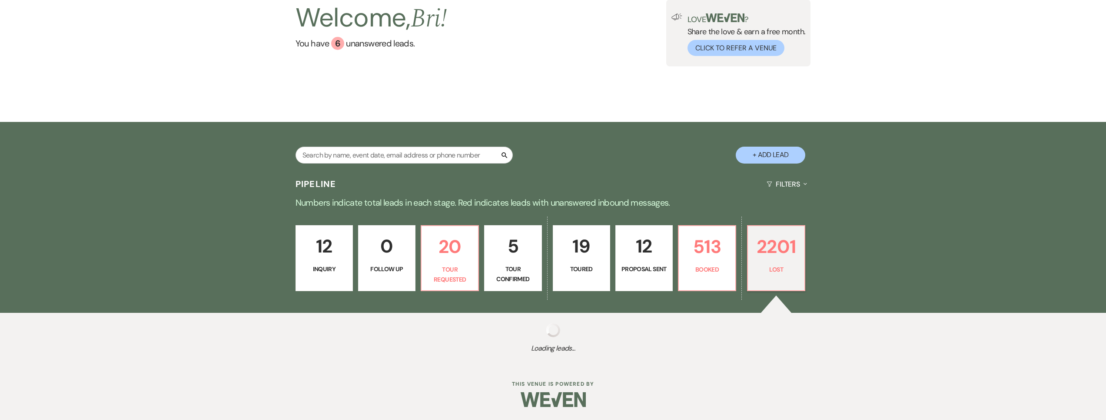
select select "1"
select select "8"
select select "5"
select select "8"
select select "5"
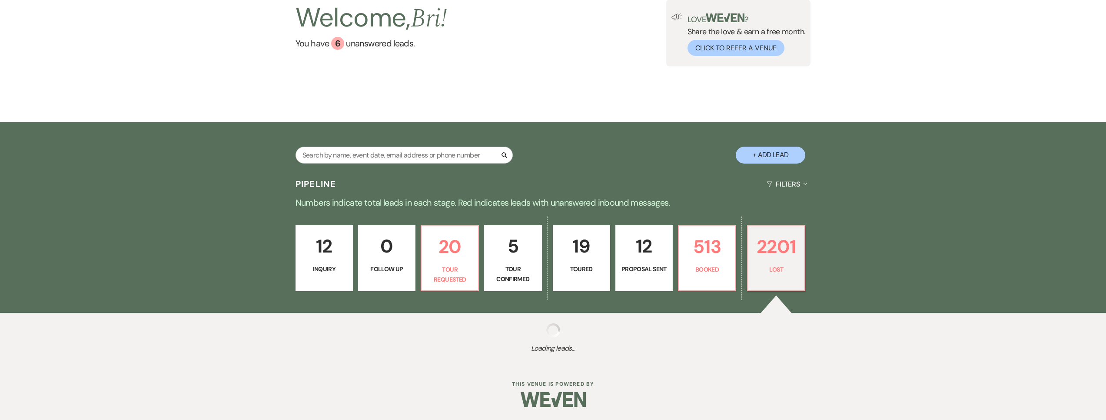
select select "8"
select select "5"
select select "8"
select select "6"
select select "8"
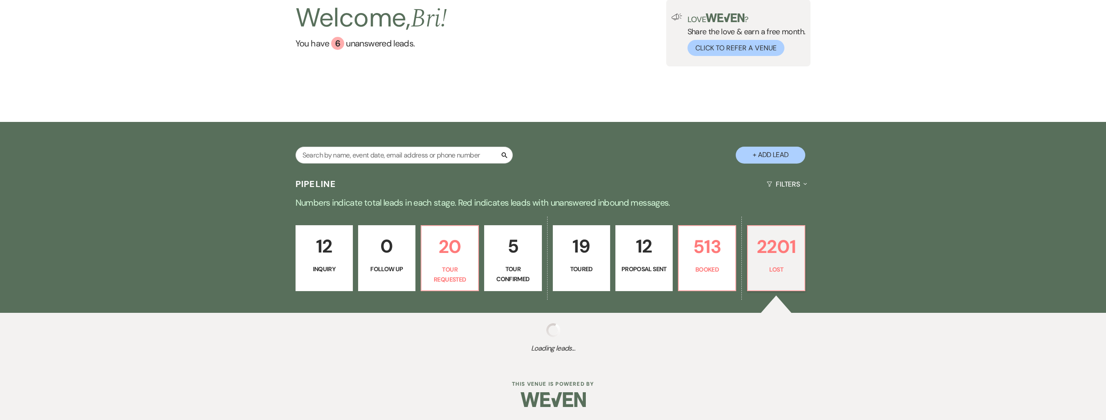
select select "5"
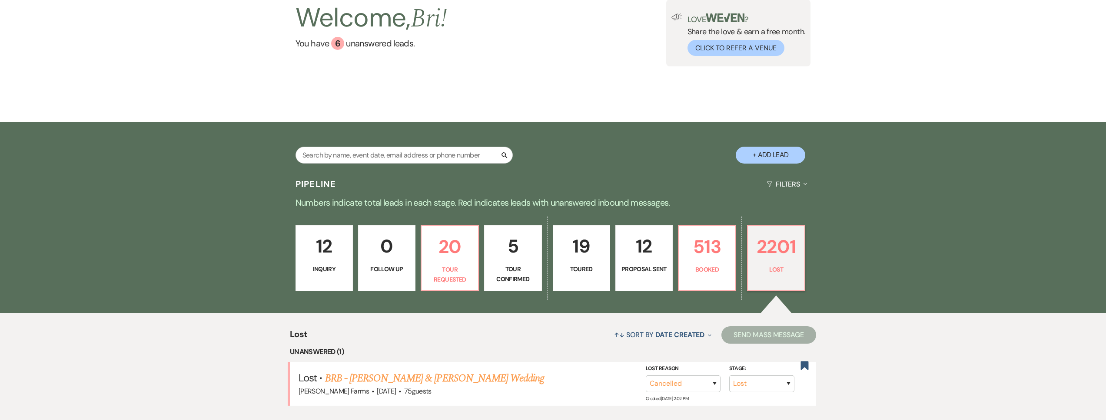
scroll to position [188, 0]
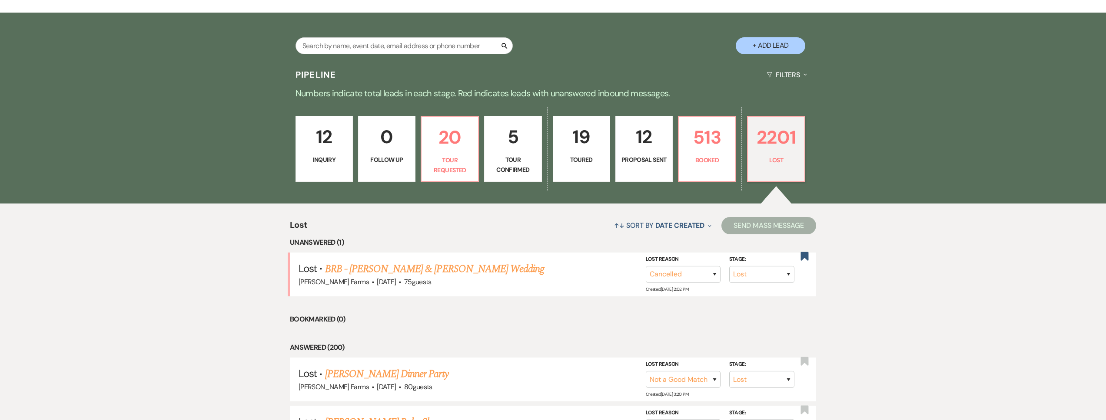
drag, startPoint x: 335, startPoint y: 142, endPoint x: 210, endPoint y: 42, distance: 160.4
click at [334, 142] on p "12" at bounding box center [324, 136] width 46 height 29
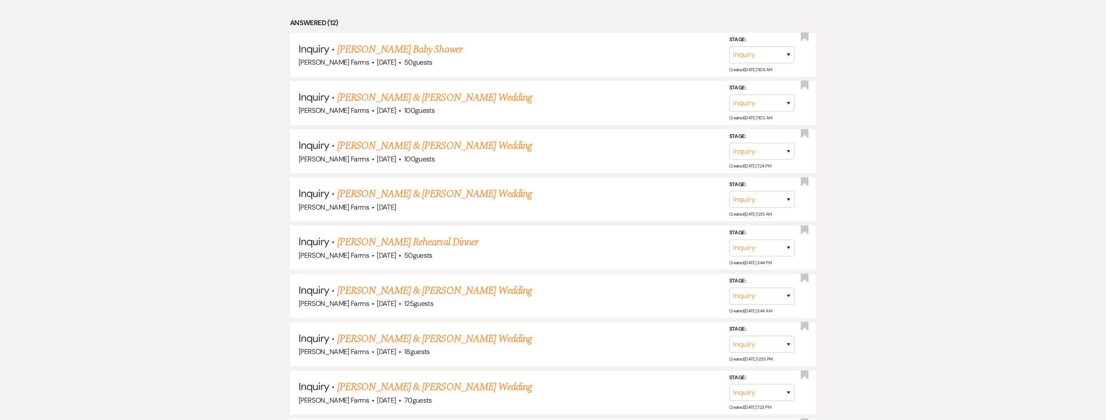
scroll to position [723, 0]
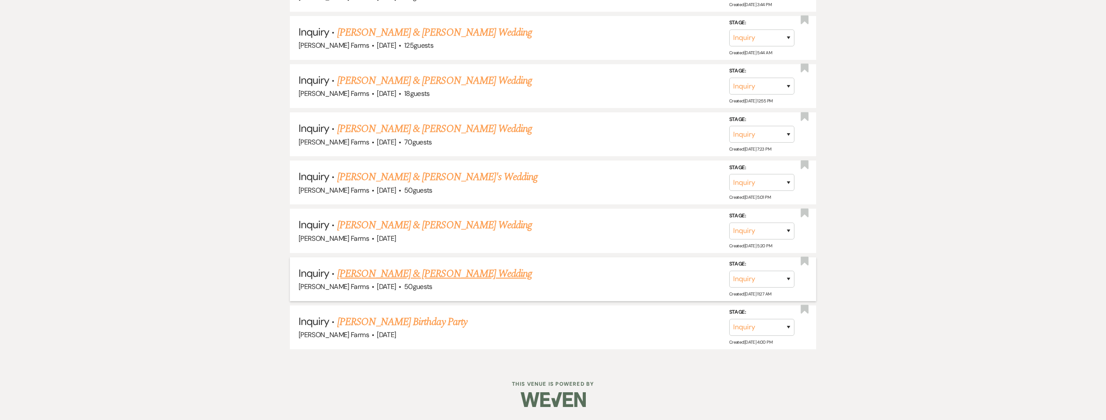
click at [443, 279] on link "[PERSON_NAME] & [PERSON_NAME] Wedding" at bounding box center [434, 274] width 195 height 16
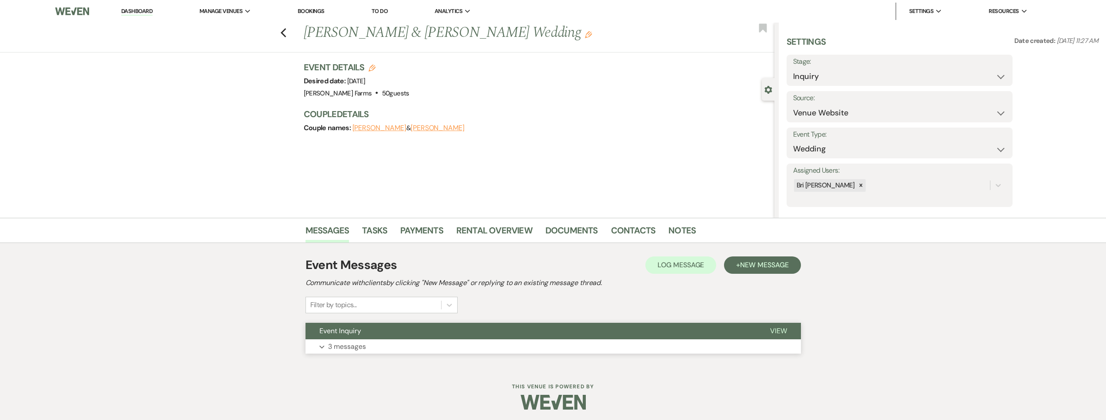
click at [429, 341] on button "Expand 3 messages" at bounding box center [552, 347] width 495 height 15
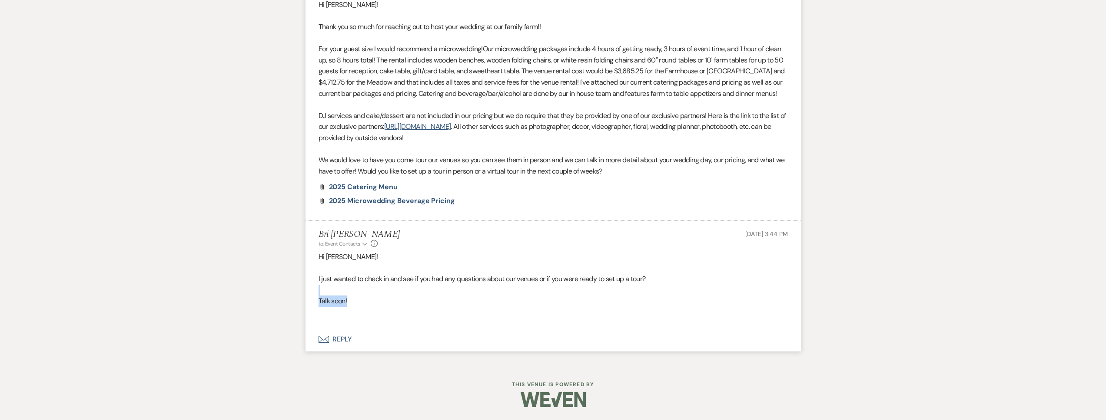
scroll to position [560, 0]
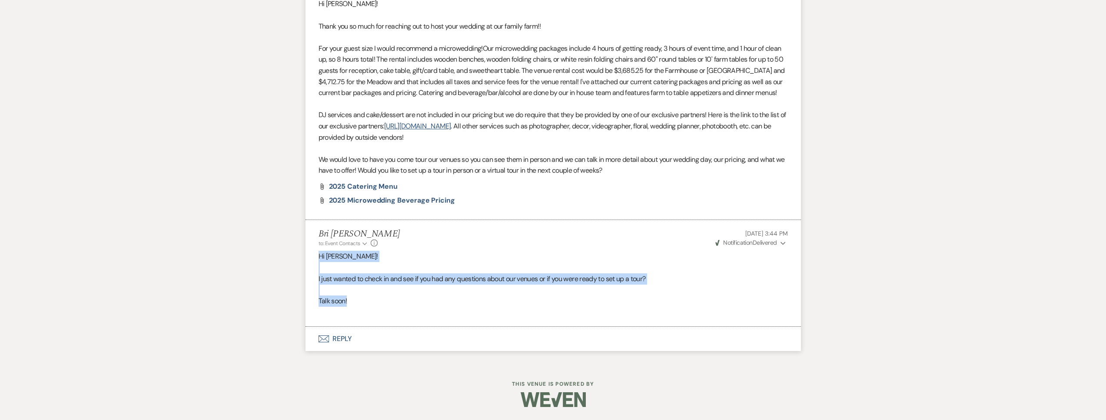
drag, startPoint x: 371, startPoint y: 305, endPoint x: 320, endPoint y: 253, distance: 72.5
click at [320, 253] on div "Hi [PERSON_NAME]! I just wanted to check in and see if you had any questions ab…" at bounding box center [552, 284] width 469 height 67
copy div "Hi [PERSON_NAME]! I just wanted to check in and see if you had any questions ab…"
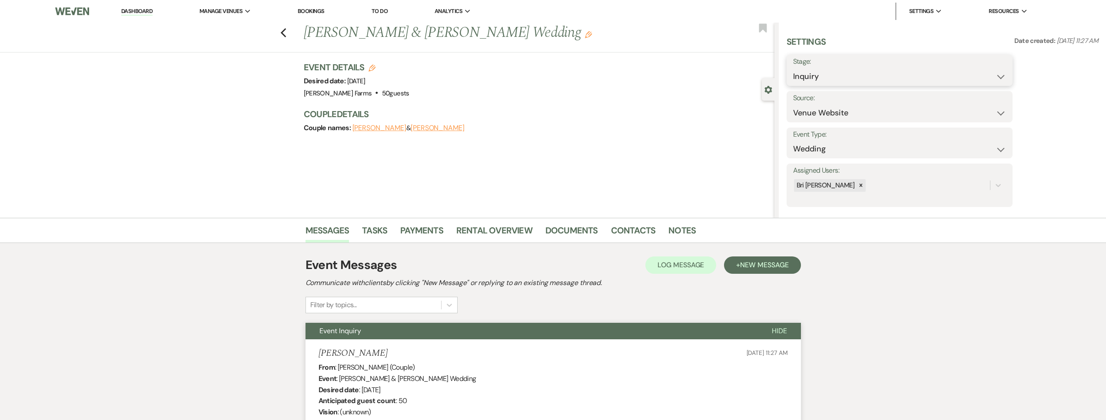
click at [853, 82] on select "Inquiry Follow Up Tour Requested Tour Confirmed Toured Proposal Sent Booked Lost" at bounding box center [899, 76] width 213 height 17
click at [793, 68] on select "Inquiry Follow Up Tour Requested Tour Confirmed Toured Proposal Sent Booked Lost" at bounding box center [899, 76] width 213 height 17
click at [822, 107] on select "Booked Elsewhere Budget Date Unavailable No Response Not a Good Match Capacity …" at bounding box center [872, 113] width 159 height 17
click at [793, 105] on select "Booked Elsewhere Budget Date Unavailable No Response Not a Good Match Capacity …" at bounding box center [872, 113] width 159 height 17
click at [983, 114] on button "Save" at bounding box center [987, 107] width 50 height 17
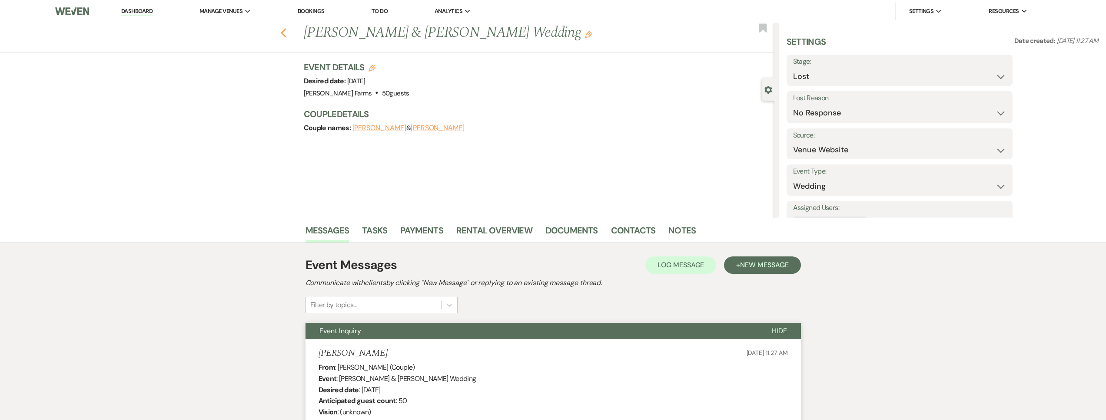
click at [285, 33] on use "button" at bounding box center [283, 33] width 6 height 10
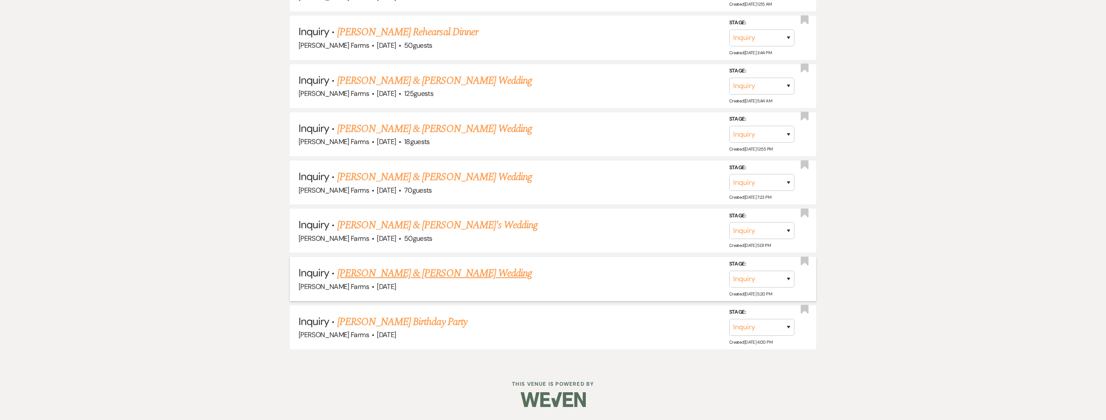
scroll to position [675, 0]
click at [424, 278] on link "[PERSON_NAME] & [PERSON_NAME] Wedding" at bounding box center [434, 274] width 195 height 16
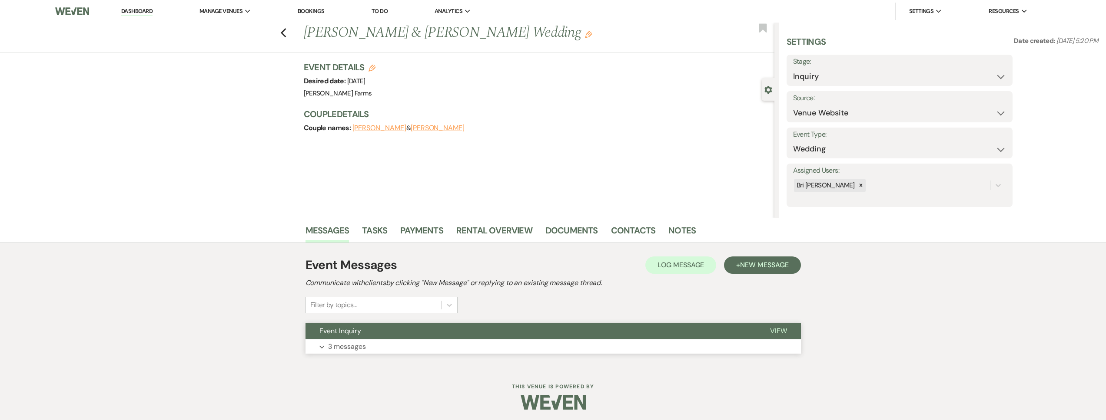
click at [372, 334] on button "Event Inquiry" at bounding box center [530, 331] width 450 height 17
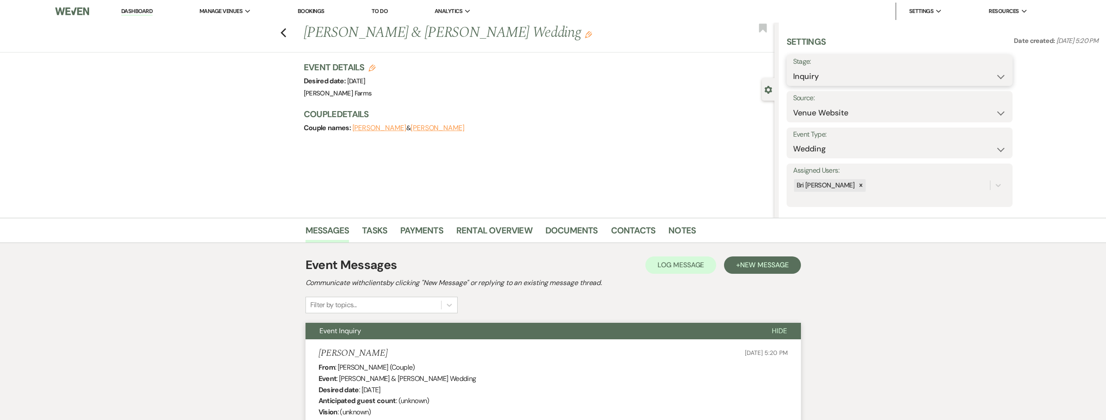
click at [811, 78] on select "Inquiry Follow Up Tour Requested Tour Confirmed Toured Proposal Sent Booked Lost" at bounding box center [899, 76] width 213 height 17
click at [793, 68] on select "Inquiry Follow Up Tour Requested Tour Confirmed Toured Proposal Sent Booked Lost" at bounding box center [899, 76] width 213 height 17
click at [824, 119] on select "Booked Elsewhere Budget Date Unavailable No Response Not a Good Match Capacity …" at bounding box center [872, 113] width 159 height 17
click at [793, 105] on select "Booked Elsewhere Budget Date Unavailable No Response Not a Good Match Capacity …" at bounding box center [872, 113] width 159 height 17
click at [977, 111] on button "Save" at bounding box center [987, 107] width 50 height 17
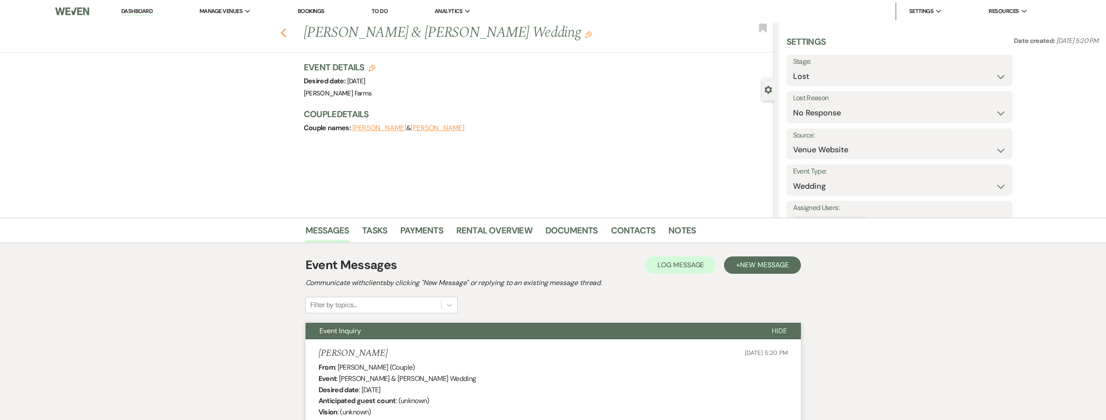
click at [287, 33] on icon "Previous" at bounding box center [283, 33] width 7 height 10
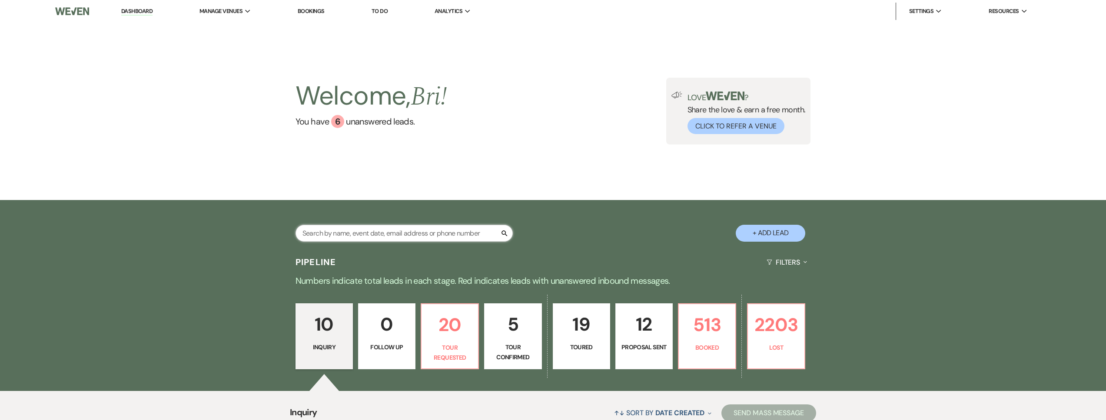
click at [343, 235] on input "text" at bounding box center [403, 233] width 217 height 17
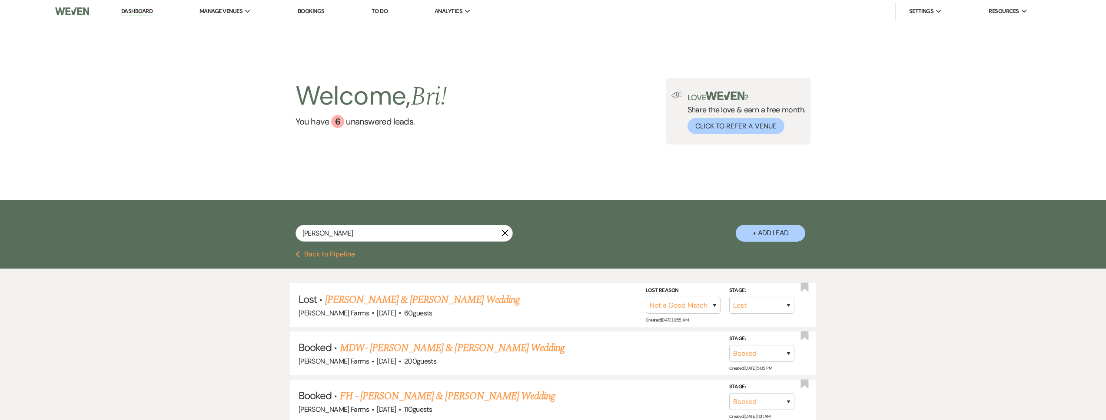
click at [773, 231] on button "+ Add Lead" at bounding box center [770, 233] width 70 height 17
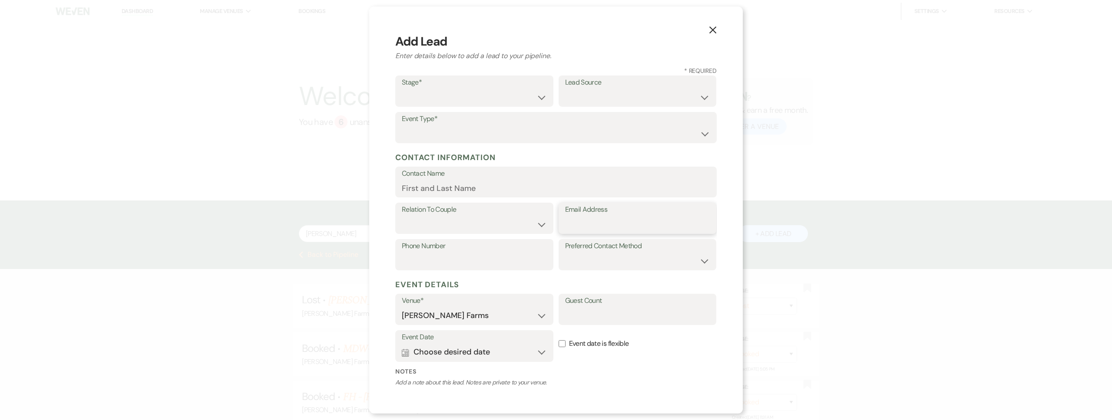
click at [595, 224] on input "Email Address" at bounding box center [637, 224] width 145 height 17
paste input "[EMAIL_ADDRESS][DOMAIN_NAME]"
click at [522, 223] on select "Couple Planner Parent of Couple Family Member Friend Other" at bounding box center [474, 224] width 145 height 17
click at [402, 216] on select "Couple Planner Parent of Couple Family Member Friend Other" at bounding box center [474, 224] width 145 height 17
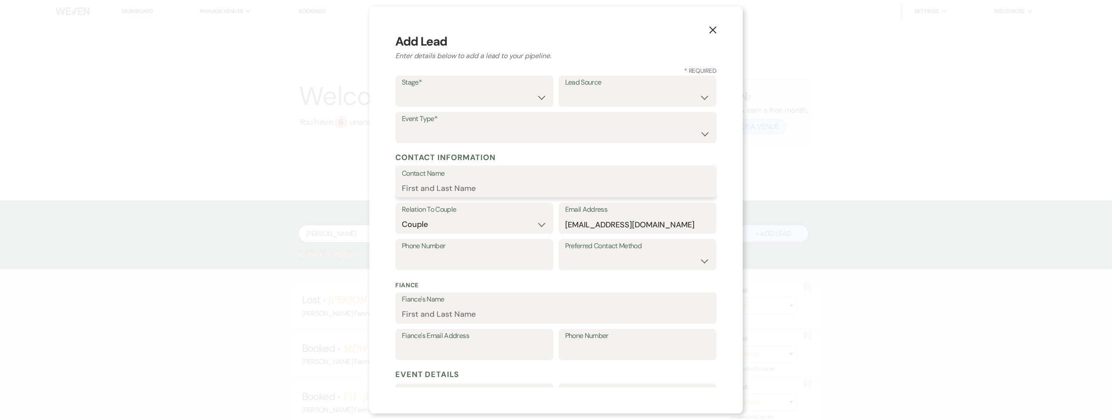
click at [465, 187] on input "Contact Name" at bounding box center [556, 188] width 308 height 17
paste input "[PERSON_NAME]"
click at [439, 99] on select "Inquiry Follow Up Tour Requested Tour Confirmed Toured Proposal Sent Booked Lost" at bounding box center [474, 97] width 145 height 17
click at [402, 89] on select "Inquiry Follow Up Tour Requested Tour Confirmed Toured Proposal Sent Booked Lost" at bounding box center [474, 97] width 145 height 17
click at [634, 96] on select "Weven Venue Website Instagram Facebook Pinterest Google The Knot Wedding Wire H…" at bounding box center [637, 97] width 145 height 17
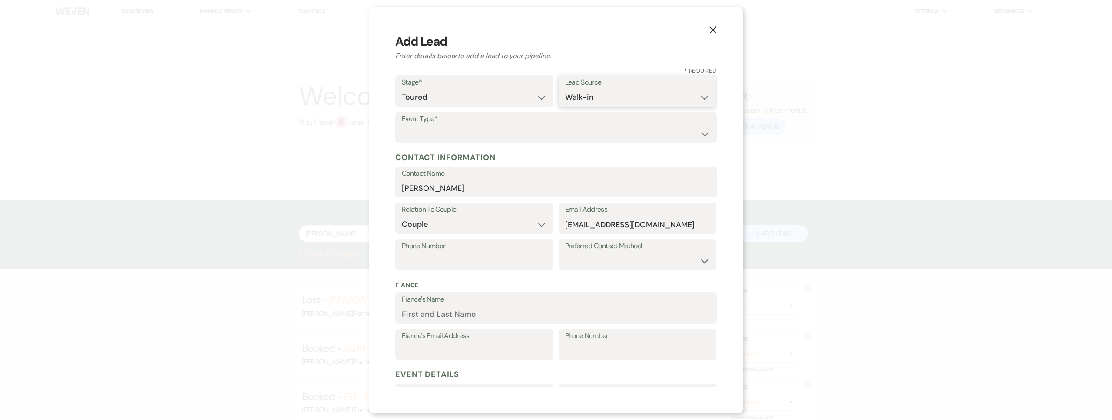
click at [565, 89] on select "Weven Venue Website Instagram Facebook Pinterest Google The Knot Wedding Wire H…" at bounding box center [637, 97] width 145 height 17
click at [481, 130] on select "Wedding Anniversary Party Baby Shower Bachelorette / Bachelor Party Birthday Pa…" at bounding box center [556, 134] width 308 height 17
click at [402, 126] on select "Wedding Anniversary Party Baby Shower Bachelorette / Bachelor Party Birthday Pa…" at bounding box center [556, 134] width 308 height 17
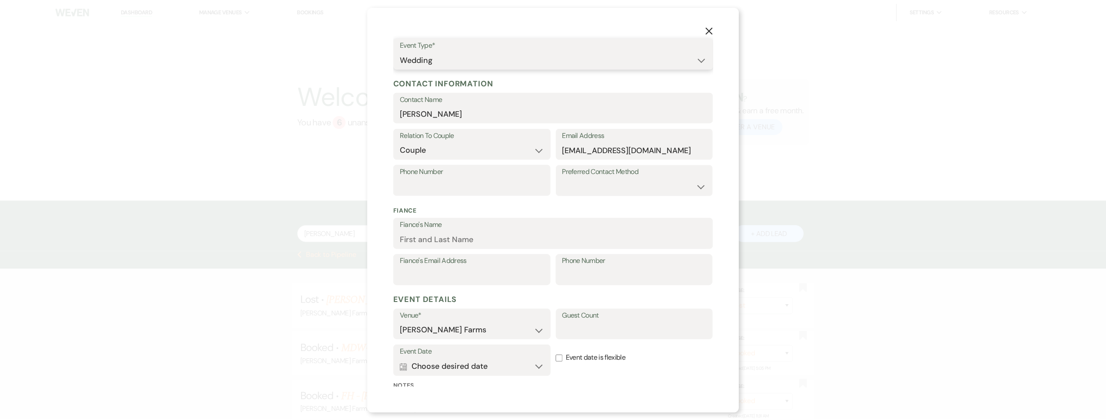
scroll to position [161, 0]
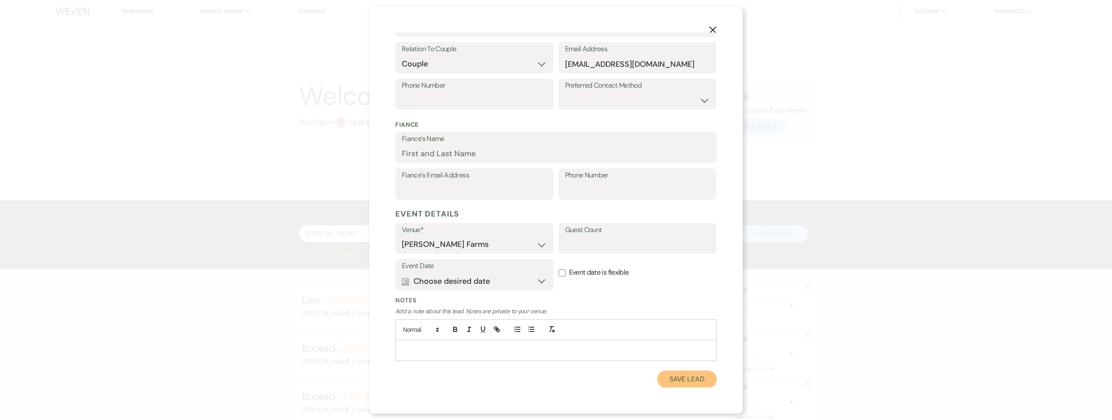
click at [670, 377] on button "Save Lead" at bounding box center [687, 379] width 60 height 17
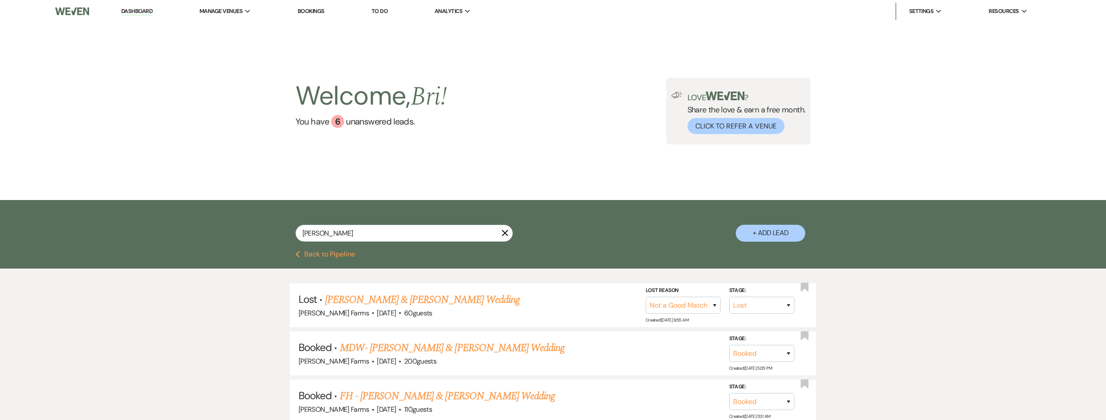
click at [338, 256] on button "Previous Back to Pipeline" at bounding box center [325, 254] width 60 height 7
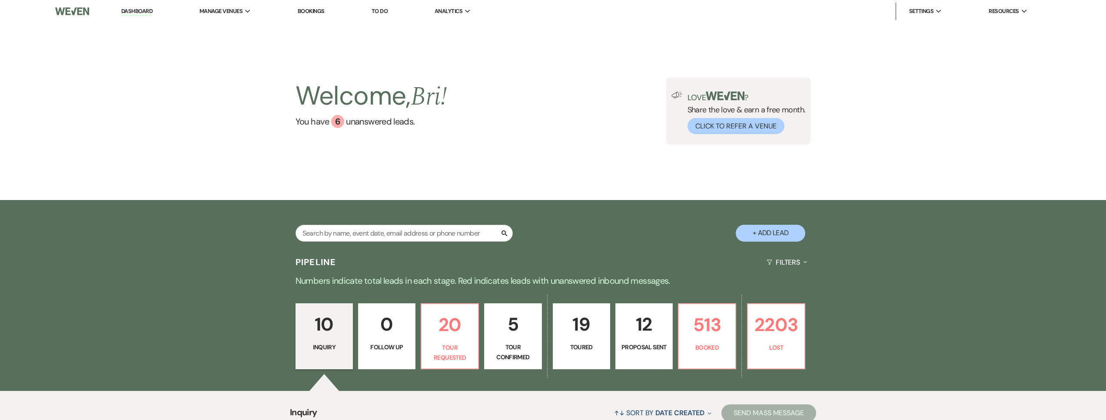
click at [579, 339] on link "19 Toured" at bounding box center [581, 337] width 57 height 66
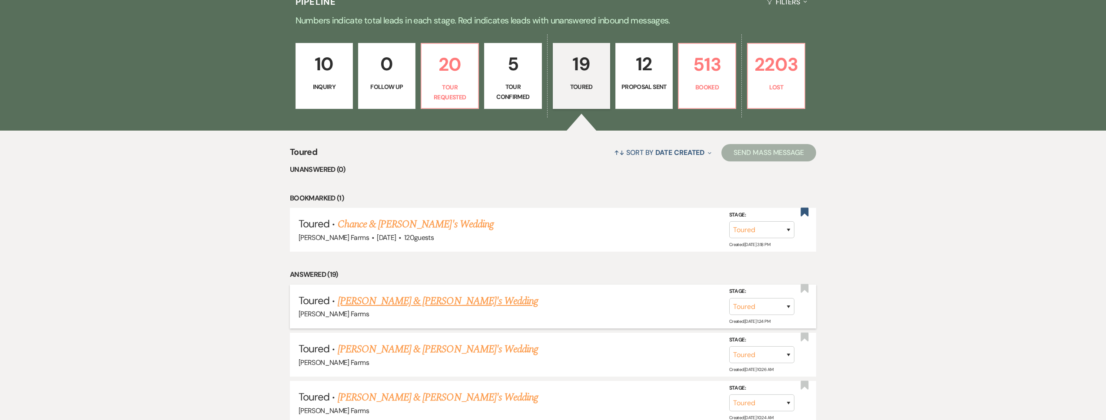
scroll to position [298, 0]
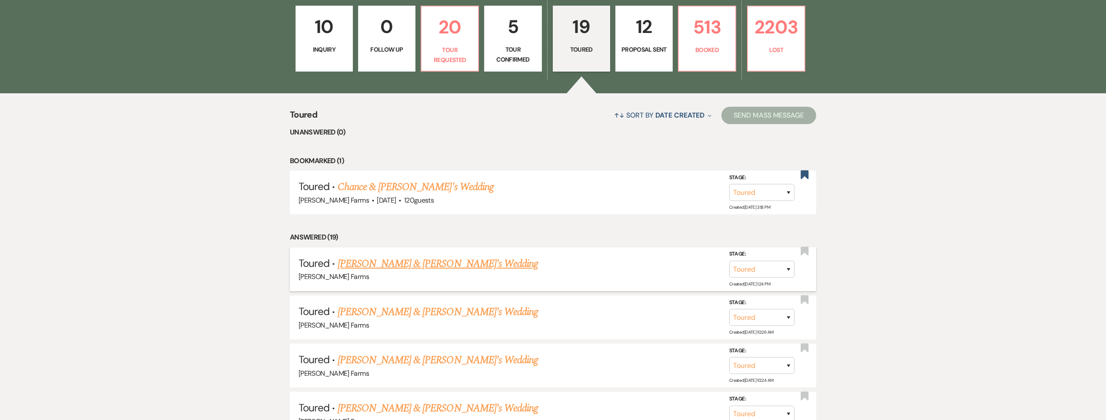
click at [402, 271] on link "[PERSON_NAME] & [PERSON_NAME]'s Wedding" at bounding box center [438, 264] width 201 height 16
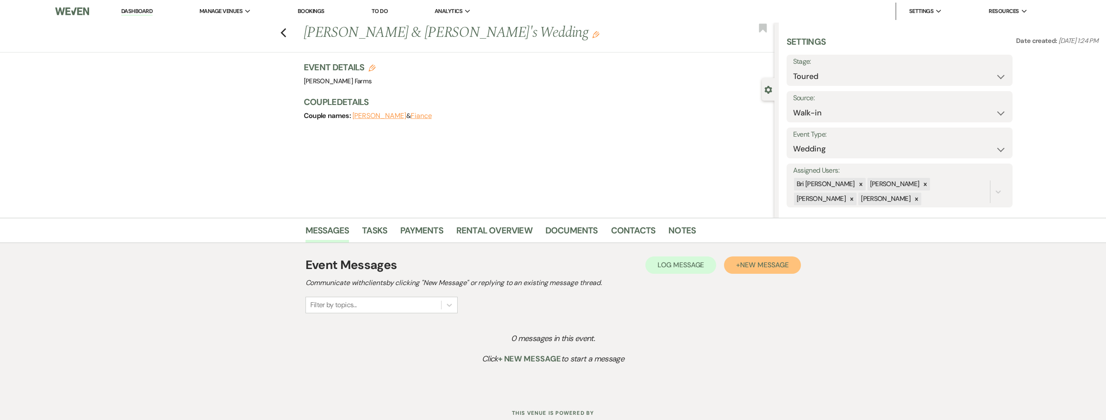
click at [777, 262] on span "New Message" at bounding box center [764, 265] width 48 height 9
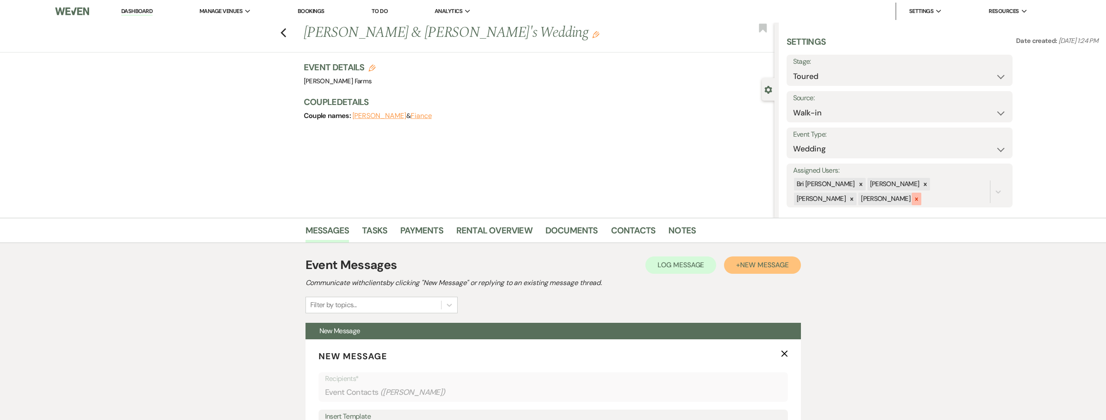
click at [911, 199] on div at bounding box center [916, 199] width 10 height 13
click at [922, 182] on icon at bounding box center [925, 185] width 6 height 6
click at [922, 185] on icon at bounding box center [925, 185] width 6 height 6
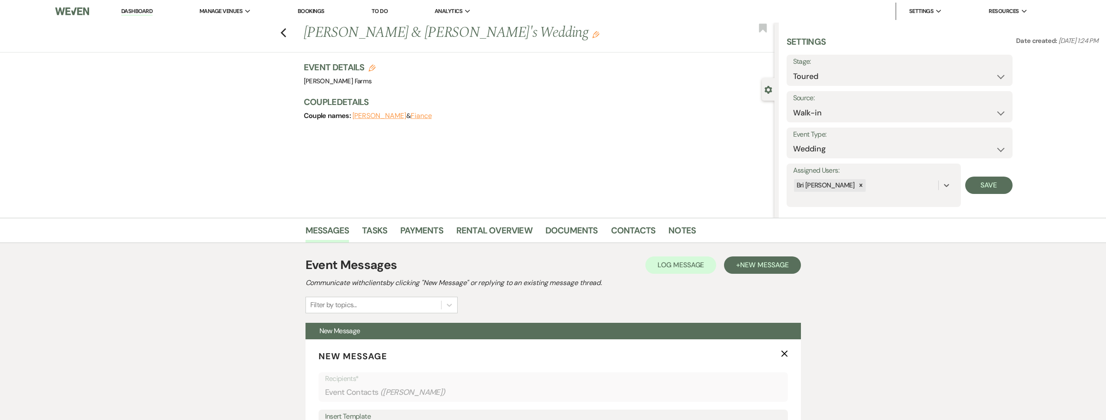
click at [954, 185] on div "Assigned Users: option [PERSON_NAME], deselected. 0 results available. Select i…" at bounding box center [873, 185] width 174 height 43
click at [982, 189] on button "Save" at bounding box center [988, 185] width 47 height 17
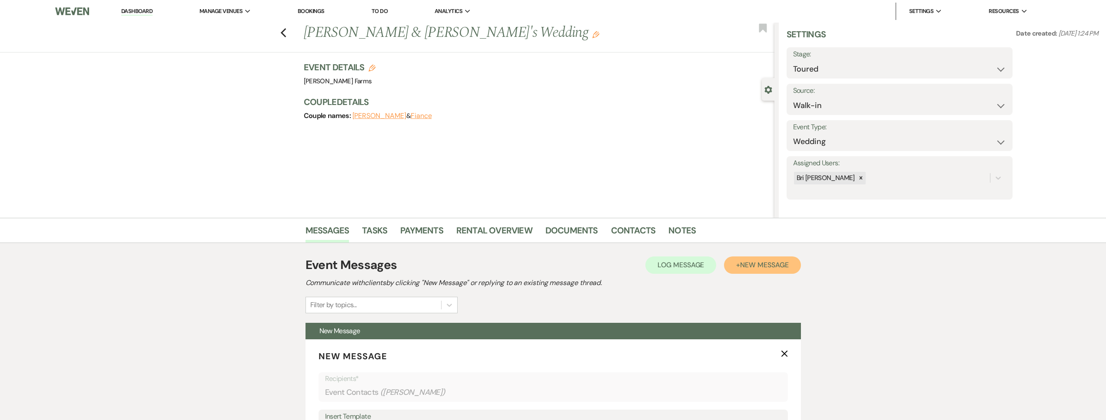
click at [761, 263] on span "New Message" at bounding box center [764, 265] width 48 height 9
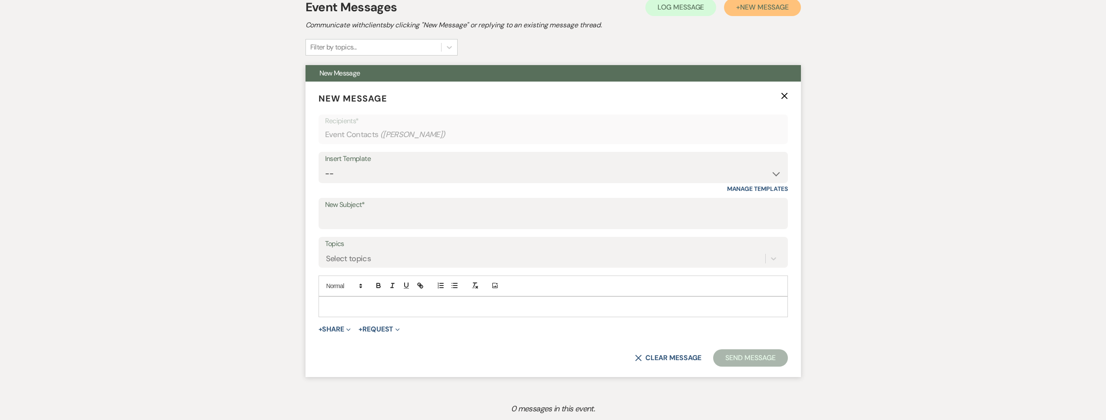
scroll to position [257, 0]
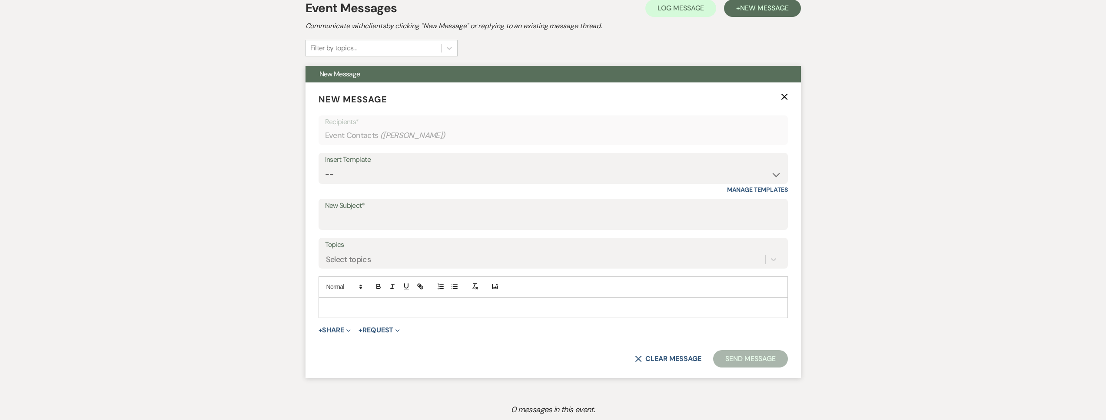
drag, startPoint x: 393, startPoint y: 188, endPoint x: 395, endPoint y: 179, distance: 9.4
click at [393, 188] on div "Insert Template -- Tour Request Response Follow Up Contract (Pre-Booked Leads) …" at bounding box center [552, 173] width 469 height 41
click at [395, 179] on select "-- Tour Request Response Follow Up Contract (Pre-Booked Leads) Weven Planning P…" at bounding box center [553, 174] width 456 height 17
click at [325, 166] on select "-- Tour Request Response Follow Up Contract (Pre-Booked Leads) Weven Planning P…" at bounding box center [553, 174] width 456 height 17
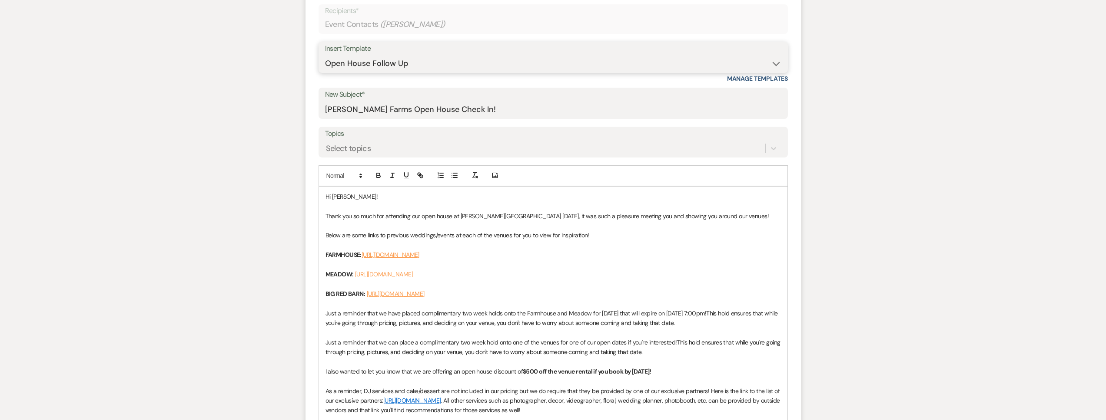
scroll to position [384, 0]
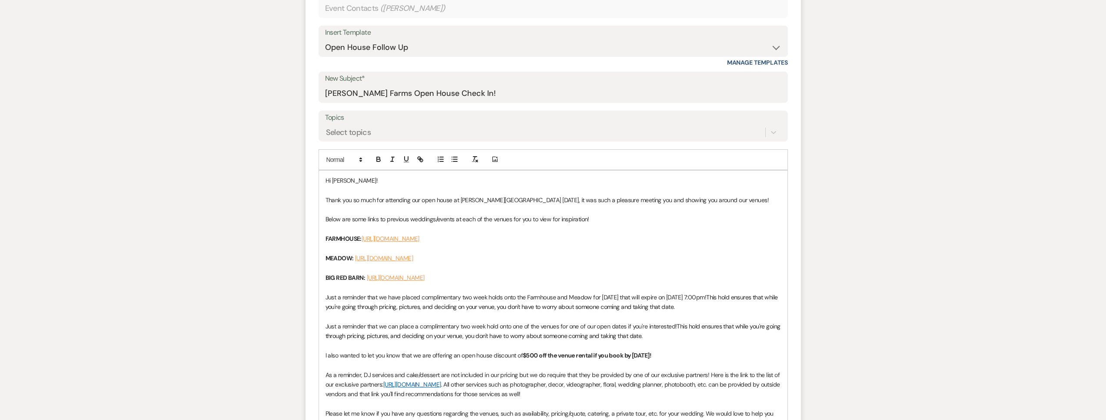
drag, startPoint x: 677, startPoint y: 306, endPoint x: 306, endPoint y: 298, distance: 371.1
click at [307, 298] on form "New Message X Saving draft... Recipients* Event Contacts ( [PERSON_NAME] ) Inse…" at bounding box center [552, 225] width 495 height 540
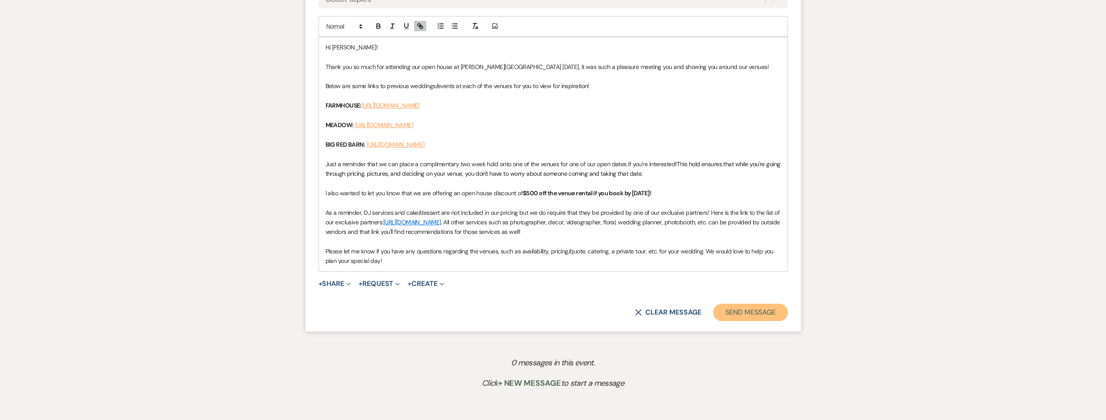
click at [763, 305] on button "Send Message" at bounding box center [750, 312] width 74 height 17
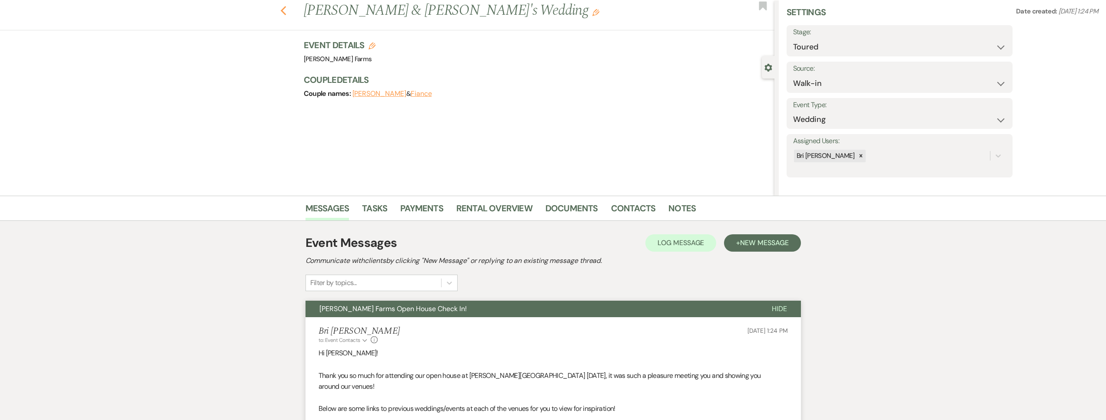
click at [286, 13] on use "button" at bounding box center [283, 11] width 6 height 10
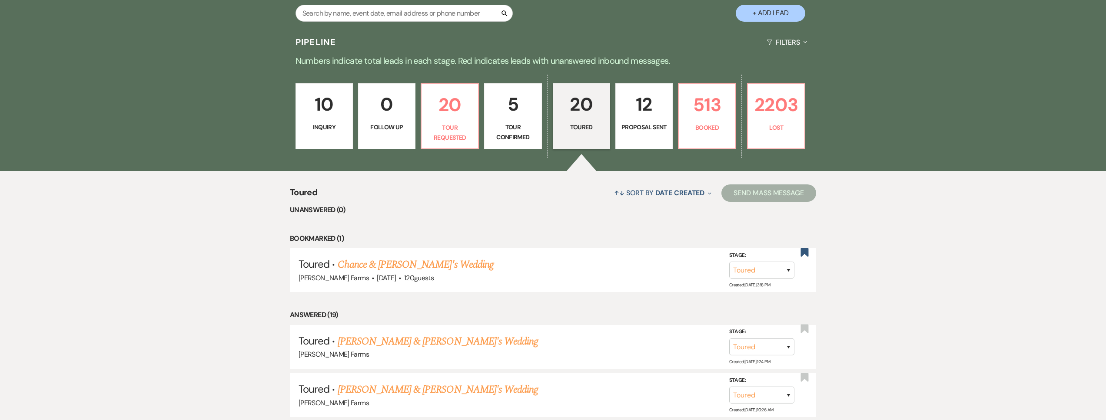
scroll to position [215, 0]
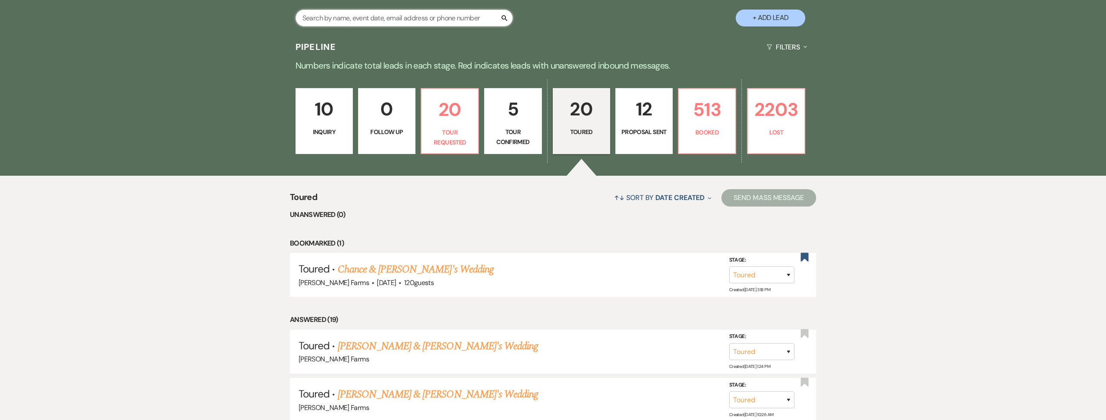
click at [332, 17] on input "text" at bounding box center [403, 18] width 217 height 17
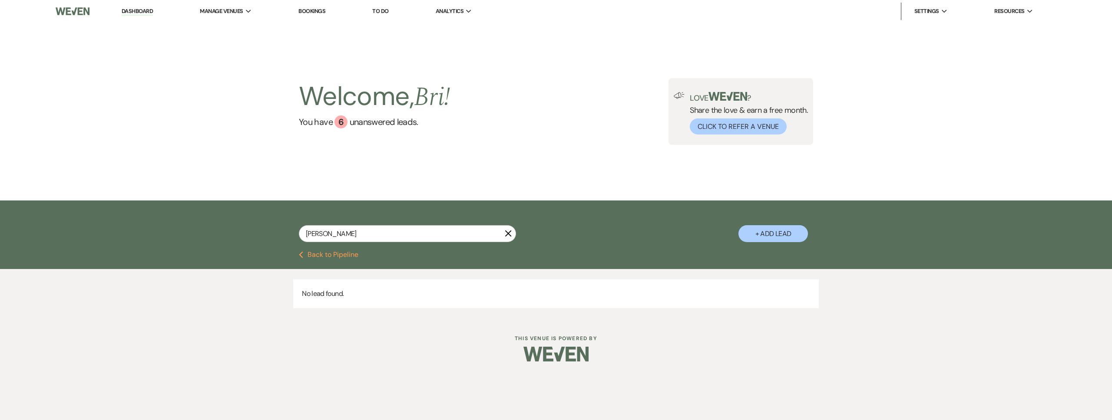
click at [343, 254] on button "Previous Back to Pipeline" at bounding box center [329, 255] width 60 height 7
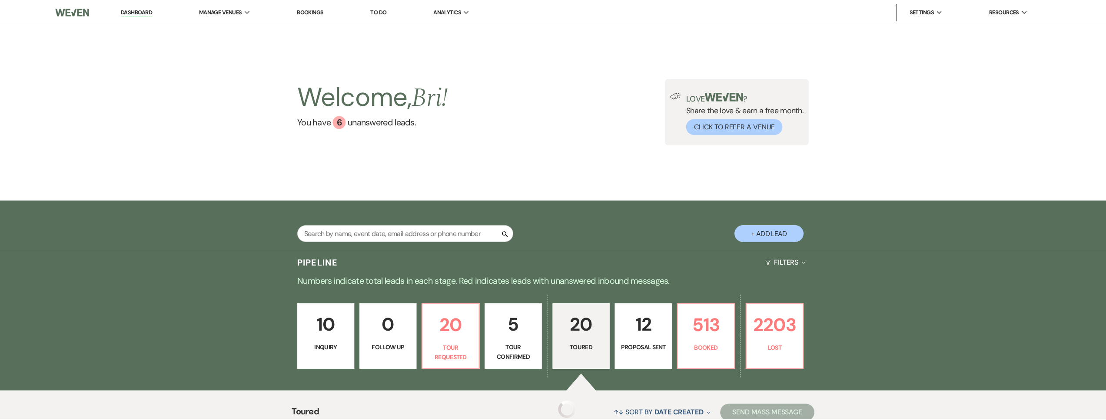
scroll to position [215, 0]
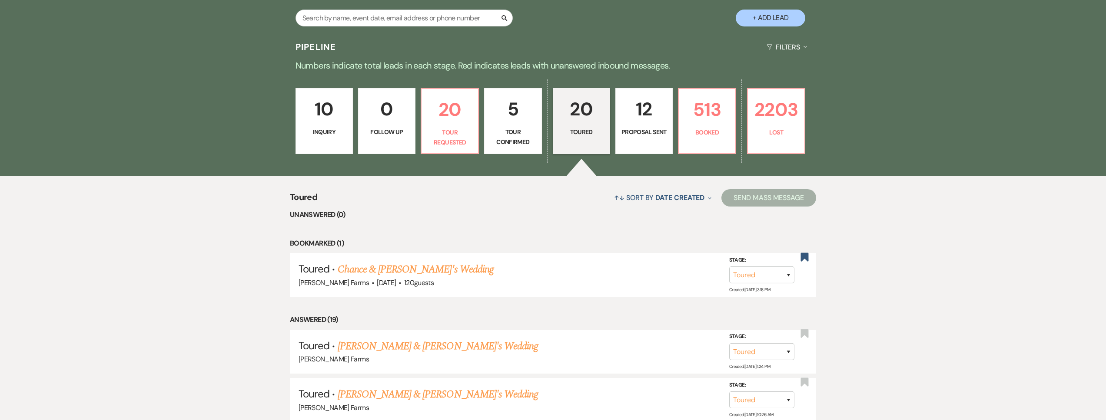
click at [780, 23] on button "+ Add Lead" at bounding box center [770, 18] width 70 height 17
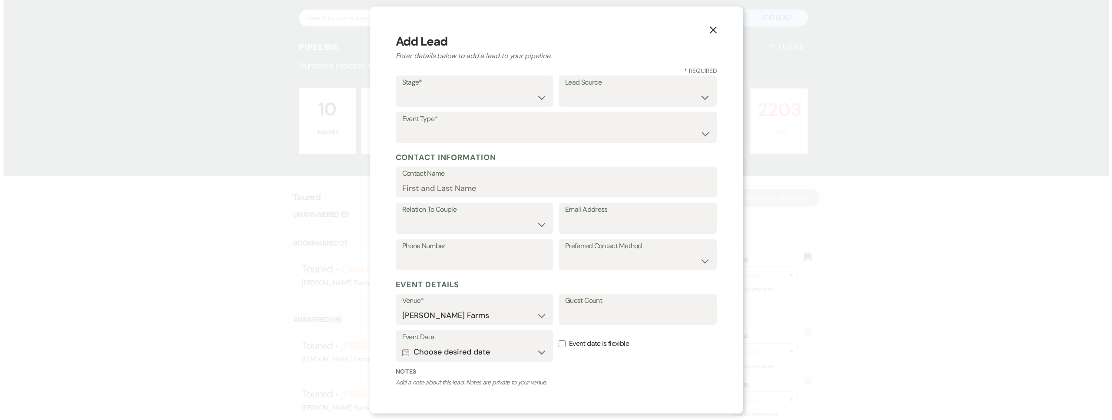
scroll to position [216, 0]
click at [473, 135] on select "Wedding Anniversary Party Baby Shower Bachelorette / Bachelor Party Birthday Pa…" at bounding box center [556, 134] width 308 height 17
click at [402, 126] on select "Wedding Anniversary Party Baby Shower Bachelorette / Bachelor Party Birthday Pa…" at bounding box center [556, 134] width 308 height 17
click at [452, 104] on select "Inquiry Follow Up Tour Requested Tour Confirmed Toured Proposal Sent Booked Lost" at bounding box center [474, 97] width 145 height 17
click at [402, 89] on select "Inquiry Follow Up Tour Requested Tour Confirmed Toured Proposal Sent Booked Lost" at bounding box center [474, 97] width 145 height 17
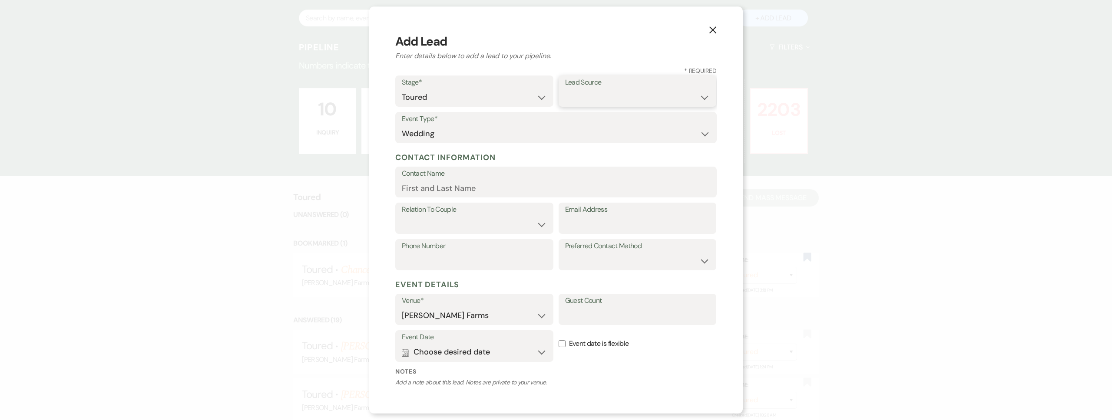
click at [588, 101] on select "Weven Venue Website Instagram Facebook Pinterest Google The Knot Wedding Wire H…" at bounding box center [637, 97] width 145 height 17
click at [565, 89] on select "Weven Venue Website Instagram Facebook Pinterest Google The Knot Wedding Wire H…" at bounding box center [637, 97] width 145 height 17
click at [586, 225] on input "Email Address" at bounding box center [637, 224] width 145 height 17
paste input "[PERSON_NAME][EMAIL_ADDRESS][DOMAIN_NAME]"
click at [516, 182] on input "Contact Name" at bounding box center [556, 188] width 308 height 17
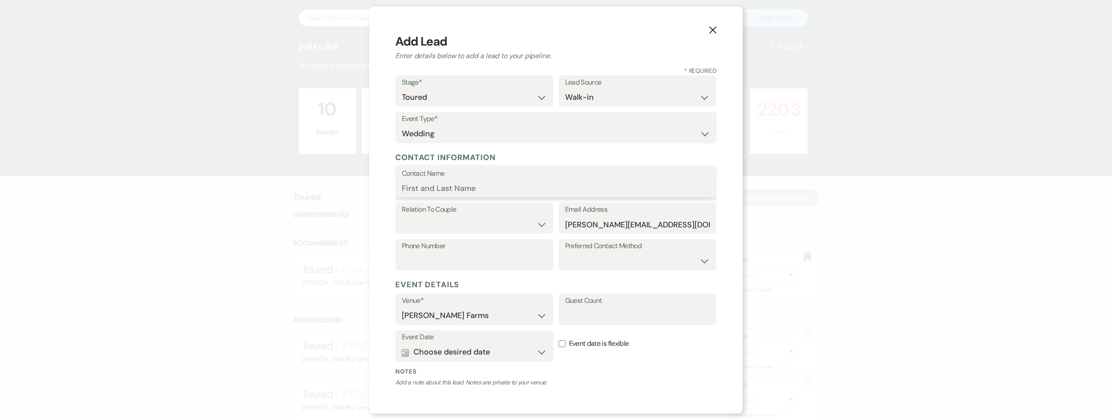
click at [473, 192] on input "Contact Name" at bounding box center [556, 188] width 308 height 17
paste input "[PERSON_NAME]"
click at [457, 222] on select "Couple Planner Parent of Couple Family Member Friend Other" at bounding box center [474, 224] width 145 height 17
click at [402, 216] on select "Couple Planner Parent of Couple Family Member Friend Other" at bounding box center [474, 224] width 145 height 17
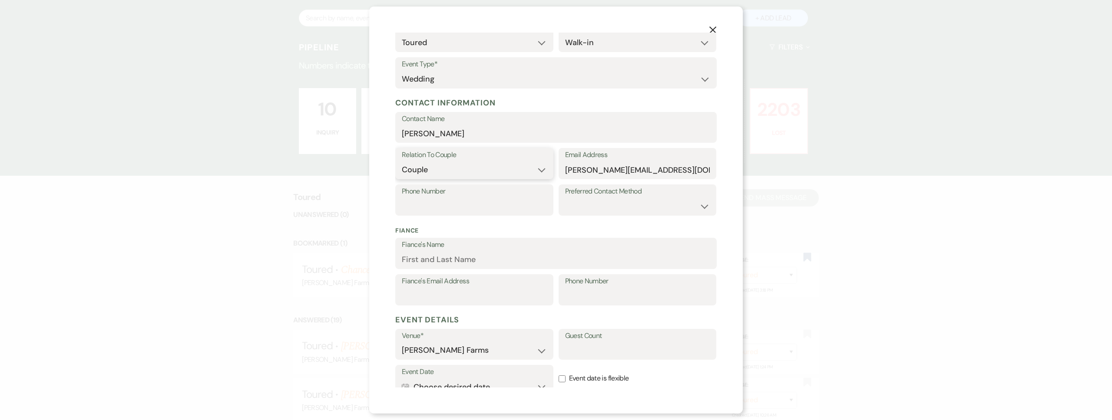
scroll to position [161, 0]
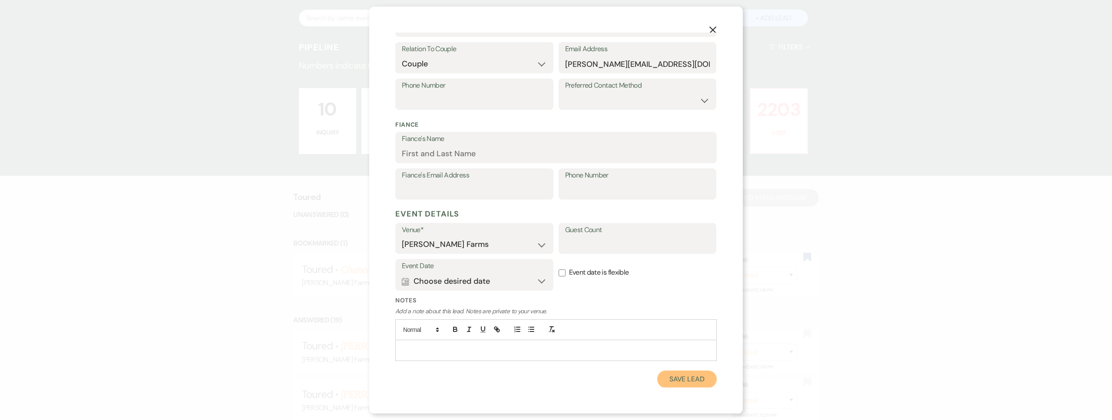
click at [675, 387] on button "Save Lead" at bounding box center [687, 379] width 60 height 17
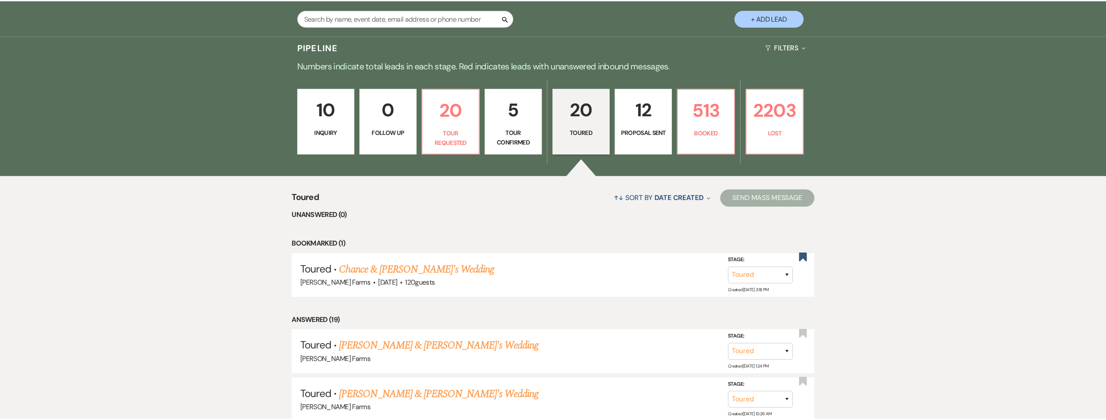
scroll to position [215, 0]
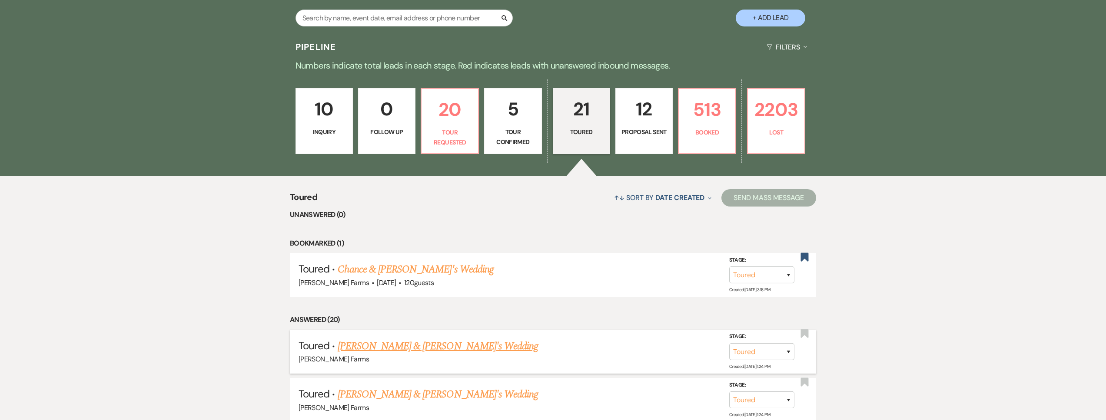
click at [440, 351] on link "[PERSON_NAME] & [PERSON_NAME]'s Wedding" at bounding box center [438, 347] width 201 height 16
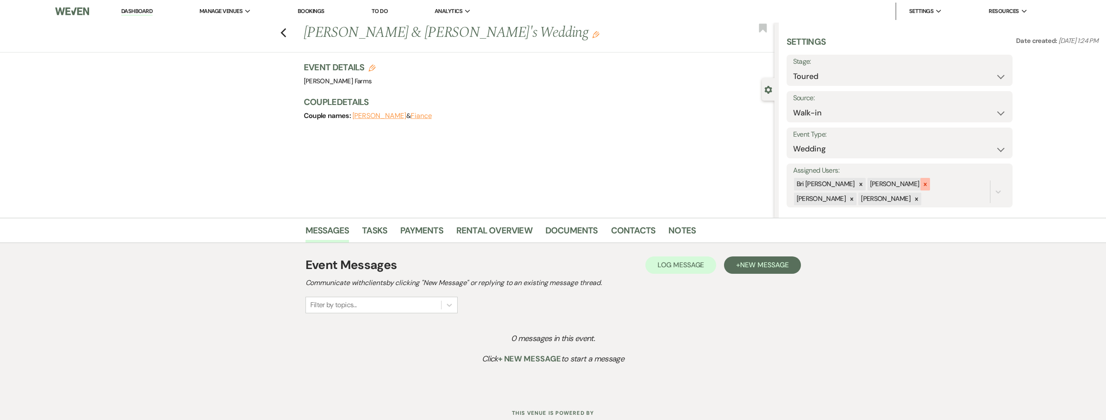
click at [922, 185] on icon at bounding box center [925, 185] width 6 height 6
click at [922, 186] on icon at bounding box center [925, 185] width 6 height 6
click at [996, 189] on button "Save" at bounding box center [988, 185] width 47 height 17
click at [774, 265] on span "New Message" at bounding box center [764, 265] width 48 height 9
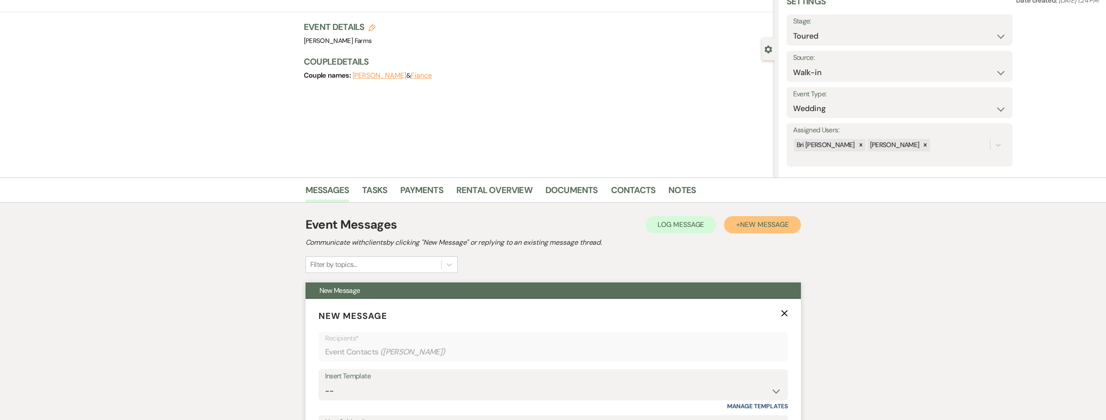
scroll to position [279, 0]
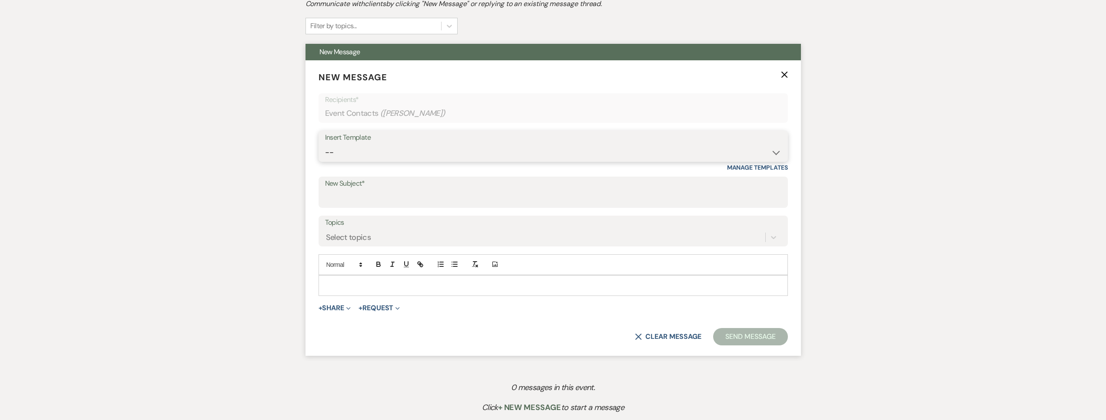
click at [379, 151] on select "-- Tour Request Response Follow Up Contract (Pre-Booked Leads) Weven Planning P…" at bounding box center [553, 152] width 456 height 17
click at [325, 144] on select "-- Tour Request Response Follow Up Contract (Pre-Booked Leads) Weven Planning P…" at bounding box center [553, 152] width 456 height 17
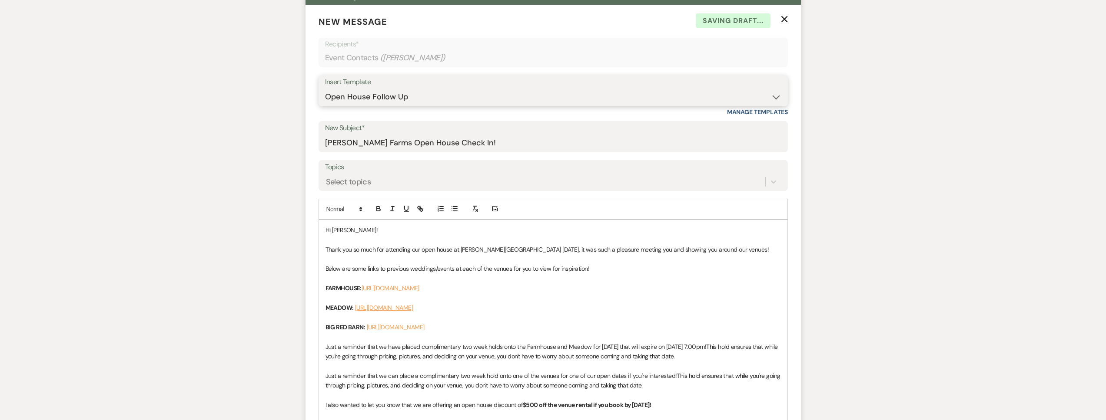
scroll to position [437, 0]
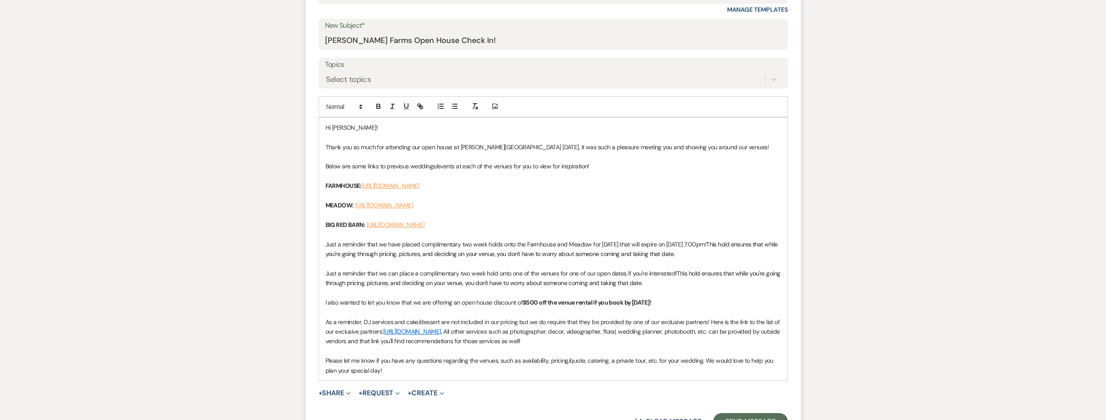
drag, startPoint x: 735, startPoint y: 255, endPoint x: 320, endPoint y: 243, distance: 415.0
click at [320, 243] on div "Hi [PERSON_NAME]! Thank you so much for attending our open house at [PERSON_NAM…" at bounding box center [553, 249] width 468 height 263
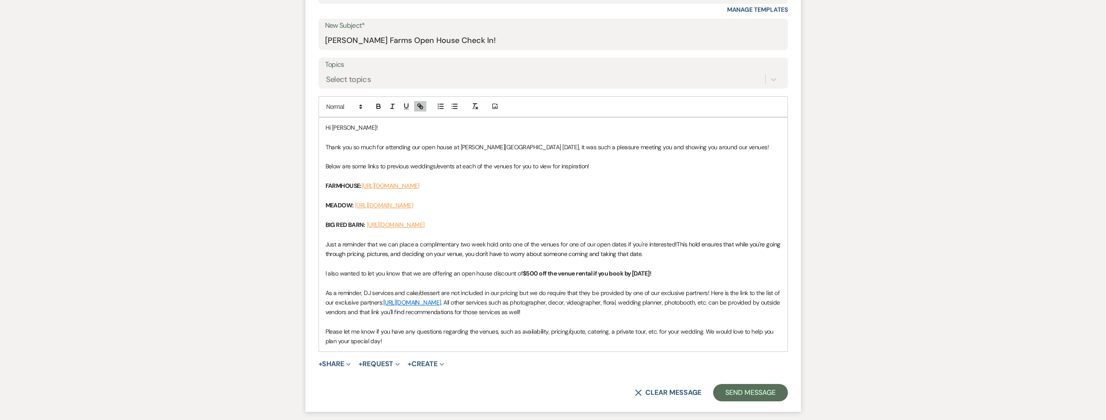
click at [387, 255] on span "This hold ensures that while you're going through pricing, pictures, and decidi…" at bounding box center [553, 249] width 456 height 17
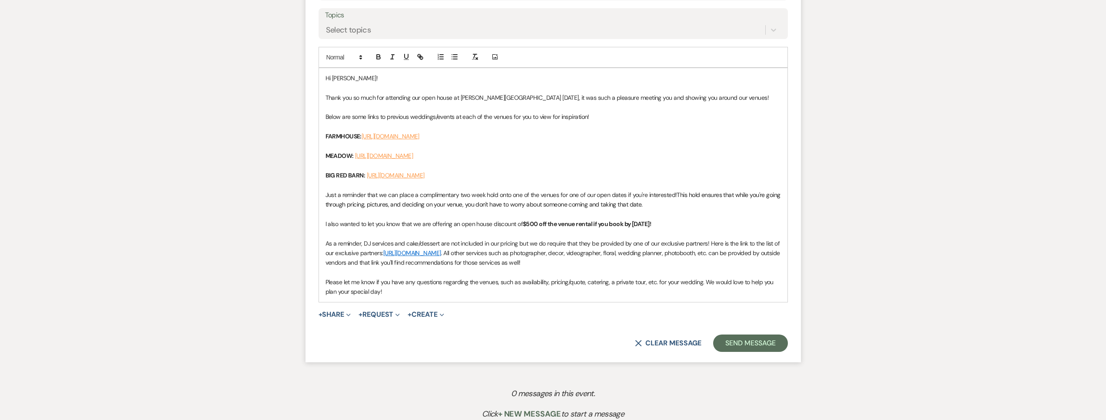
scroll to position [499, 0]
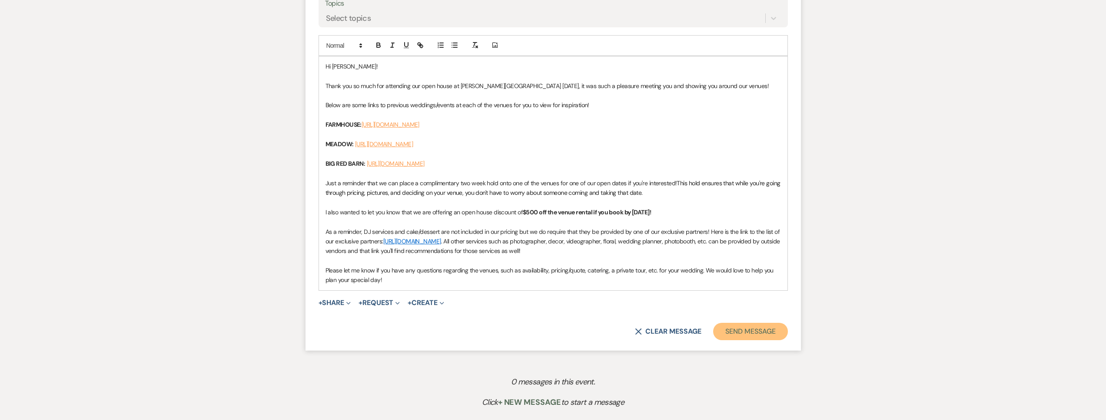
click at [731, 334] on button "Send Message" at bounding box center [750, 331] width 74 height 17
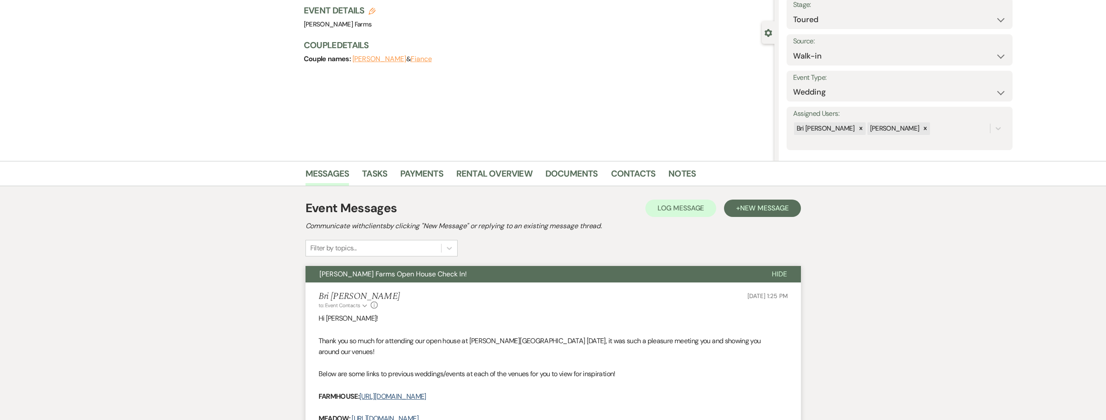
scroll to position [0, 0]
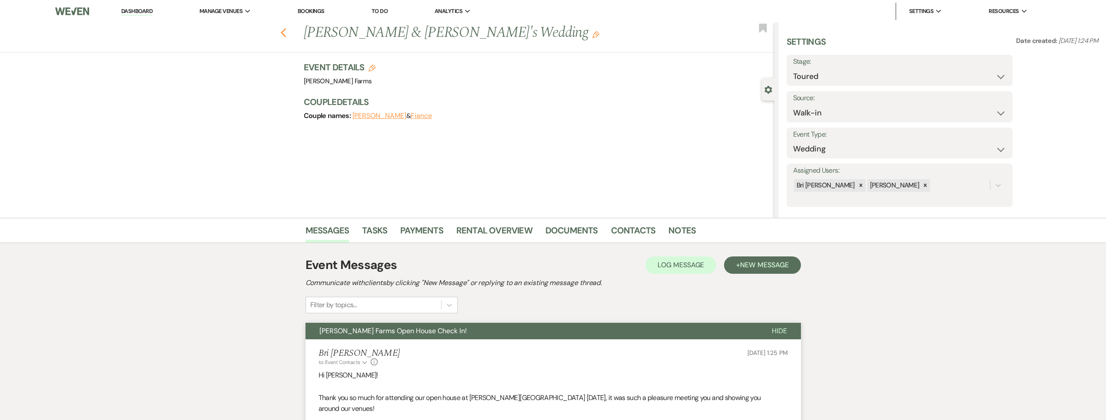
click at [286, 33] on icon "Previous" at bounding box center [283, 33] width 7 height 10
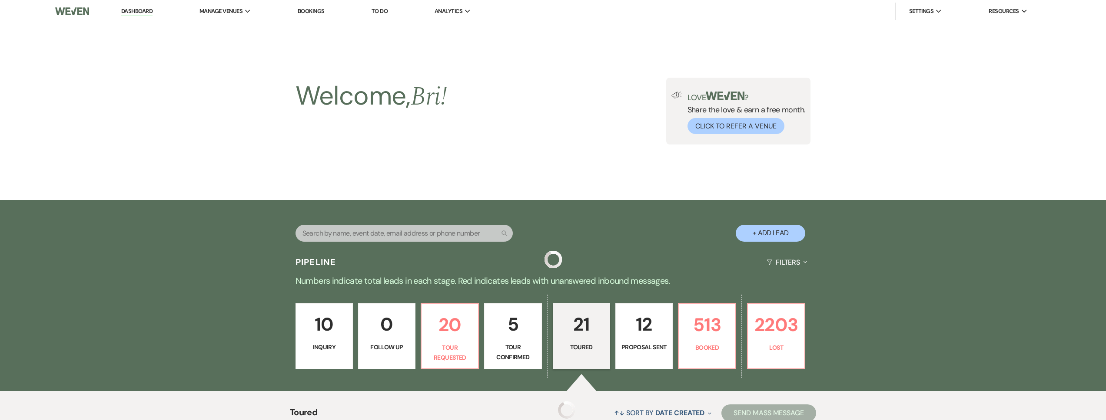
scroll to position [215, 0]
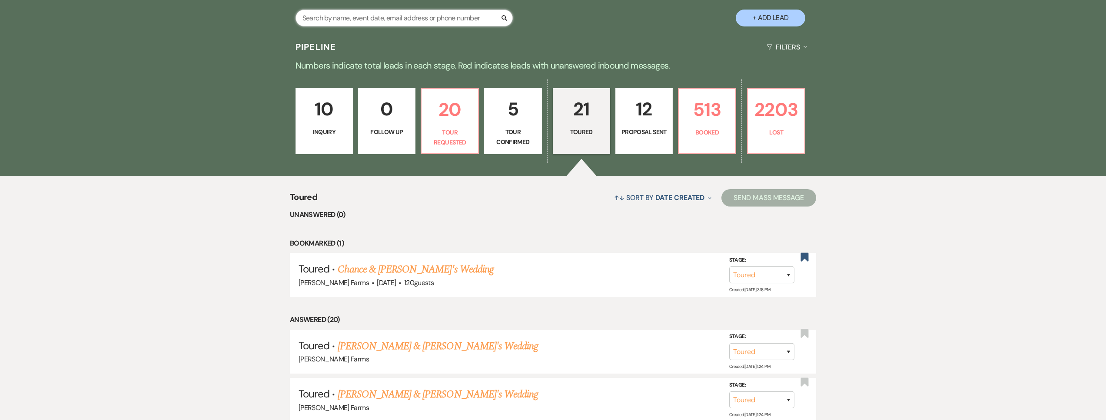
click at [380, 16] on input "text" at bounding box center [403, 18] width 217 height 17
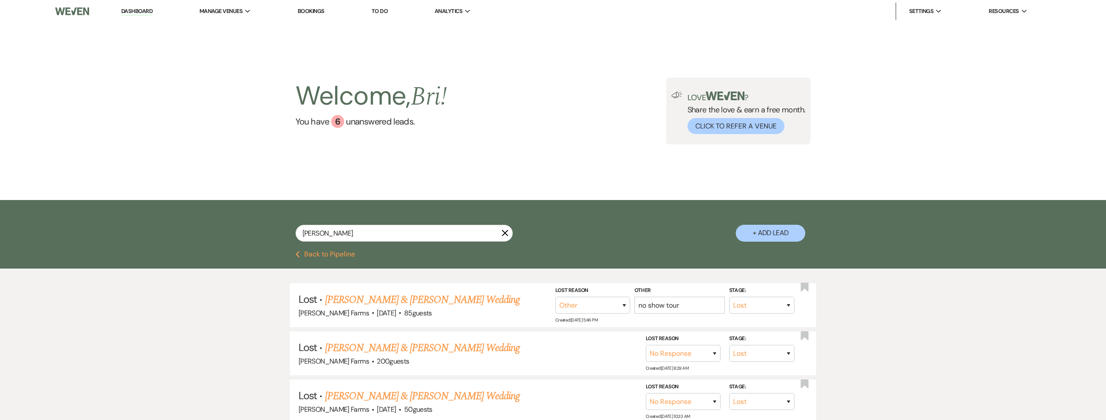
click at [346, 254] on button "Previous Back to Pipeline" at bounding box center [325, 254] width 60 height 7
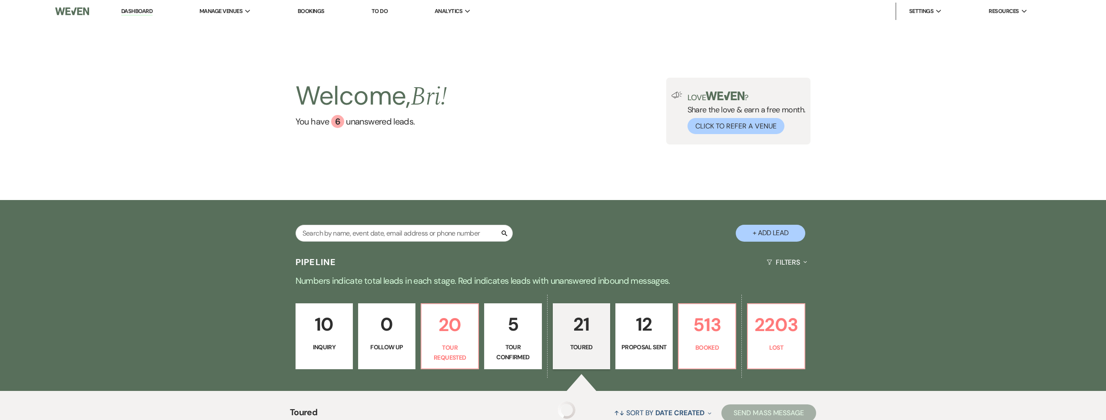
scroll to position [215, 0]
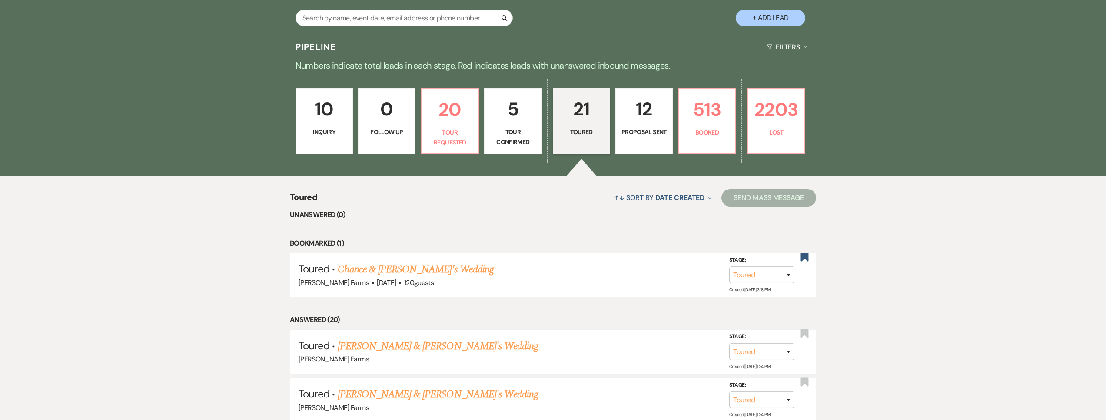
click at [787, 20] on button "+ Add Lead" at bounding box center [770, 18] width 70 height 17
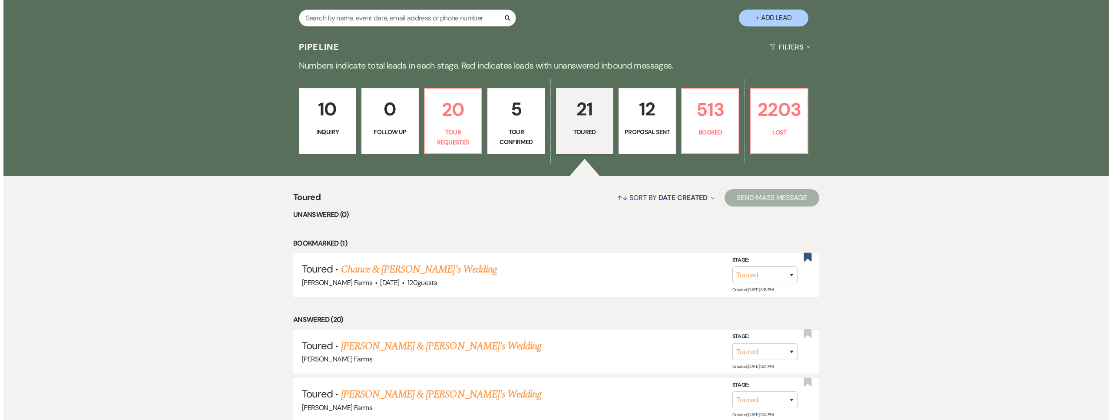
scroll to position [216, 0]
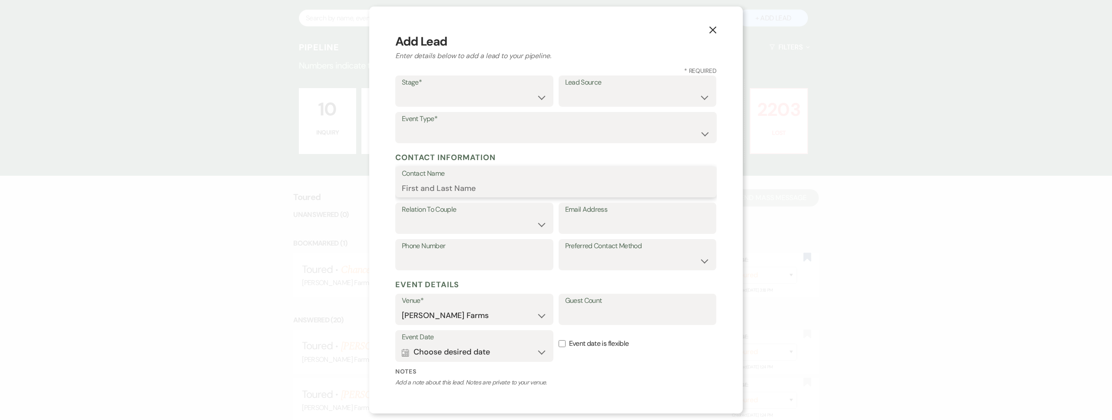
click at [496, 185] on input "Contact Name" at bounding box center [556, 188] width 308 height 17
click at [613, 227] on input "Email Address" at bounding box center [637, 224] width 145 height 17
paste input "[EMAIL_ADDRESS][DOMAIN_NAME]"
click at [529, 219] on select "Couple Planner Parent of Couple Family Member Friend Other" at bounding box center [474, 224] width 145 height 17
click at [402, 216] on select "Couple Planner Parent of Couple Family Member Friend Other" at bounding box center [474, 224] width 145 height 17
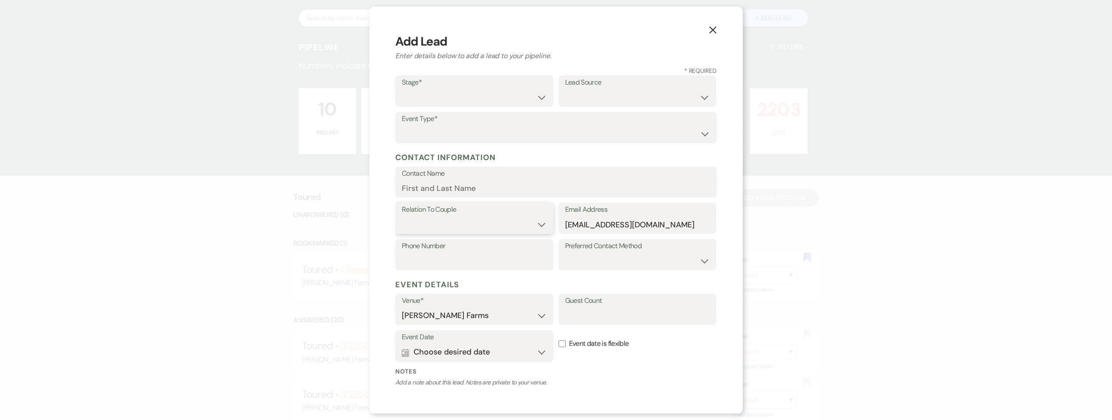
click at [491, 225] on select "Couple Planner Parent of Couple Family Member Friend Other" at bounding box center [474, 224] width 145 height 17
click at [402, 216] on select "Couple Planner Parent of Couple Family Member Friend Other" at bounding box center [474, 224] width 145 height 17
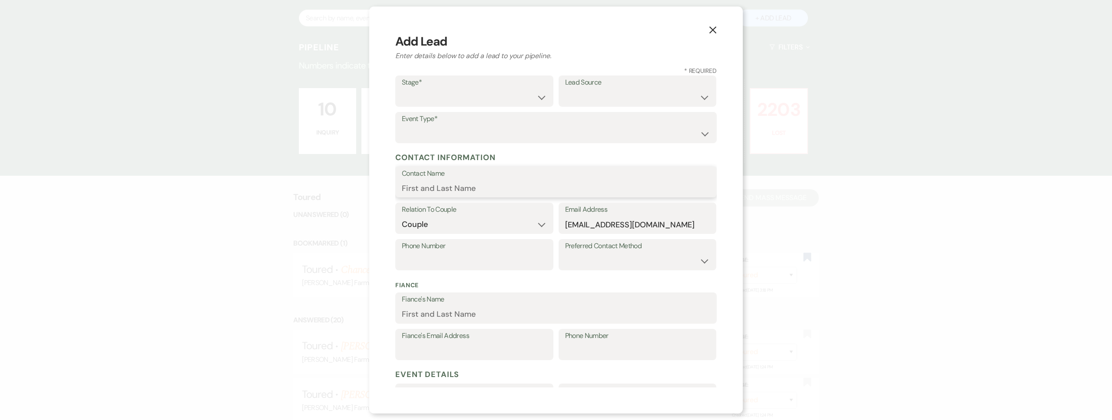
click at [470, 190] on input "Contact Name" at bounding box center [556, 188] width 308 height 17
paste input "[PERSON_NAME]"
click at [460, 102] on select "Inquiry Follow Up Tour Requested Tour Confirmed Toured Proposal Sent Booked Lost" at bounding box center [474, 97] width 145 height 17
click at [402, 89] on select "Inquiry Follow Up Tour Requested Tour Confirmed Toured Proposal Sent Booked Lost" at bounding box center [474, 97] width 145 height 17
click at [589, 98] on select "Weven Venue Website Instagram Facebook Pinterest Google The Knot Wedding Wire H…" at bounding box center [637, 97] width 145 height 17
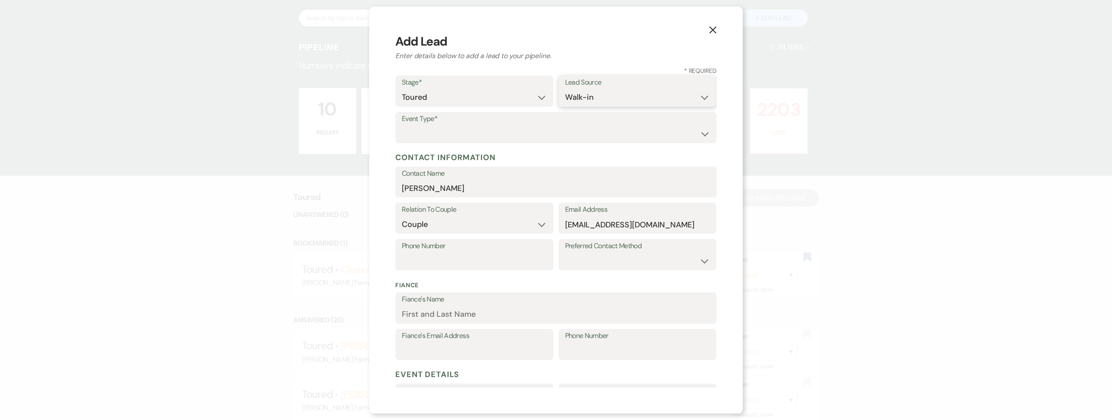
click at [565, 89] on select "Weven Venue Website Instagram Facebook Pinterest Google The Knot Wedding Wire H…" at bounding box center [637, 97] width 145 height 17
click at [457, 128] on select "Wedding Anniversary Party Baby Shower Bachelorette / Bachelor Party Birthday Pa…" at bounding box center [556, 134] width 308 height 17
click at [402, 126] on select "Wedding Anniversary Party Baby Shower Bachelorette / Bachelor Party Birthday Pa…" at bounding box center [556, 134] width 308 height 17
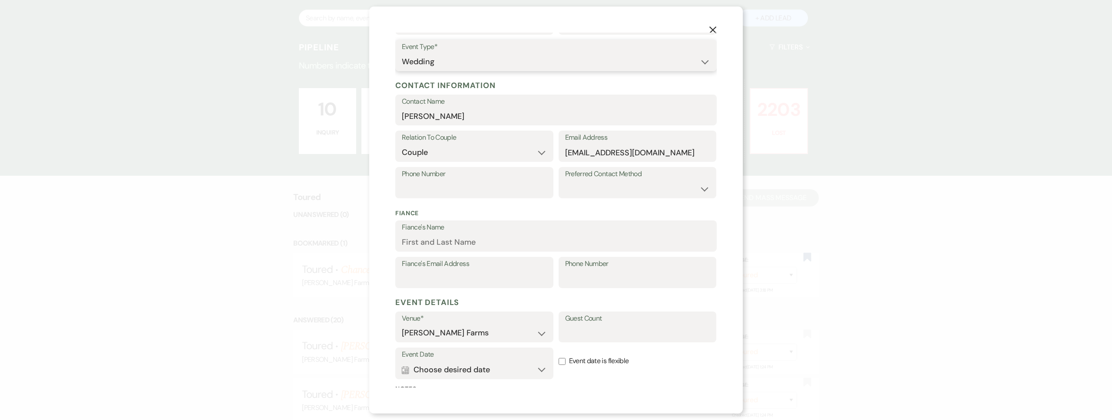
scroll to position [161, 0]
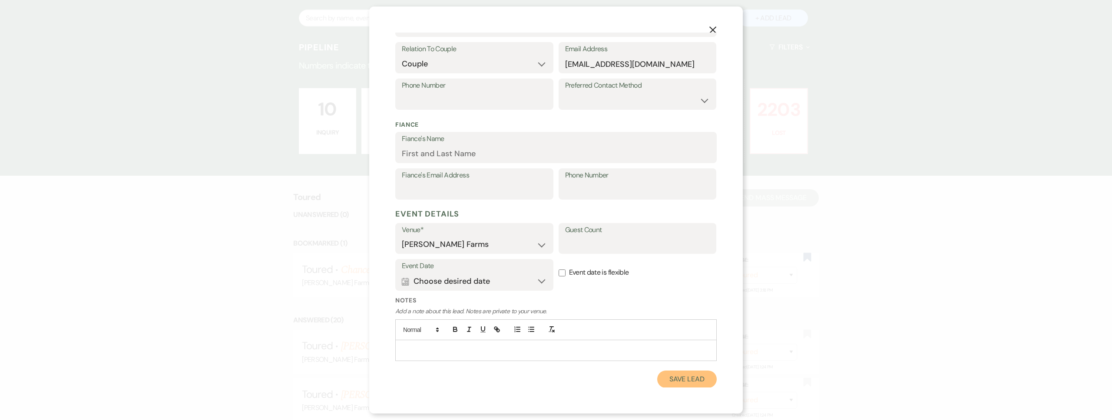
click at [678, 379] on button "Save Lead" at bounding box center [687, 379] width 60 height 17
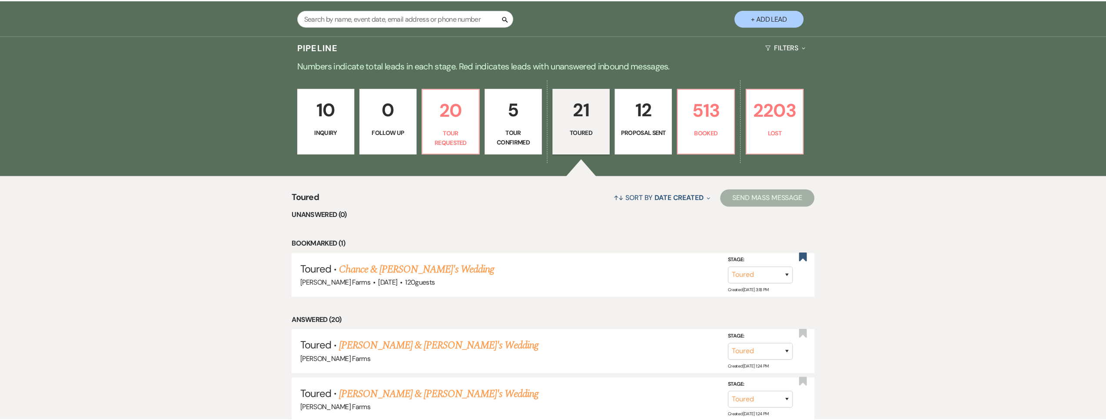
scroll to position [215, 0]
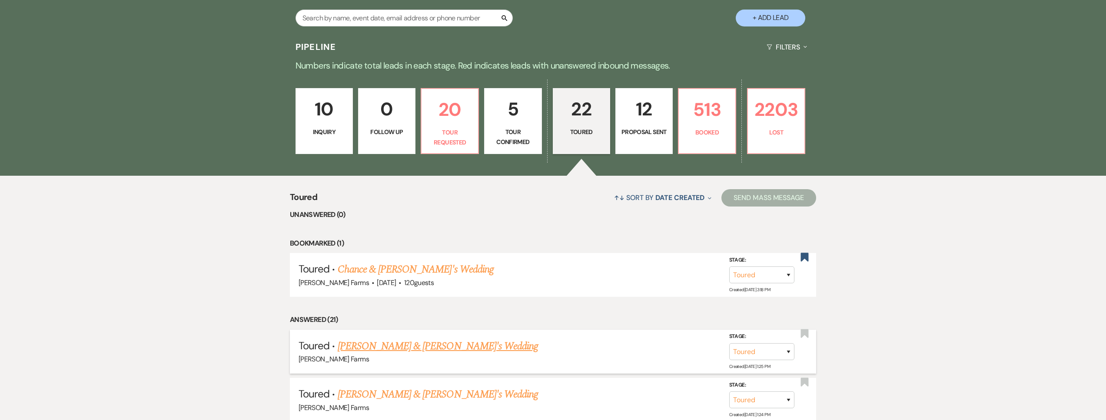
click at [418, 348] on link "[PERSON_NAME] & [PERSON_NAME]'s Wedding" at bounding box center [438, 347] width 201 height 16
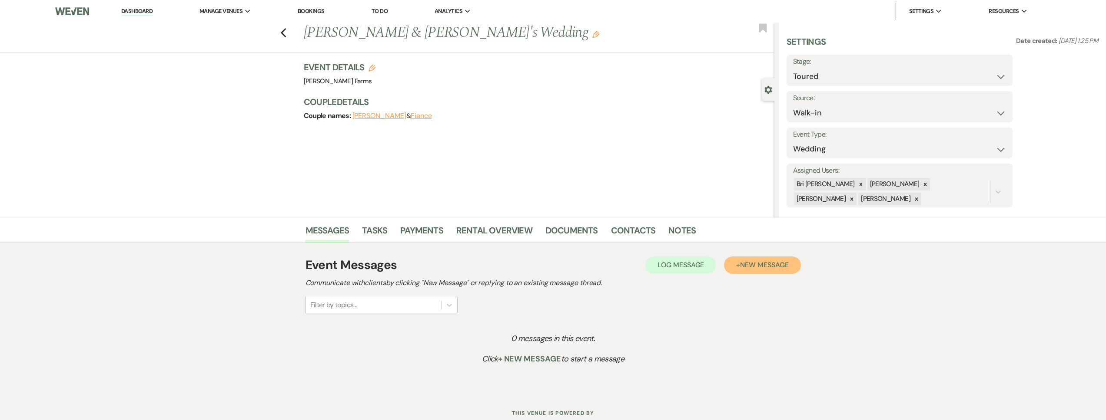
click at [749, 272] on button "+ New Message" at bounding box center [762, 265] width 76 height 17
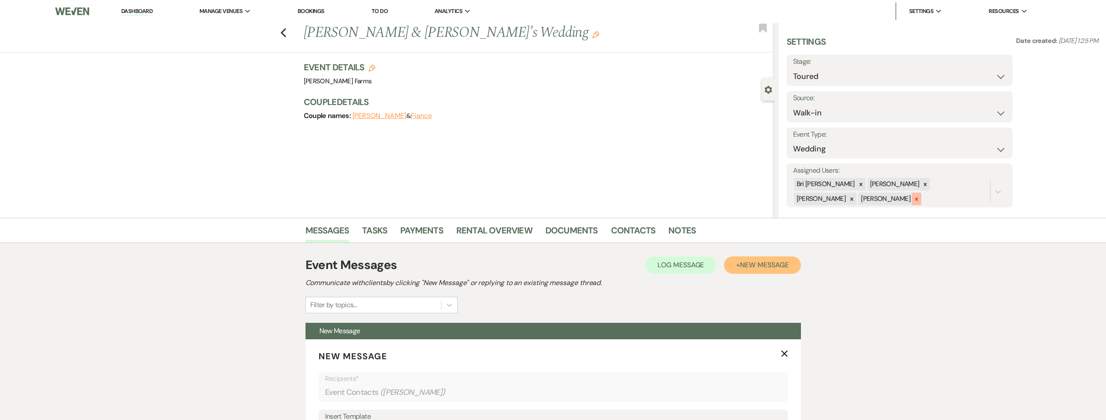
click at [913, 201] on icon at bounding box center [916, 199] width 6 height 6
click at [922, 187] on icon at bounding box center [925, 185] width 6 height 6
click at [922, 185] on icon at bounding box center [925, 185] width 6 height 6
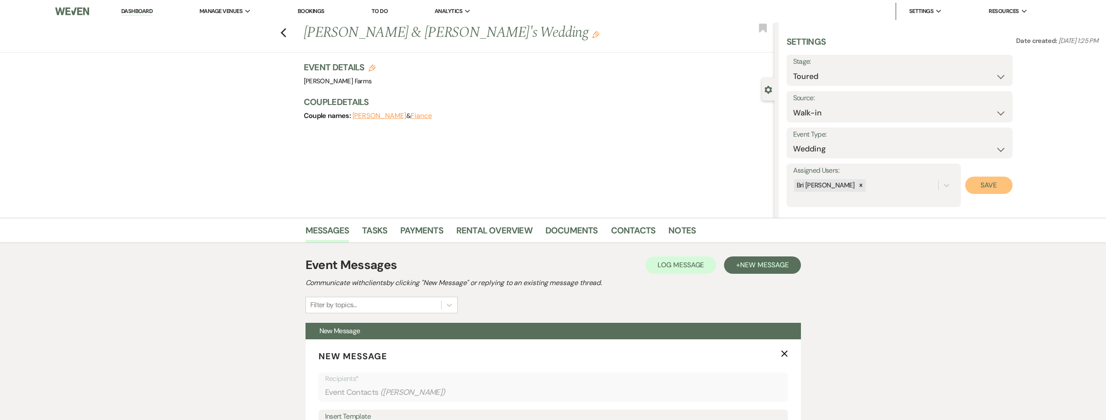
click at [1005, 185] on button "Save" at bounding box center [988, 185] width 47 height 17
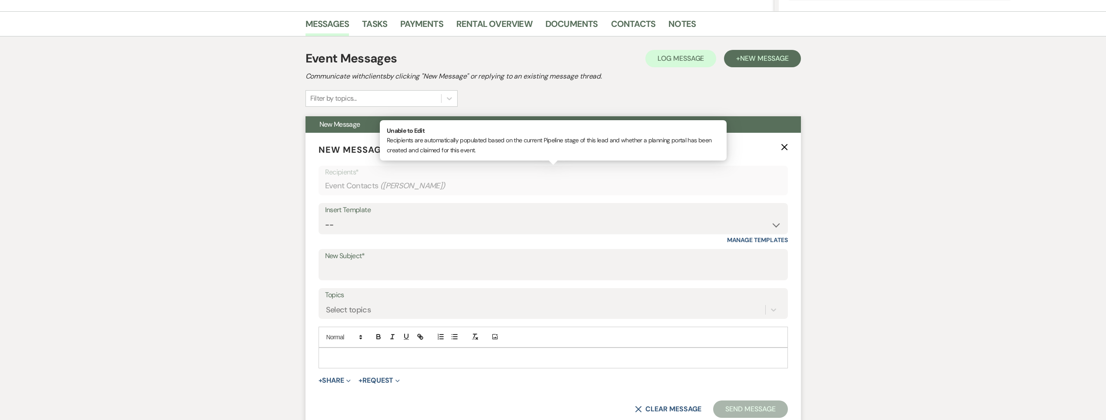
scroll to position [310, 0]
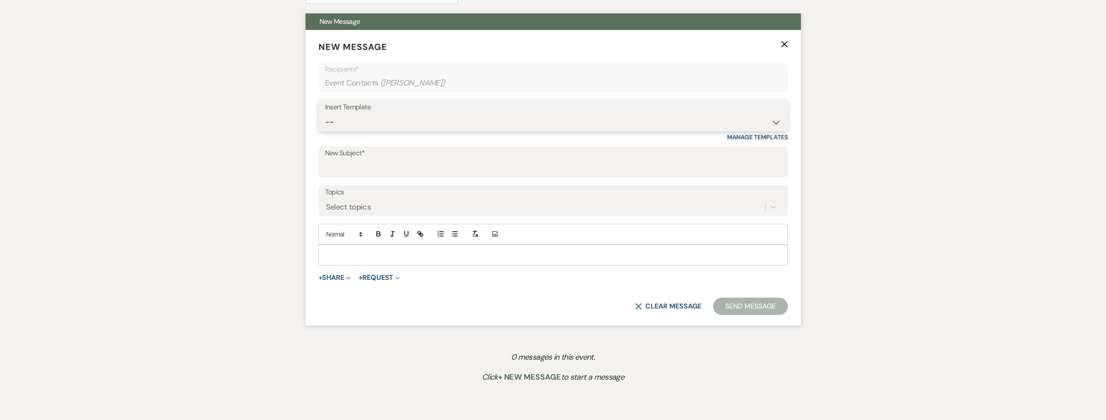
click at [387, 120] on select "-- Tour Request Response Follow Up Contract (Pre-Booked Leads) Weven Planning P…" at bounding box center [553, 122] width 456 height 17
click at [325, 114] on select "-- Tour Request Response Follow Up Contract (Pre-Booked Leads) Weven Planning P…" at bounding box center [553, 122] width 456 height 17
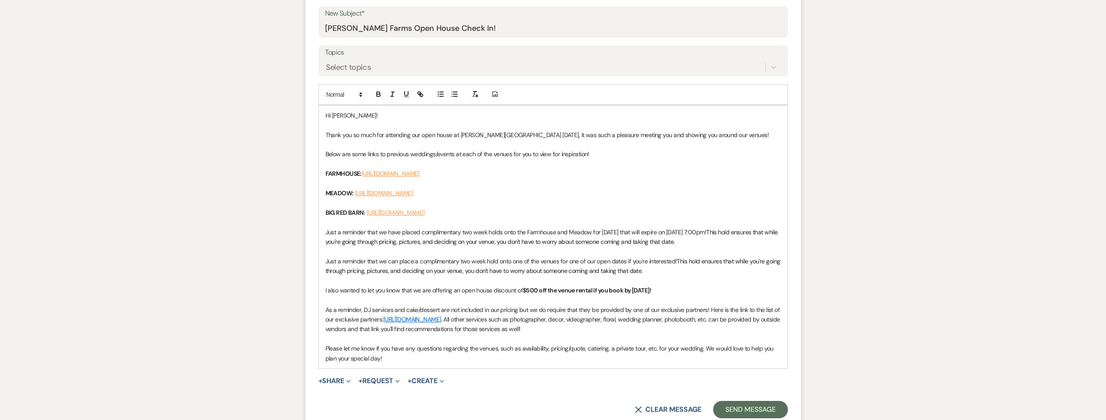
scroll to position [456, 0]
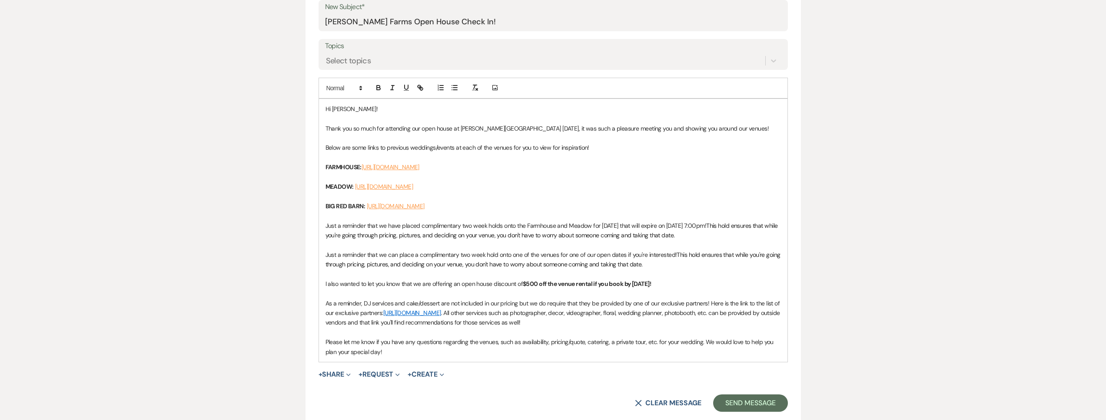
drag, startPoint x: 625, startPoint y: 258, endPoint x: 298, endPoint y: 254, distance: 326.7
click at [287, 253] on div "Messages Tasks Payments Rental Overview Documents Contacts Notes Event Messages…" at bounding box center [553, 135] width 1106 height 747
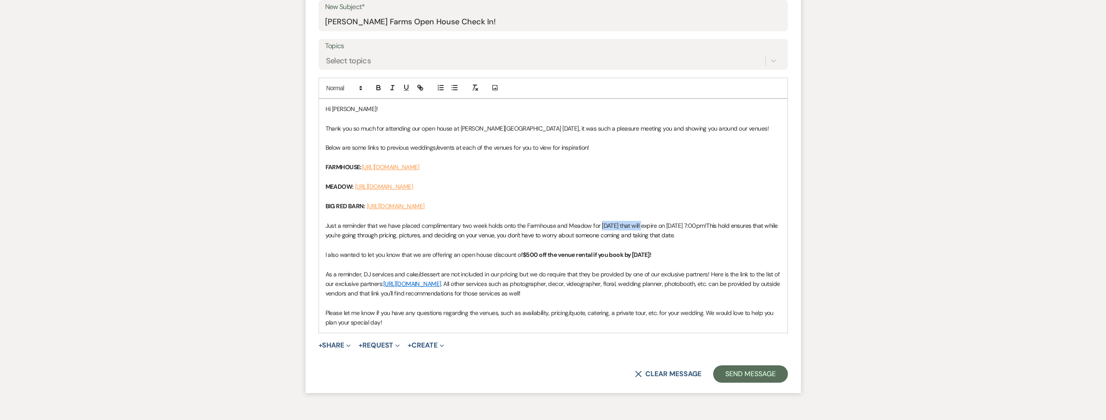
drag, startPoint x: 649, startPoint y: 226, endPoint x: 601, endPoint y: 226, distance: 48.7
click at [601, 226] on span "Just a reminder that we have placed complimentary two week holds onto the Farmh…" at bounding box center [515, 226] width 381 height 8
drag, startPoint x: 718, startPoint y: 225, endPoint x: 690, endPoint y: 227, distance: 28.3
click at [690, 227] on span "Just a reminder that we have placed complimentary two week holds onto the Farmh…" at bounding box center [515, 226] width 381 height 8
click at [563, 241] on p at bounding box center [552, 245] width 455 height 10
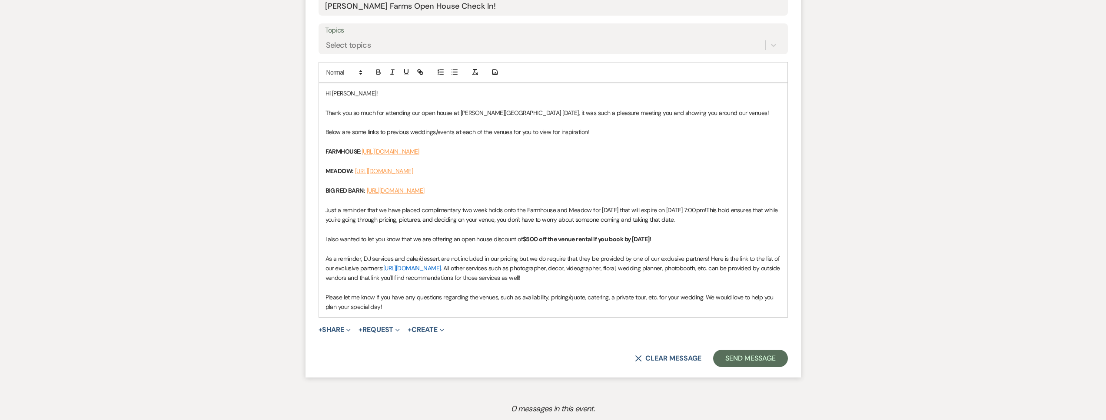
scroll to position [487, 0]
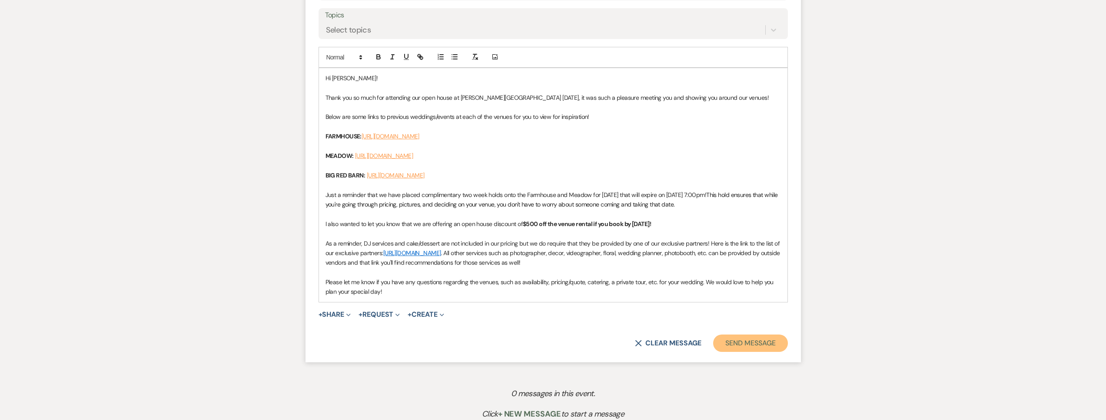
click at [737, 343] on button "Send Message" at bounding box center [750, 343] width 74 height 17
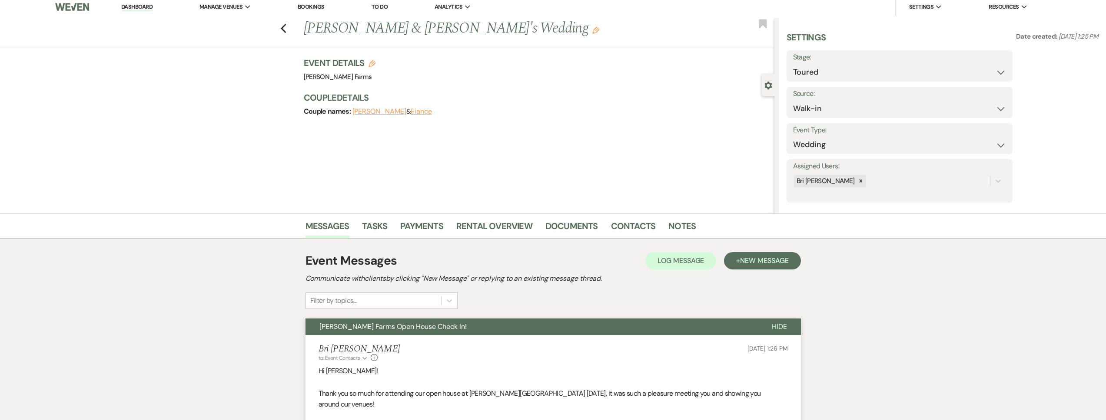
scroll to position [0, 0]
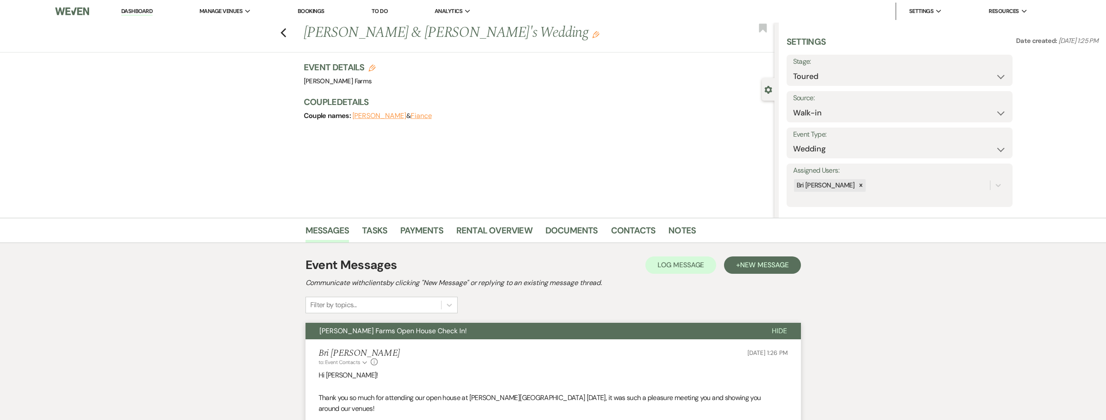
click at [291, 34] on div "Previous [PERSON_NAME] & [PERSON_NAME]'s Wedding Edit Bookmark" at bounding box center [385, 38] width 778 height 30
click at [287, 33] on icon "Previous" at bounding box center [283, 33] width 7 height 10
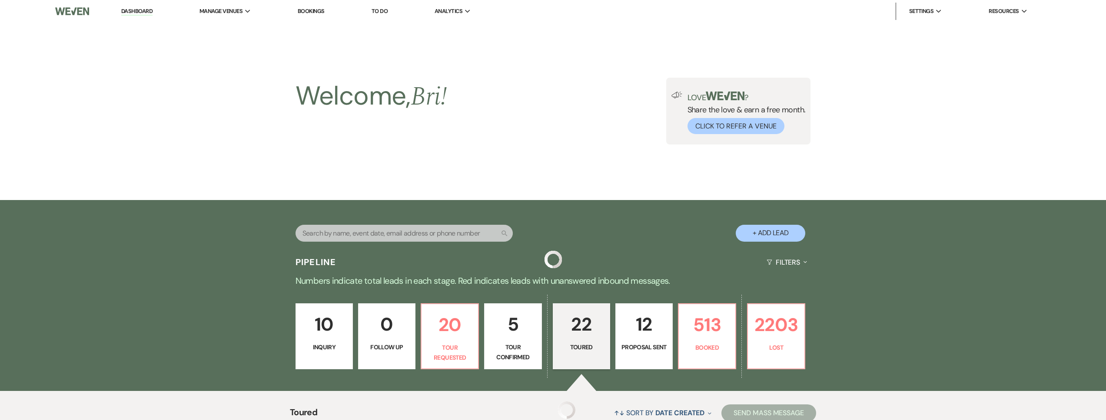
scroll to position [215, 0]
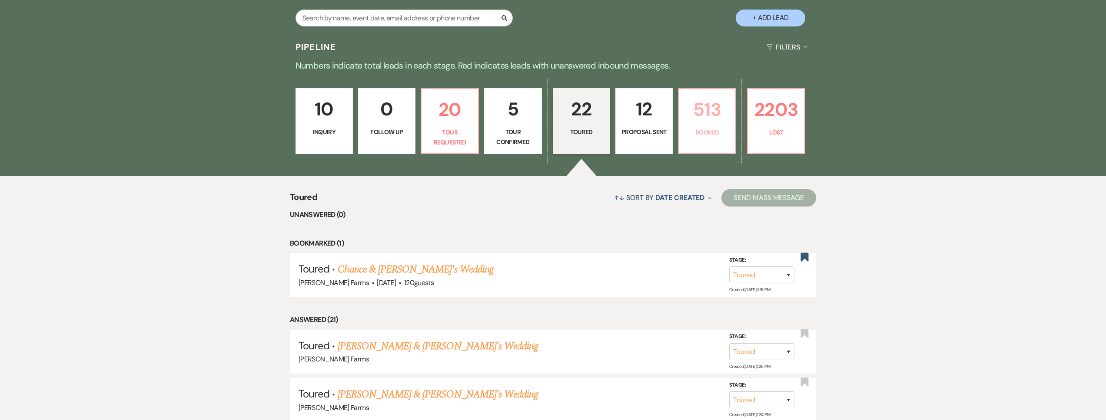
click at [705, 133] on p "Booked" at bounding box center [707, 133] width 46 height 10
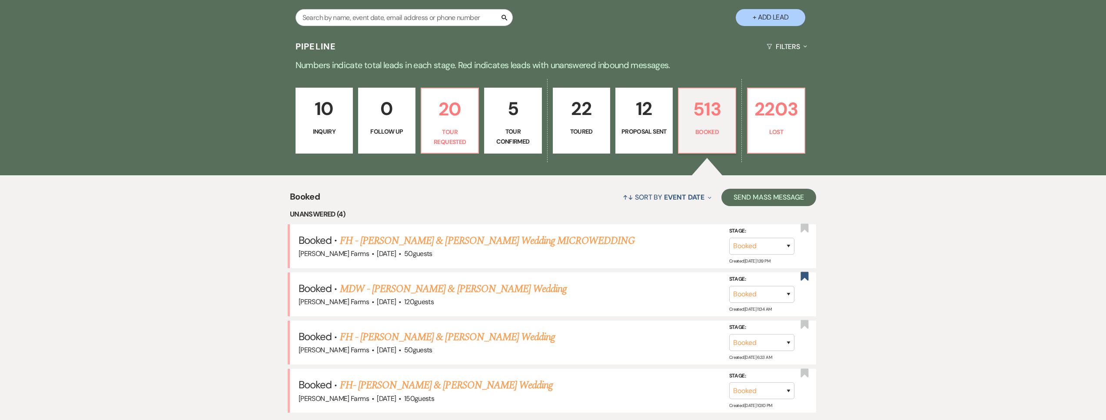
scroll to position [215, 0]
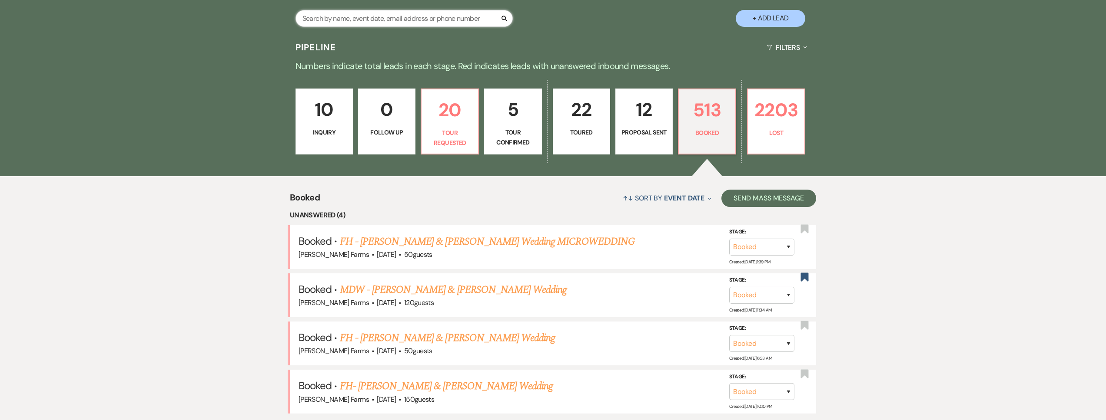
click at [340, 20] on input "text" at bounding box center [403, 18] width 217 height 17
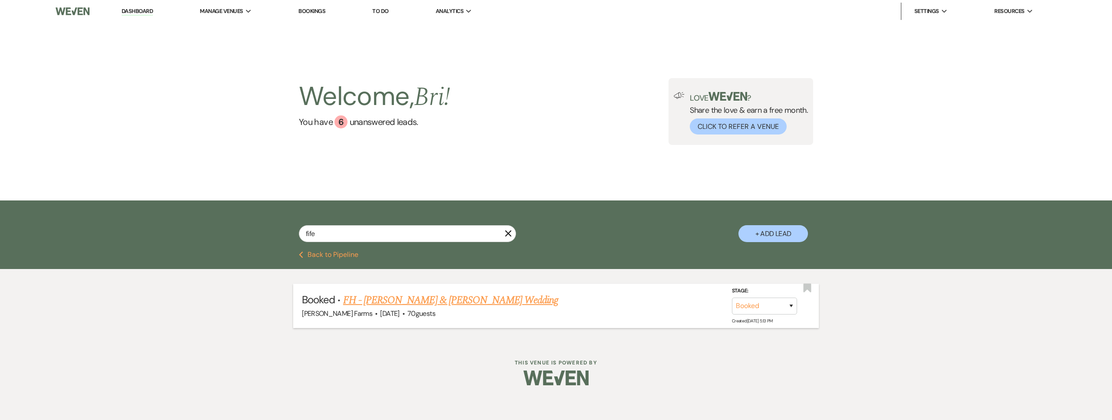
click at [446, 300] on link "FH - [PERSON_NAME] & [PERSON_NAME] Wedding" at bounding box center [450, 301] width 215 height 16
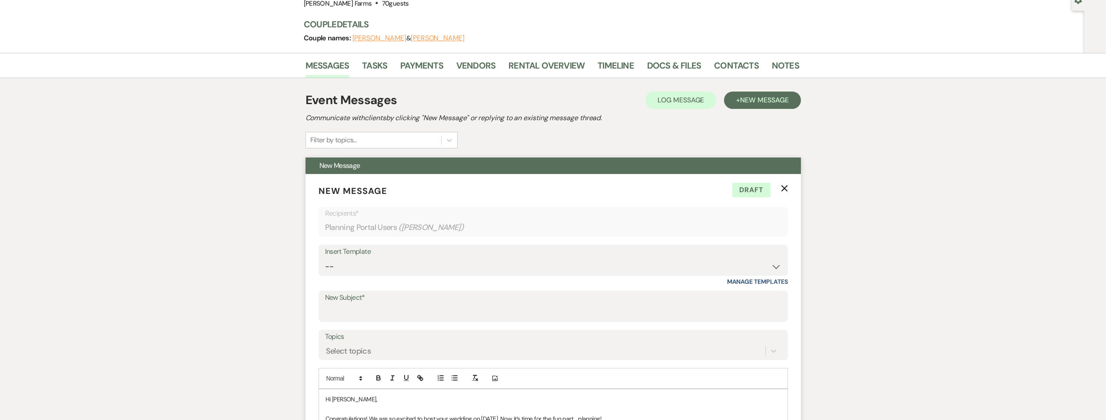
scroll to position [175, 0]
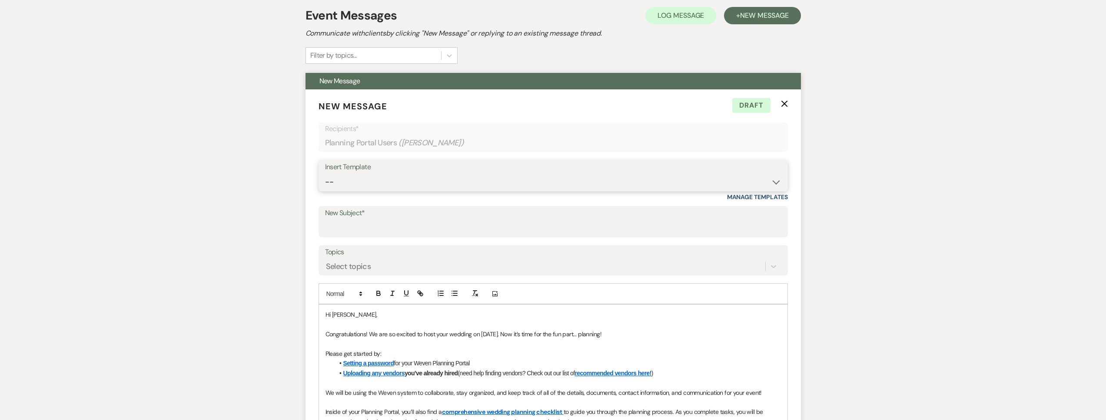
click at [361, 181] on select "-- Tour Request Response Follow Up Contract (Pre-Booked Leads) Weven Planning P…" at bounding box center [553, 182] width 456 height 17
click at [325, 174] on select "-- Tour Request Response Follow Up Contract (Pre-Booked Leads) Weven Planning P…" at bounding box center [553, 182] width 456 height 17
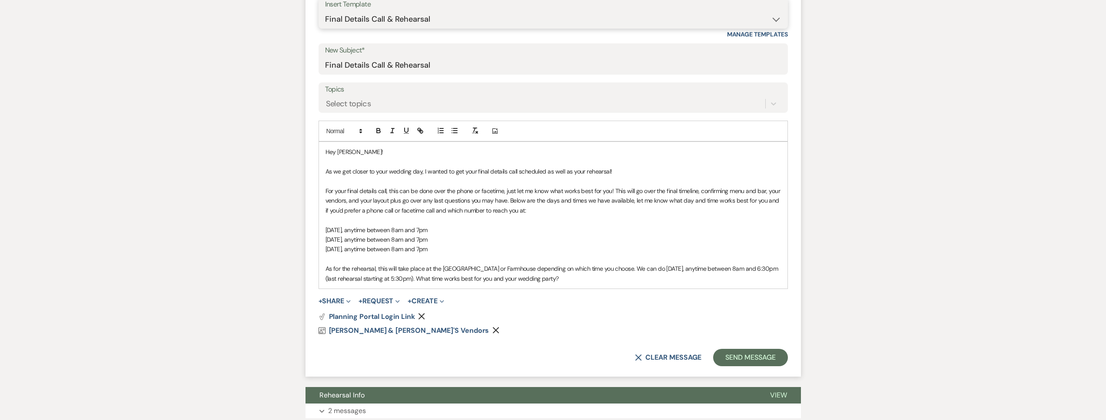
scroll to position [350, 0]
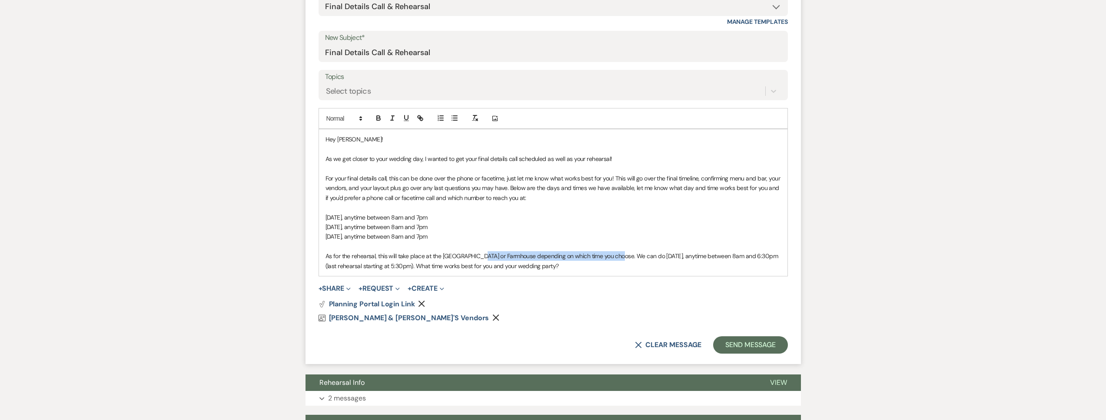
drag, startPoint x: 476, startPoint y: 257, endPoint x: 614, endPoint y: 258, distance: 138.1
click at [614, 258] on span "As for the rehearsal, this will take place at the [GEOGRAPHIC_DATA] or Farmhous…" at bounding box center [552, 260] width 454 height 17
drag, startPoint x: 569, startPoint y: 257, endPoint x: 515, endPoint y: 258, distance: 53.9
click at [515, 258] on span "As for the rehearsal, this will take place at the [GEOGRAPHIC_DATA] and we can …" at bounding box center [548, 260] width 447 height 17
click at [646, 256] on span "As for the rehearsal, this will take place at the [GEOGRAPHIC_DATA] and we can …" at bounding box center [548, 260] width 447 height 17
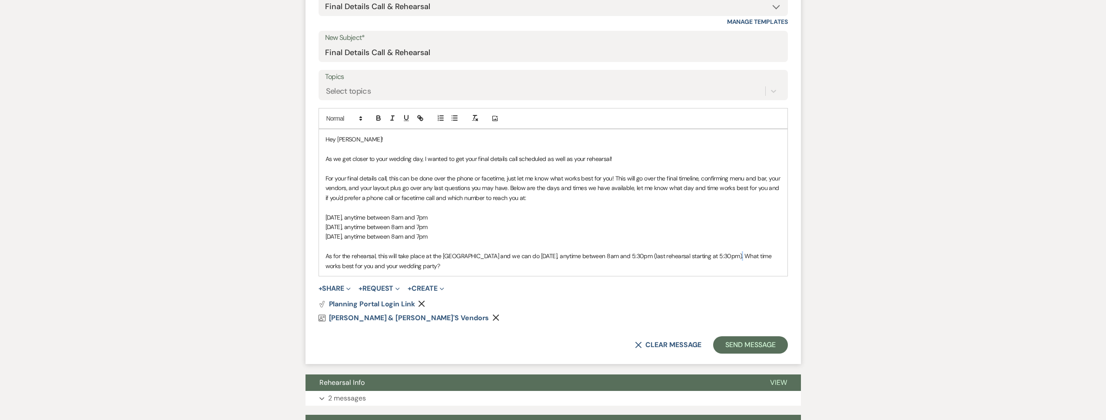
click at [730, 255] on span "As for the rehearsal, this will take place at the [GEOGRAPHIC_DATA] and we can …" at bounding box center [548, 260] width 447 height 17
click at [433, 260] on p "As for the rehearsal, this will take place at the [GEOGRAPHIC_DATA] and we can …" at bounding box center [552, 262] width 455 height 20
drag, startPoint x: 469, startPoint y: 238, endPoint x: 389, endPoint y: 240, distance: 79.9
click at [383, 238] on p "[DATE], anytime between 8am and 7pm" at bounding box center [552, 237] width 455 height 10
copy span "anytime between 8am and 7pm"
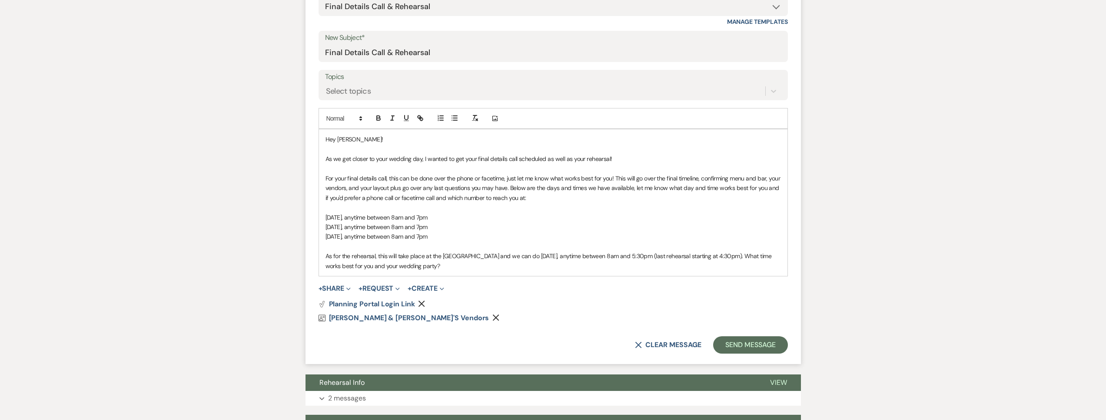
drag, startPoint x: 475, startPoint y: 237, endPoint x: 309, endPoint y: 217, distance: 167.1
click at [309, 217] on form "New Message X Draft Recipients* Planning Portal Users ( [PERSON_NAME] ) Insert …" at bounding box center [552, 139] width 495 height 450
click at [427, 236] on span "[DATE], anytime between 8am and 7pm" at bounding box center [376, 237] width 102 height 8
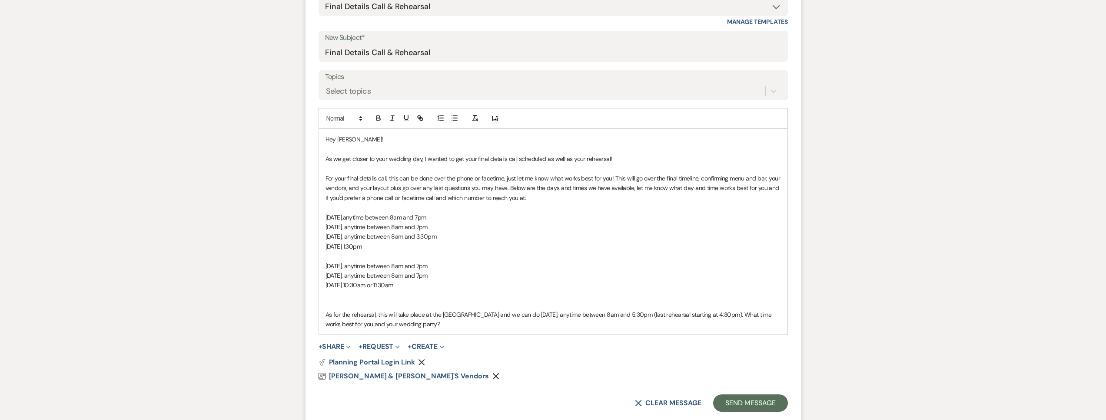
click at [395, 304] on p at bounding box center [552, 305] width 455 height 10
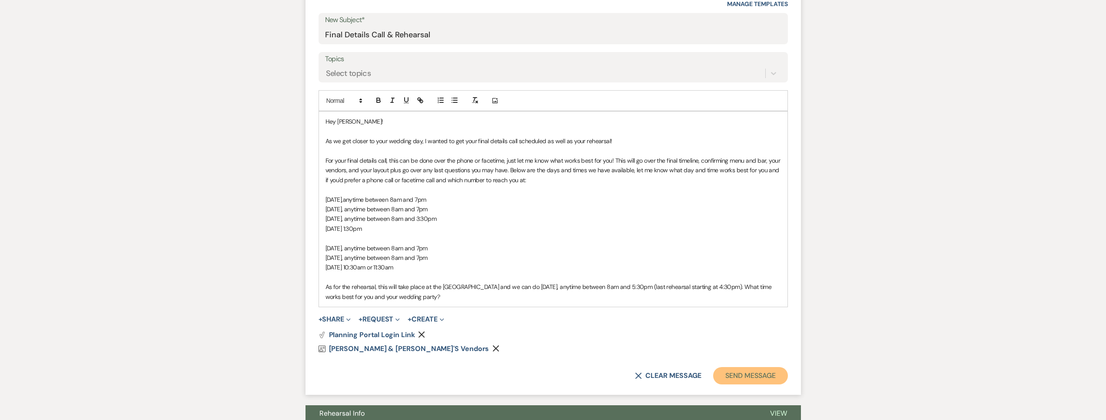
click at [724, 373] on button "Send Message" at bounding box center [750, 375] width 74 height 17
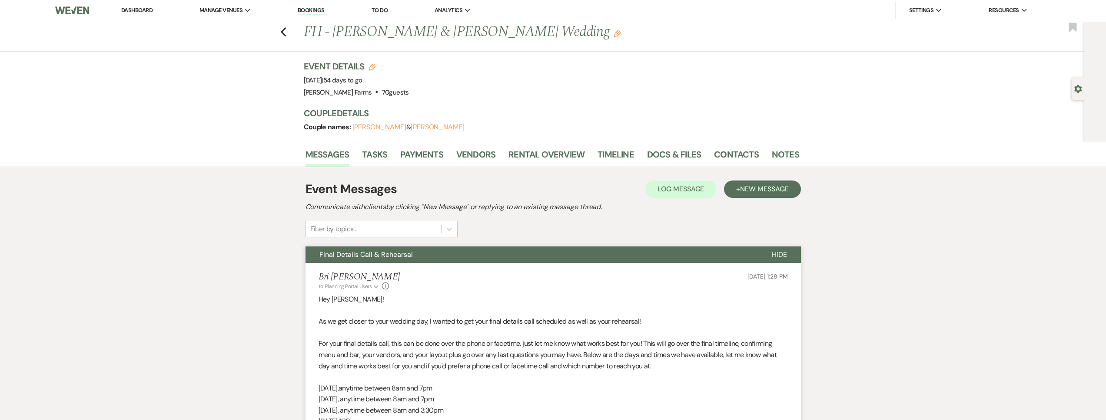
scroll to position [0, 0]
click at [141, 15] on li "Dashboard" at bounding box center [137, 11] width 40 height 17
click at [141, 13] on link "Dashboard" at bounding box center [136, 10] width 31 height 7
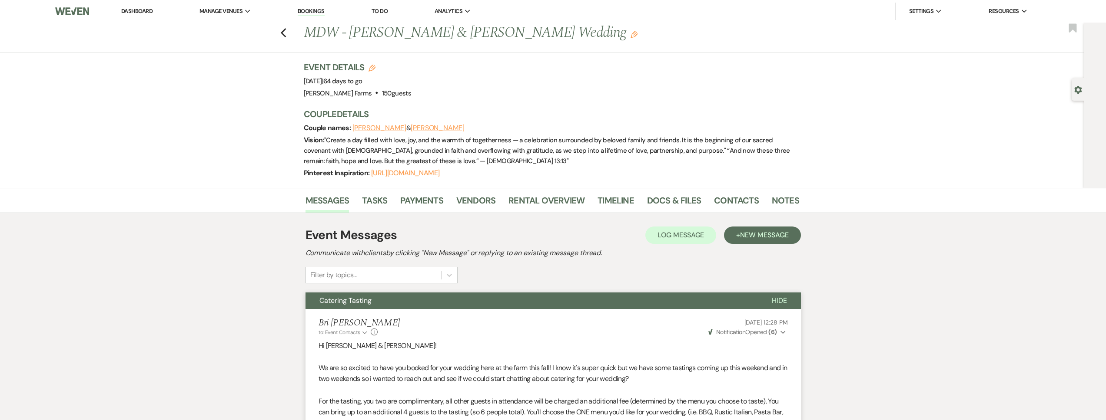
click at [136, 12] on link "Dashboard" at bounding box center [136, 10] width 31 height 7
